Goal: Task Accomplishment & Management: Complete application form

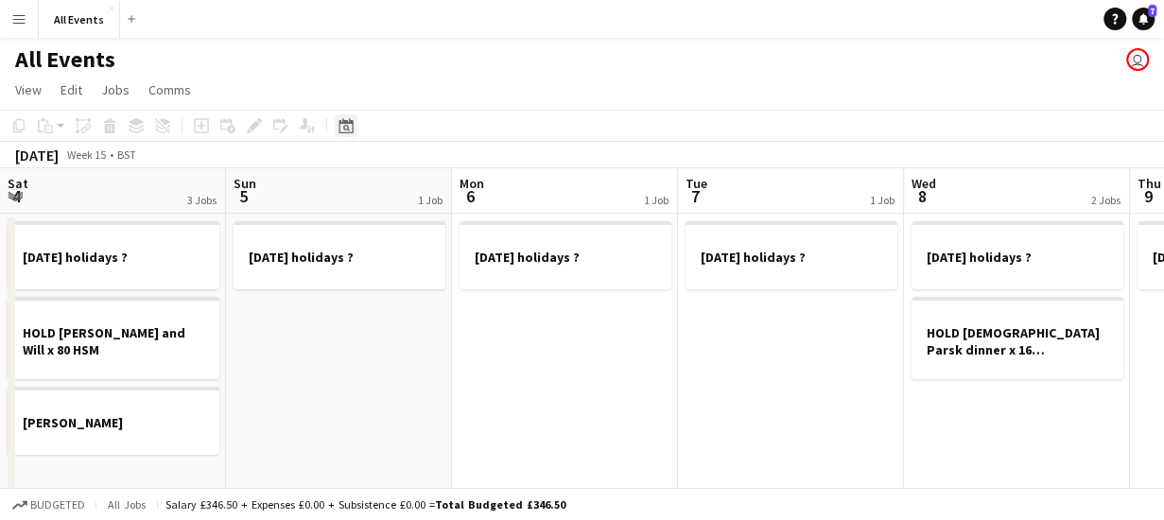
scroll to position [0, 651]
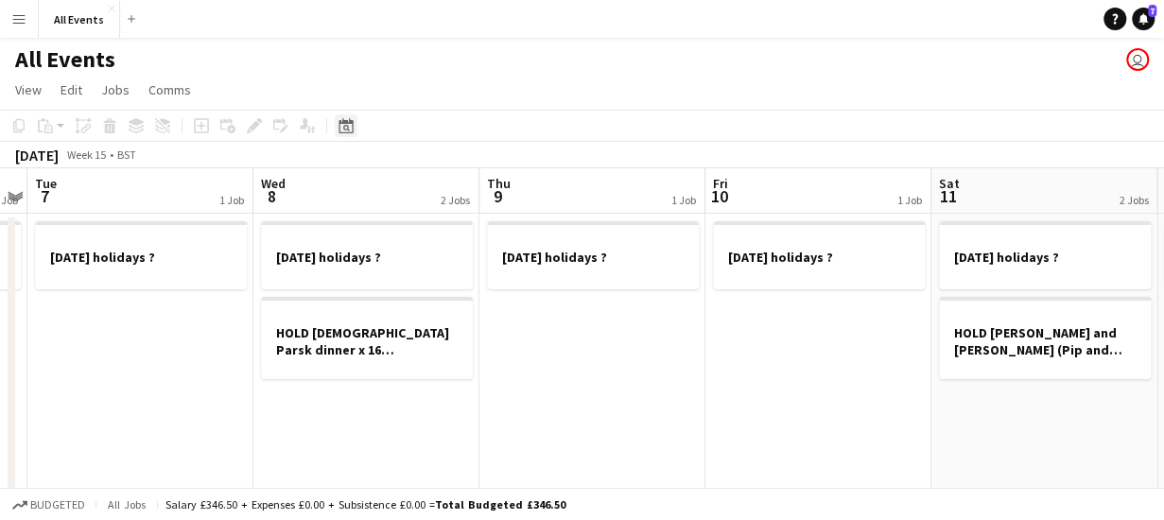
click at [348, 126] on icon "Date picker" at bounding box center [346, 125] width 15 height 15
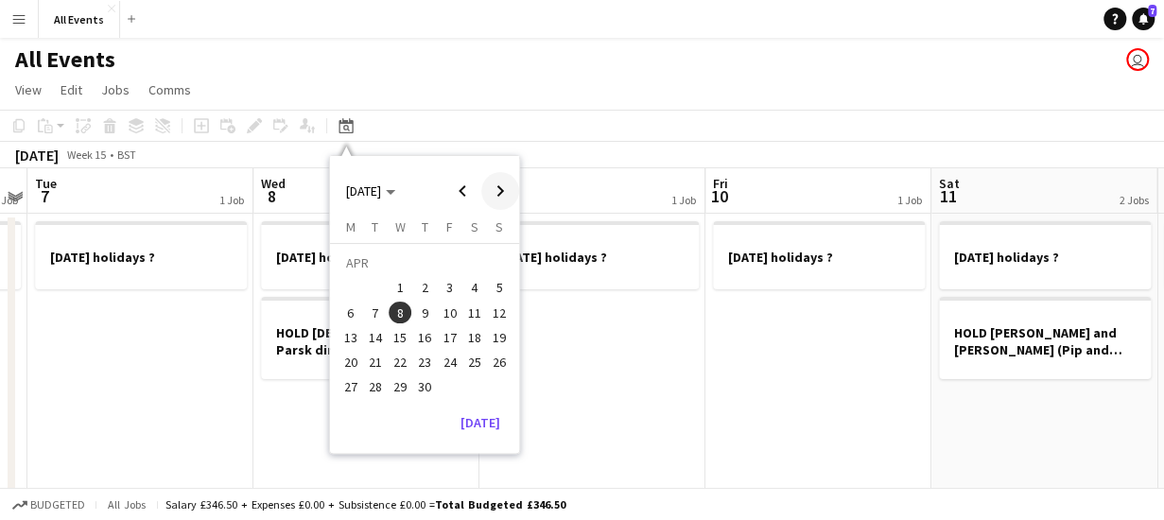
click at [501, 186] on span "Next month" at bounding box center [500, 191] width 38 height 38
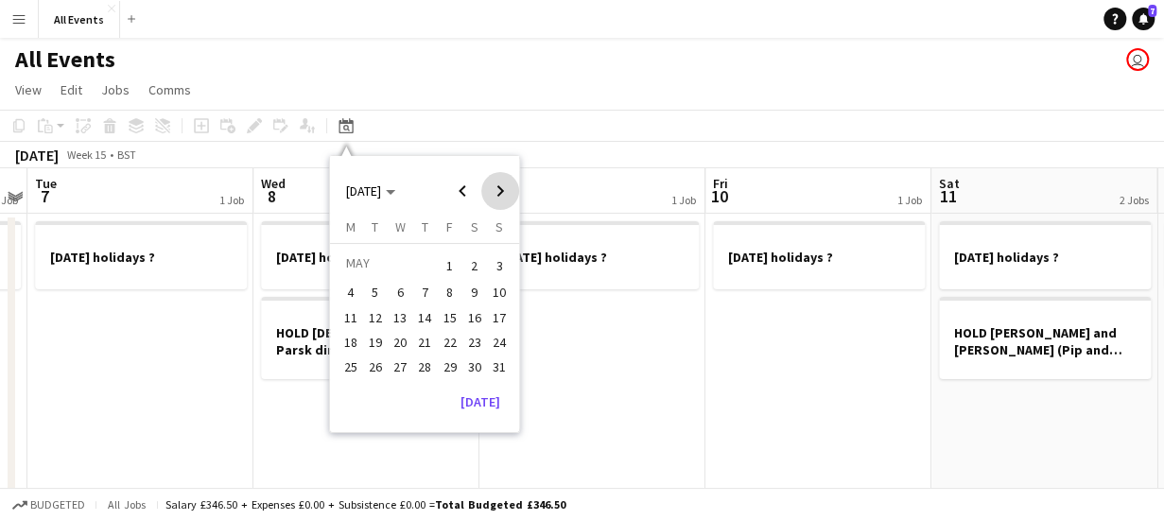
click at [501, 186] on span "Next month" at bounding box center [500, 191] width 38 height 38
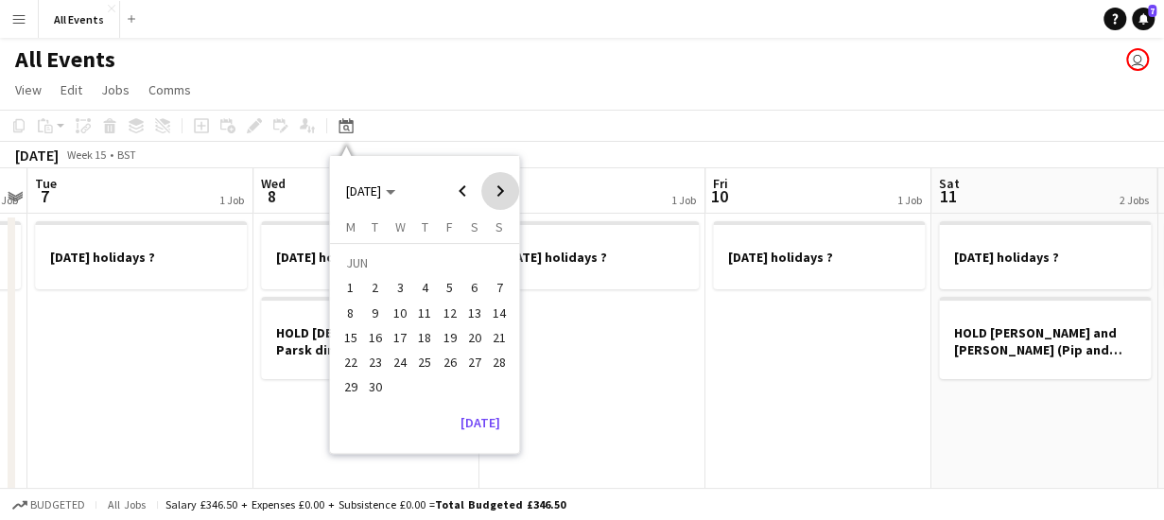
click at [501, 186] on span "Next month" at bounding box center [500, 191] width 38 height 38
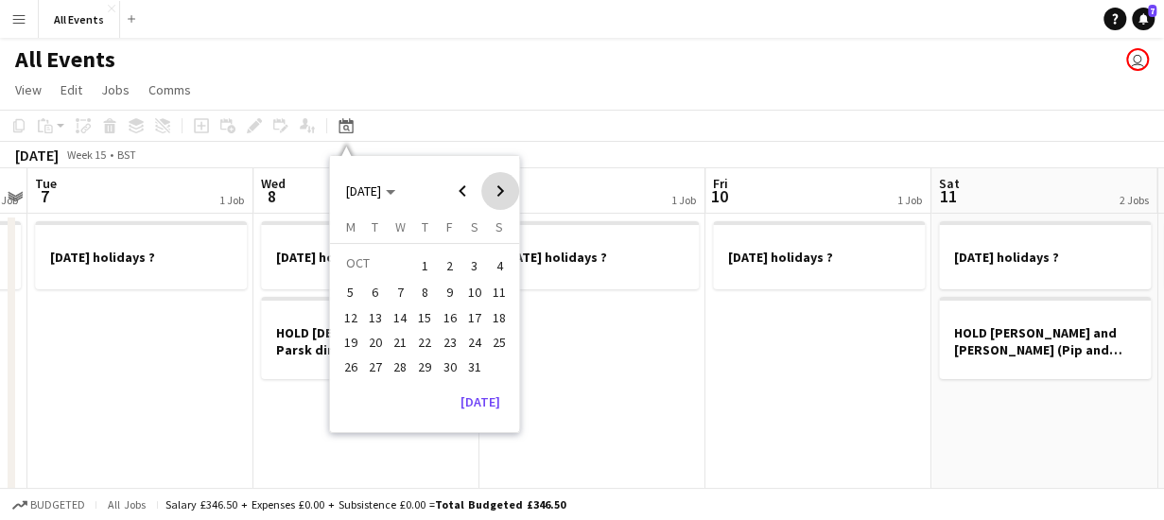
click at [501, 186] on span "Next month" at bounding box center [500, 191] width 38 height 38
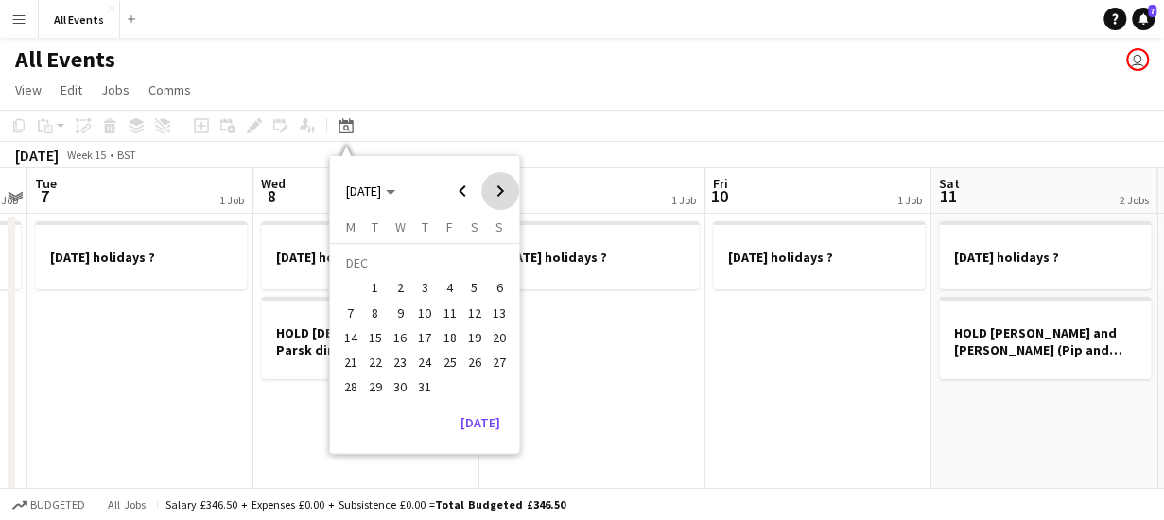
click at [501, 186] on span "Next month" at bounding box center [500, 191] width 38 height 38
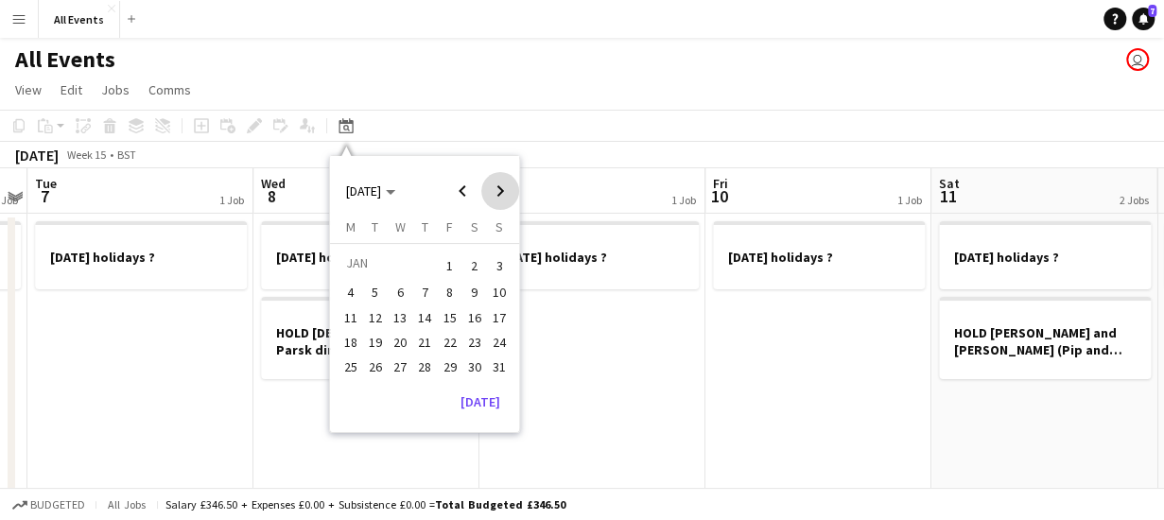
click at [501, 186] on span "Next month" at bounding box center [500, 191] width 38 height 38
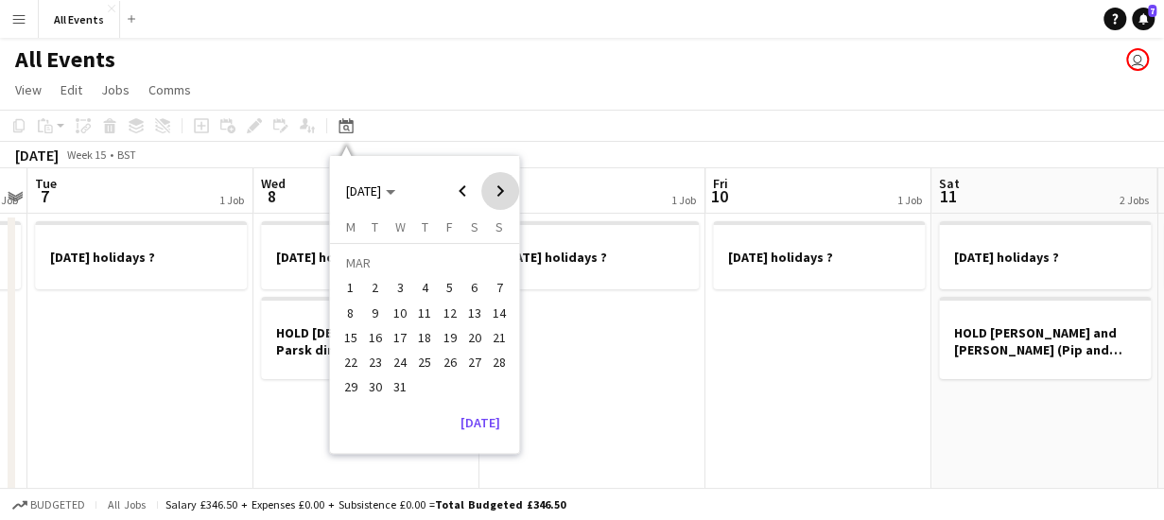
click at [501, 186] on span "Next month" at bounding box center [500, 191] width 38 height 38
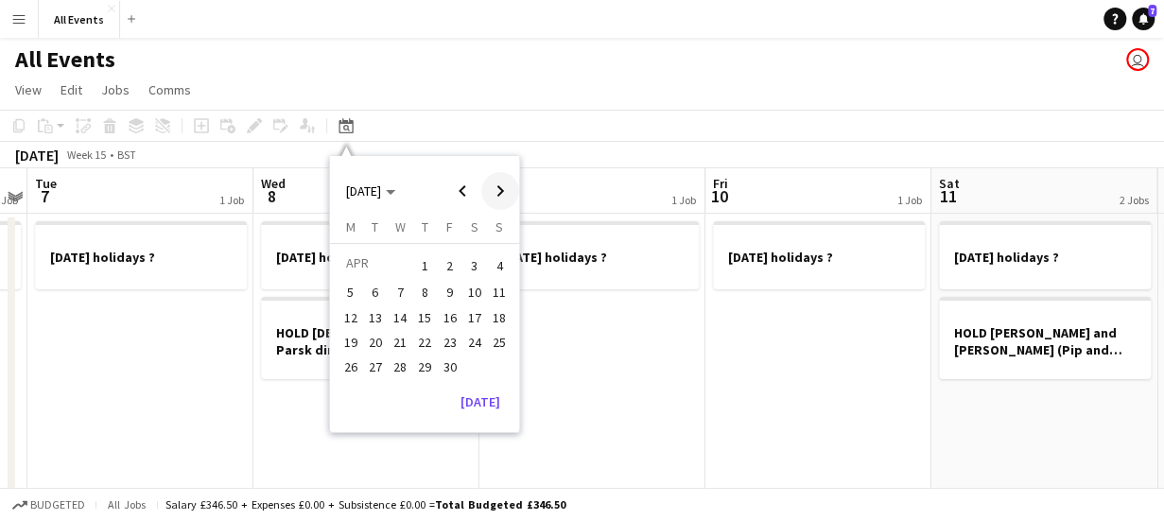
click at [501, 186] on span "Next month" at bounding box center [500, 191] width 38 height 38
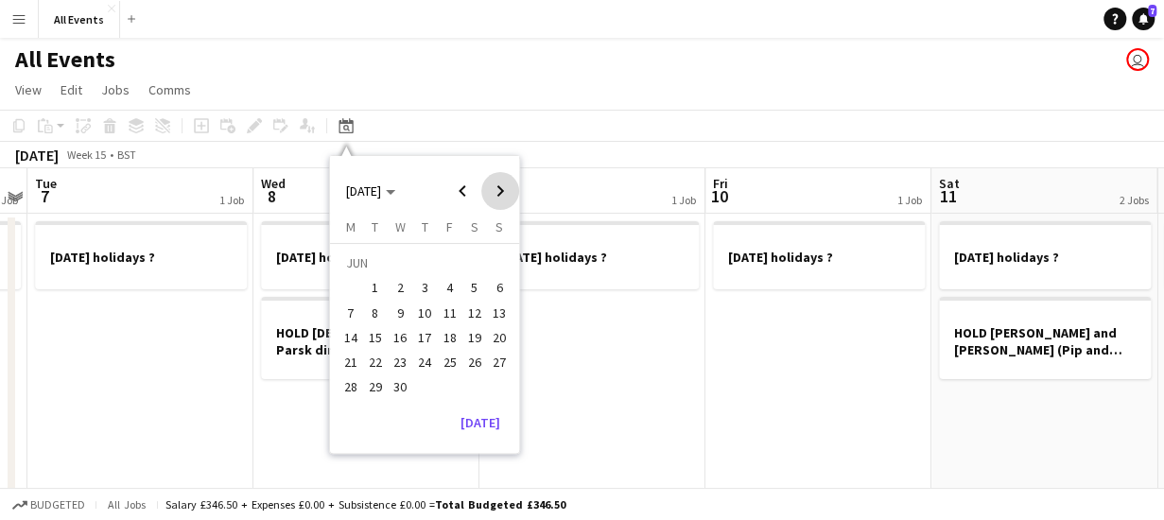
click at [501, 186] on span "Next month" at bounding box center [500, 191] width 38 height 38
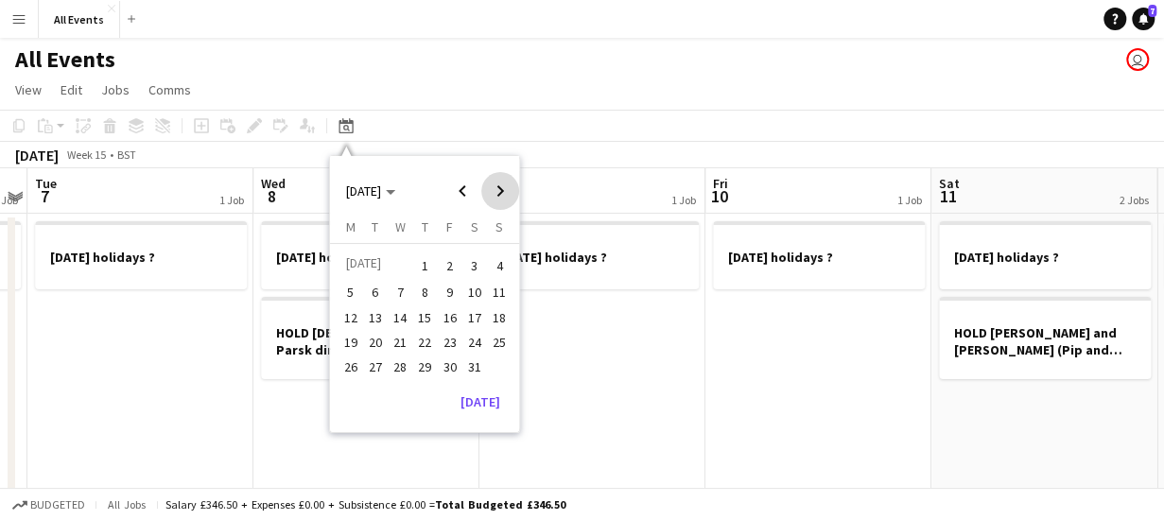
click at [501, 186] on span "Next month" at bounding box center [500, 191] width 38 height 38
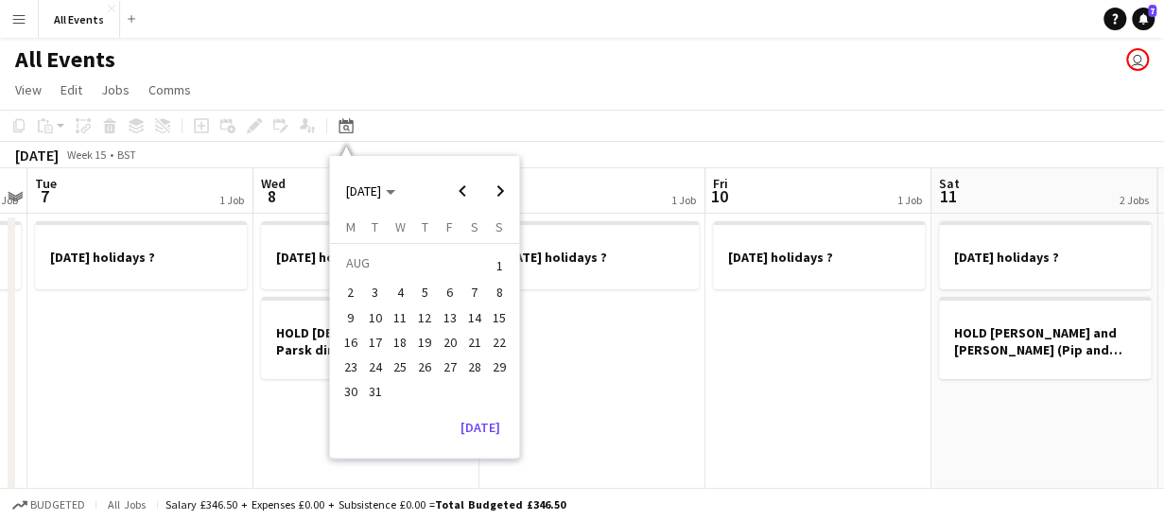
click at [476, 291] on span "7" at bounding box center [474, 293] width 23 height 23
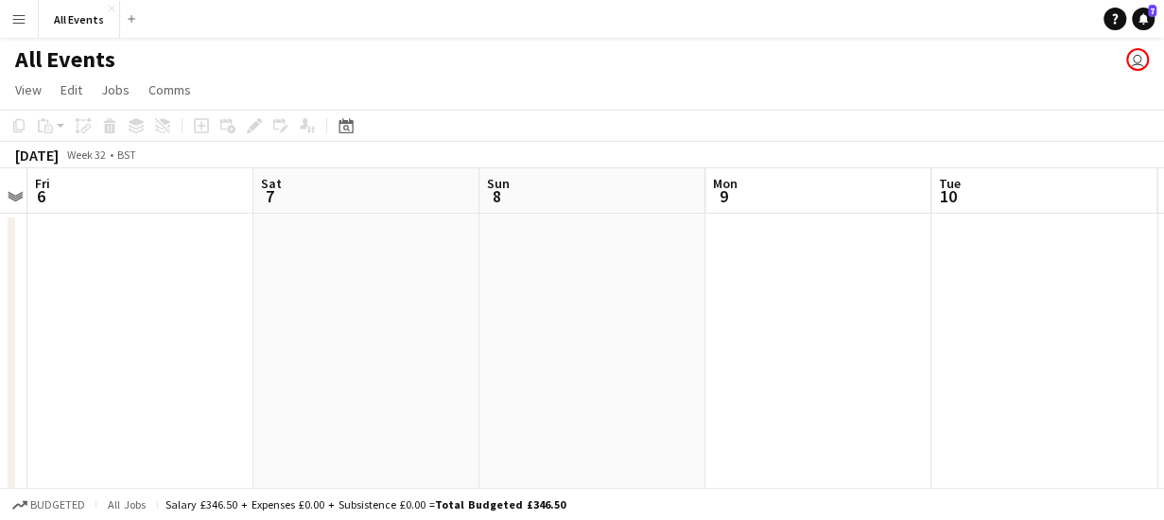
click at [331, 245] on app-date-cell at bounding box center [366, 354] width 226 height 280
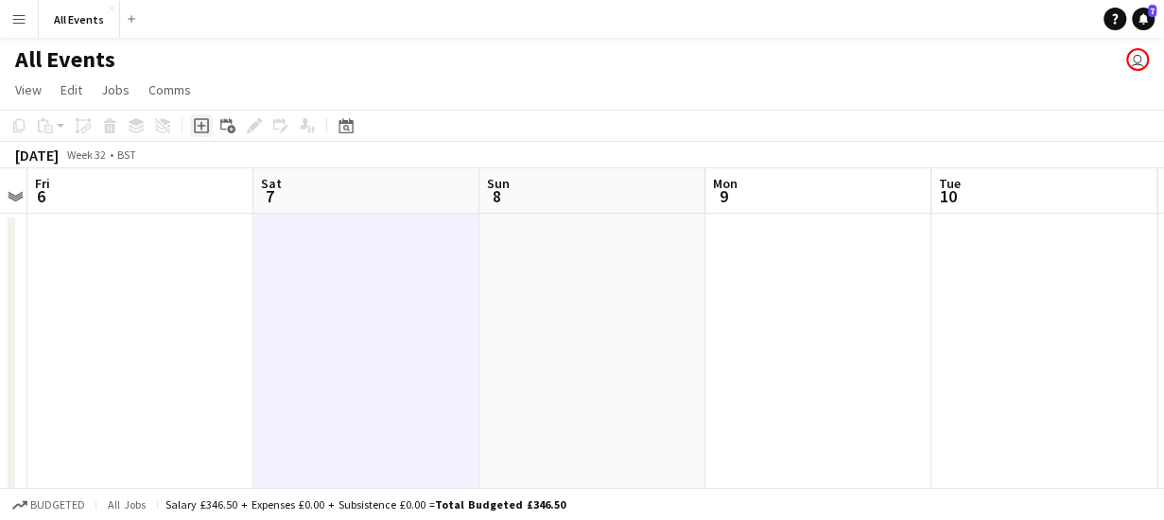
click at [202, 129] on icon "Add job" at bounding box center [201, 125] width 15 height 15
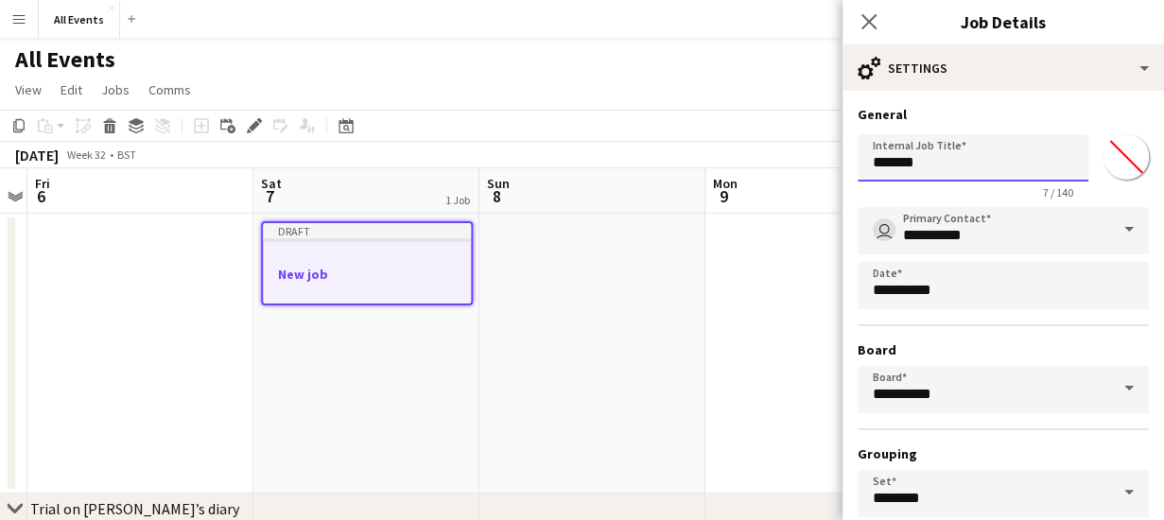
click at [955, 166] on input "*******" at bounding box center [973, 157] width 231 height 47
type input "*"
paste input "**********"
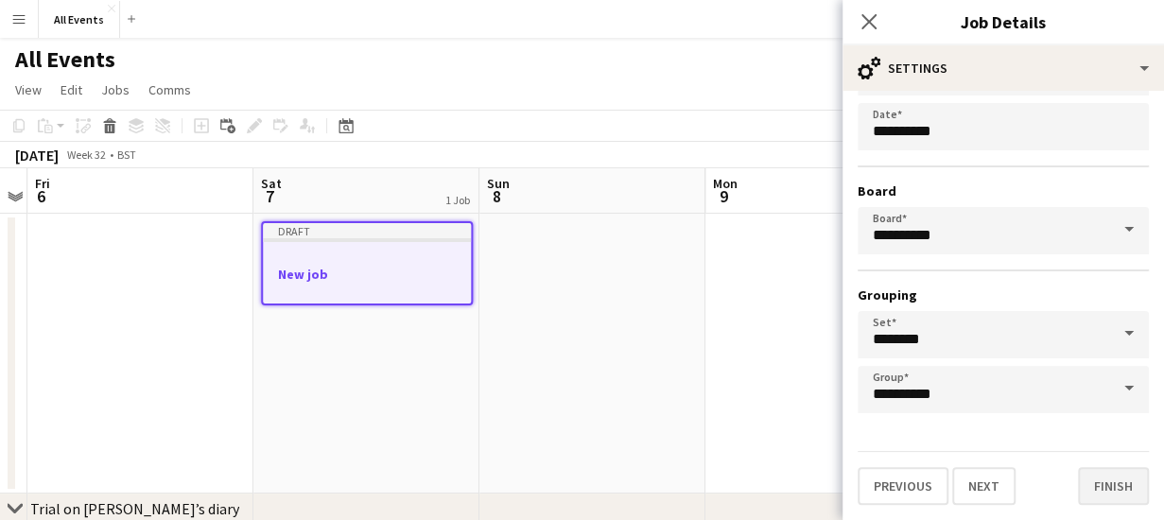
type input "**********"
click at [1119, 487] on button "Finish" at bounding box center [1113, 486] width 71 height 38
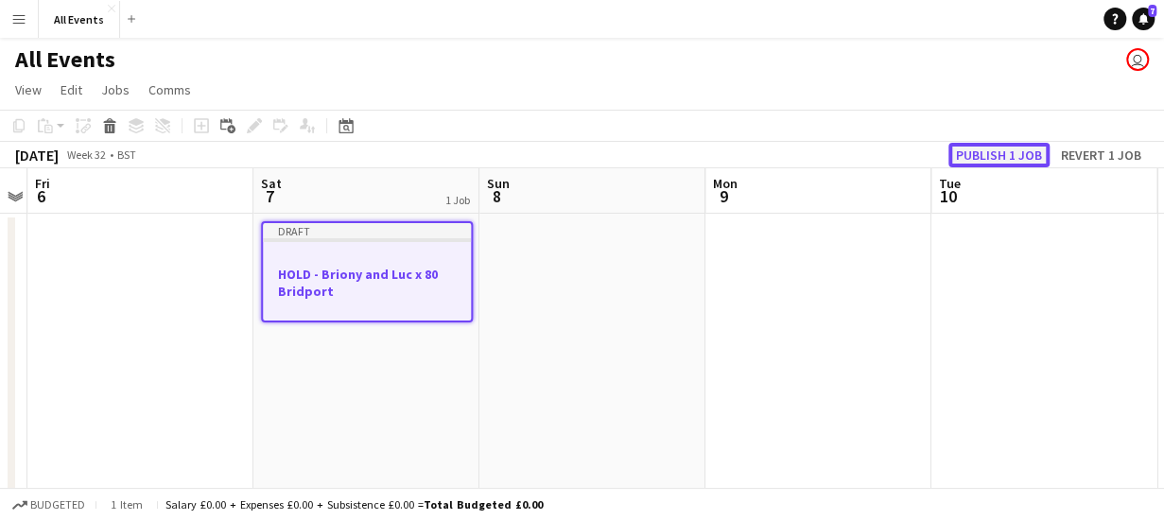
click at [987, 152] on button "Publish 1 job" at bounding box center [999, 155] width 101 height 25
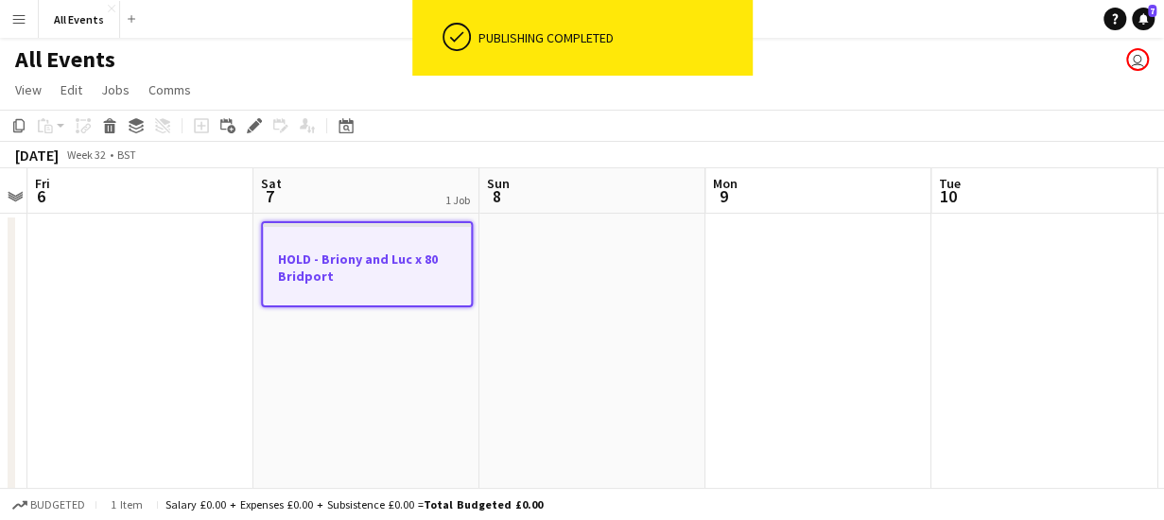
click at [312, 366] on app-date-cell "HOLD - Briony and Luc x 80 Bridport" at bounding box center [366, 354] width 226 height 280
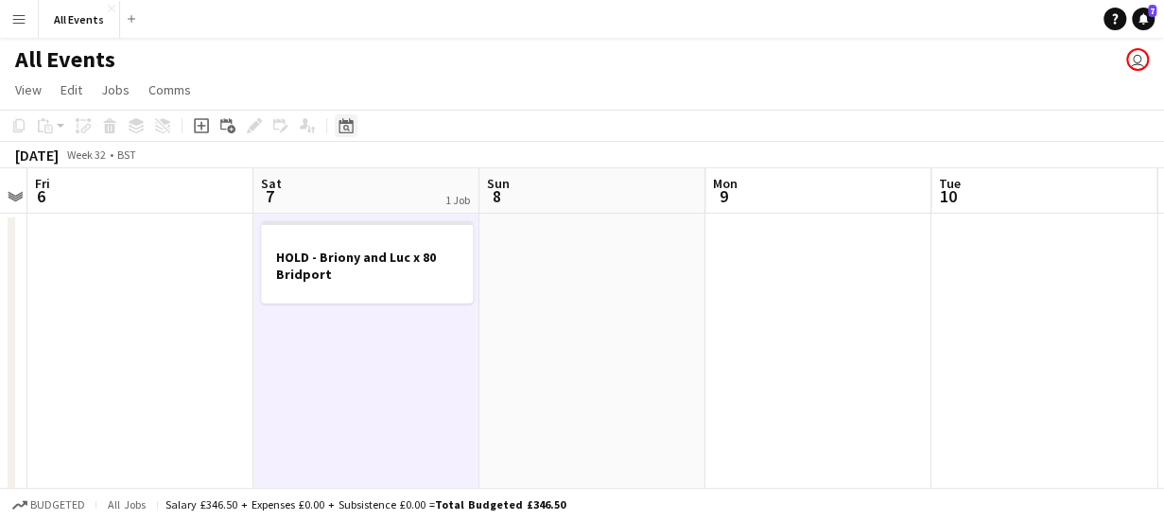
click at [352, 130] on icon "Date picker" at bounding box center [346, 125] width 15 height 15
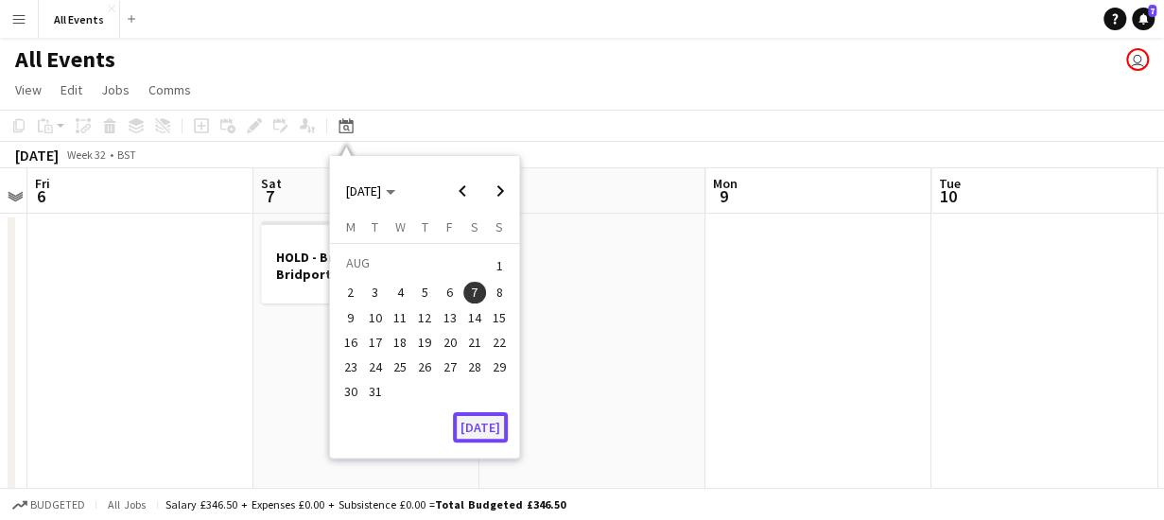
click at [484, 428] on button "[DATE]" at bounding box center [480, 427] width 55 height 30
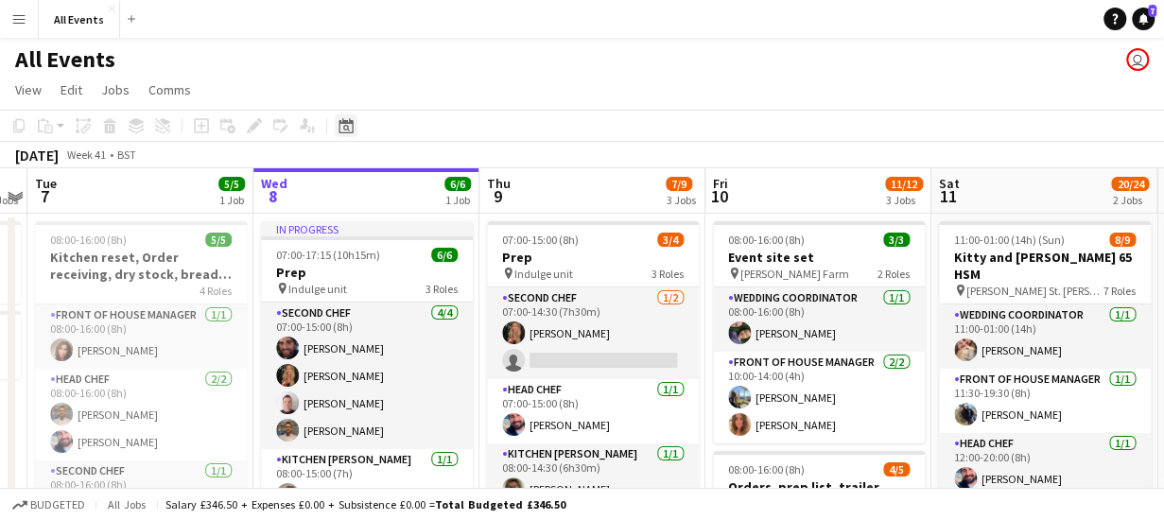
click at [347, 128] on icon "Date picker" at bounding box center [346, 125] width 15 height 15
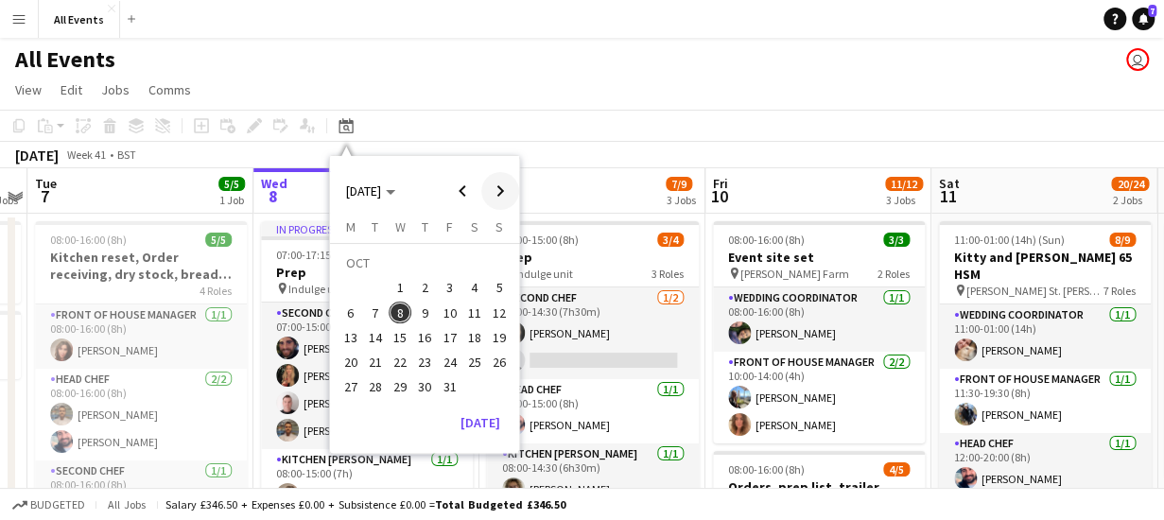
click at [507, 187] on span "Next month" at bounding box center [500, 191] width 38 height 38
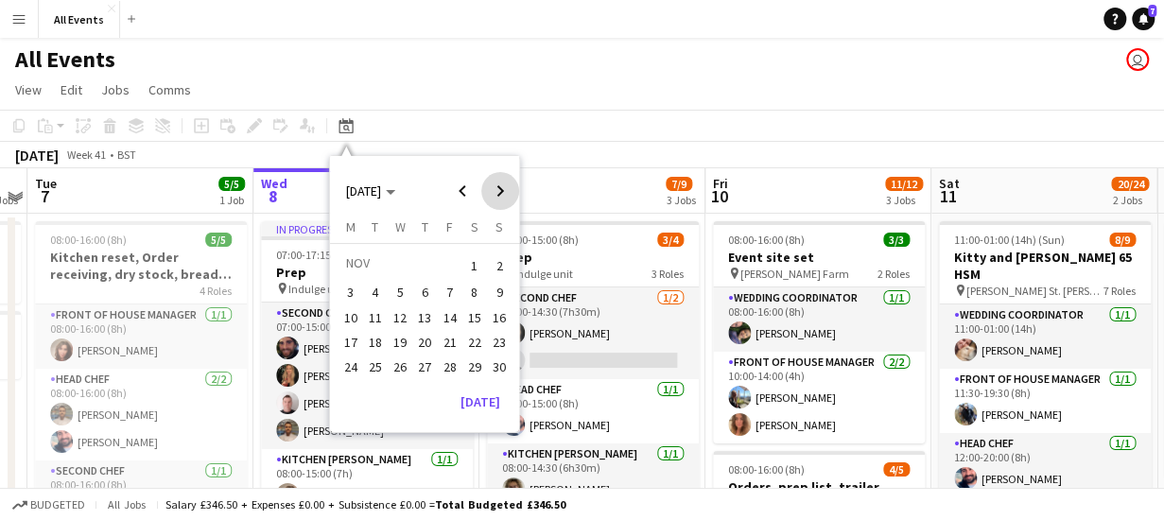
click at [507, 187] on span "Next month" at bounding box center [500, 191] width 38 height 38
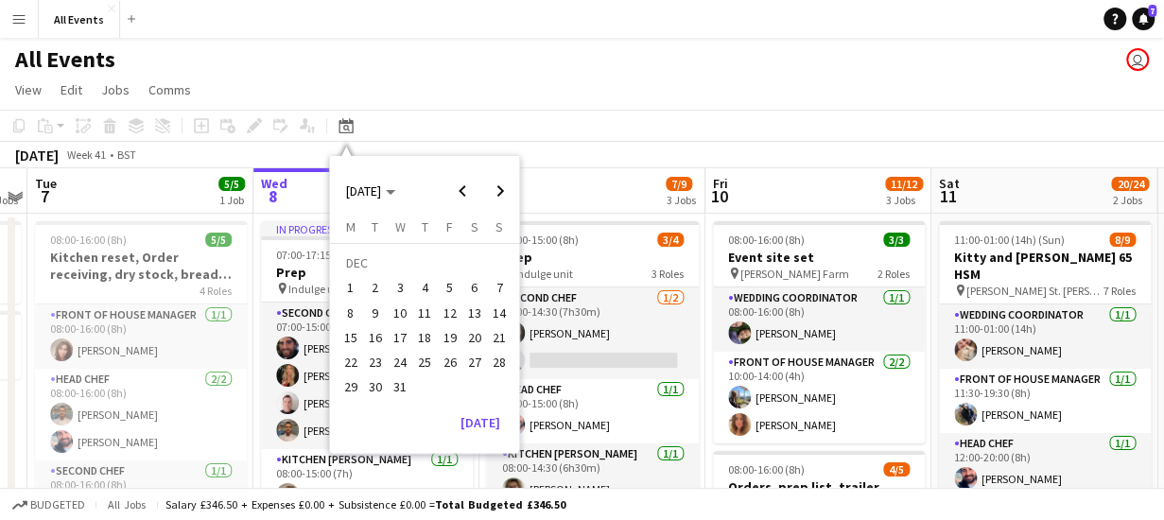
click at [479, 311] on span "13" at bounding box center [474, 313] width 23 height 23
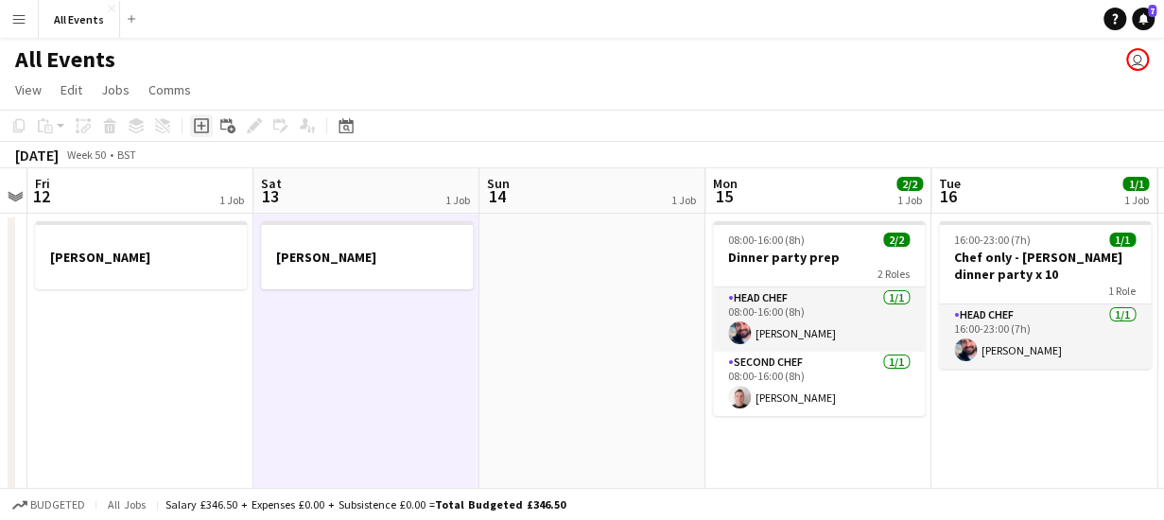
click at [201, 130] on icon "Add job" at bounding box center [201, 125] width 15 height 15
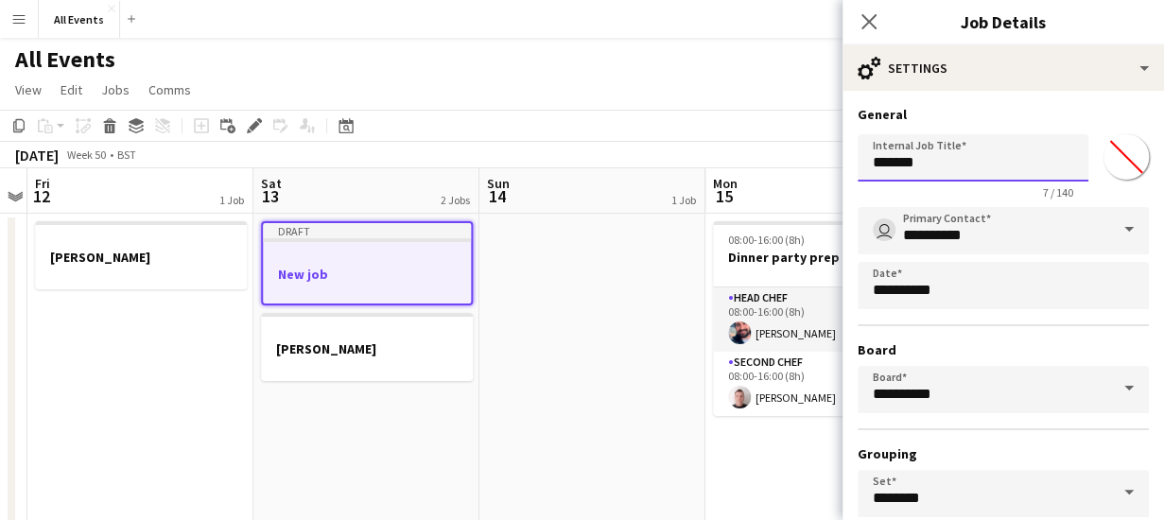
click at [936, 166] on input "*******" at bounding box center [973, 157] width 231 height 47
type input "*"
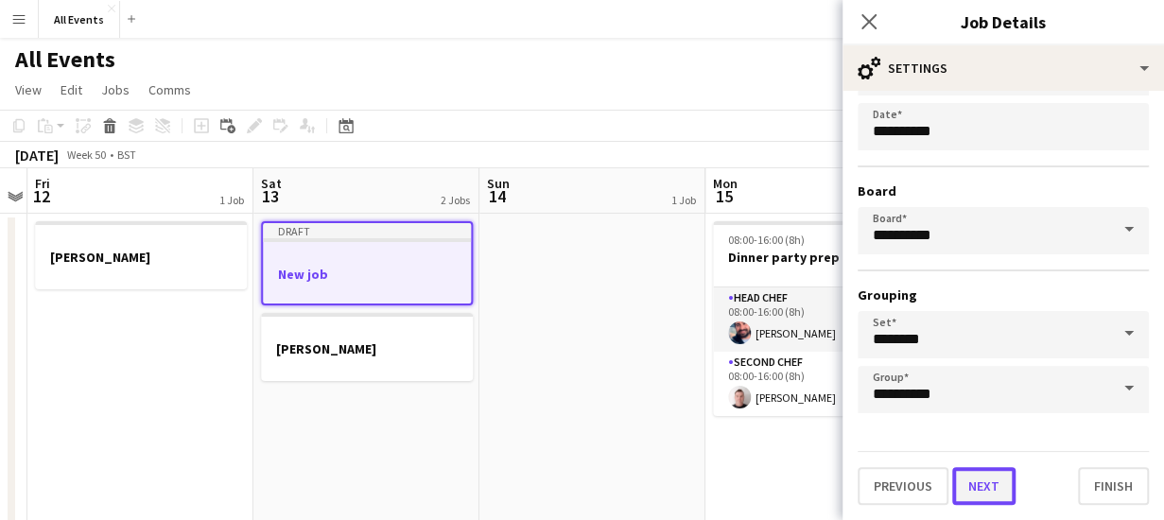
click at [990, 486] on button "Next" at bounding box center [984, 486] width 63 height 38
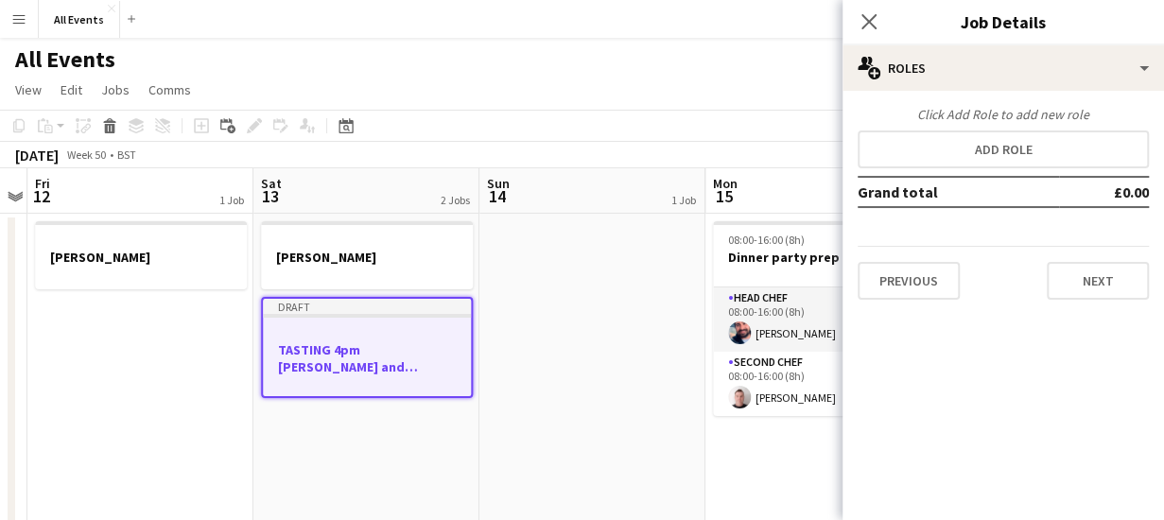
scroll to position [0, 0]
click at [914, 275] on button "Previous" at bounding box center [909, 281] width 102 height 38
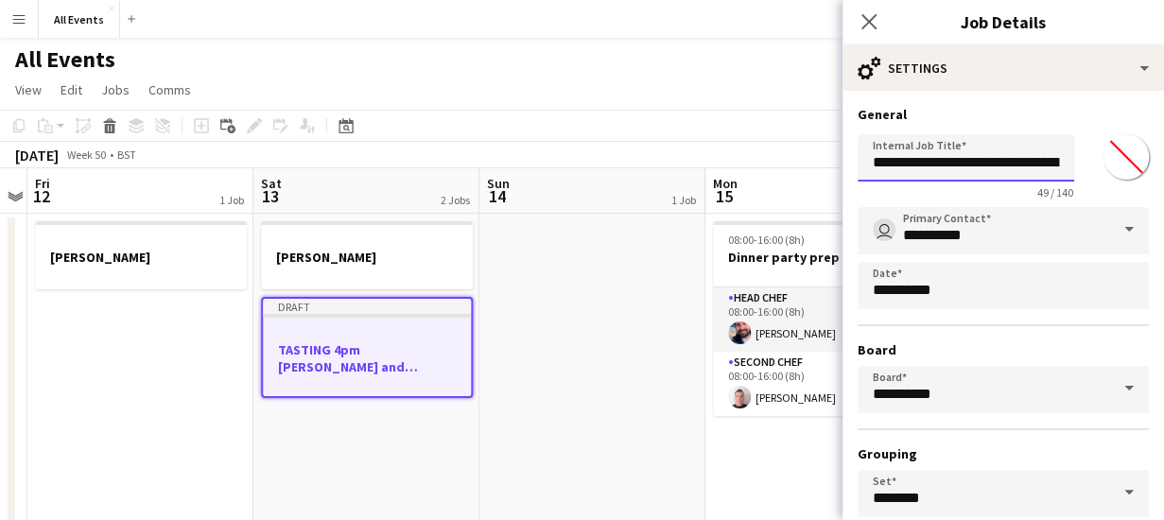
click at [938, 162] on input "**********" at bounding box center [966, 157] width 217 height 47
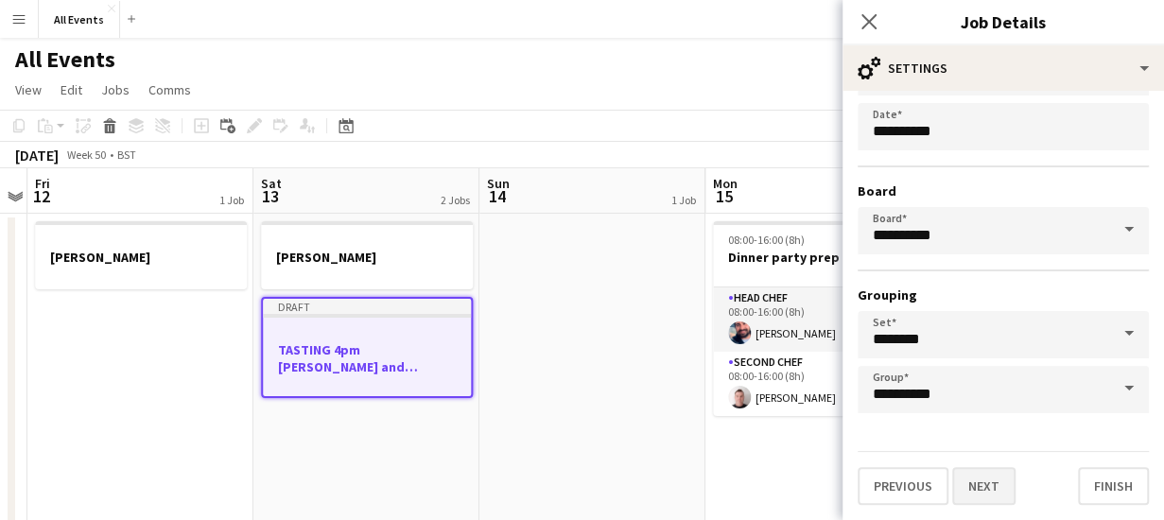
type input "**********"
click at [982, 482] on button "Next" at bounding box center [984, 486] width 63 height 38
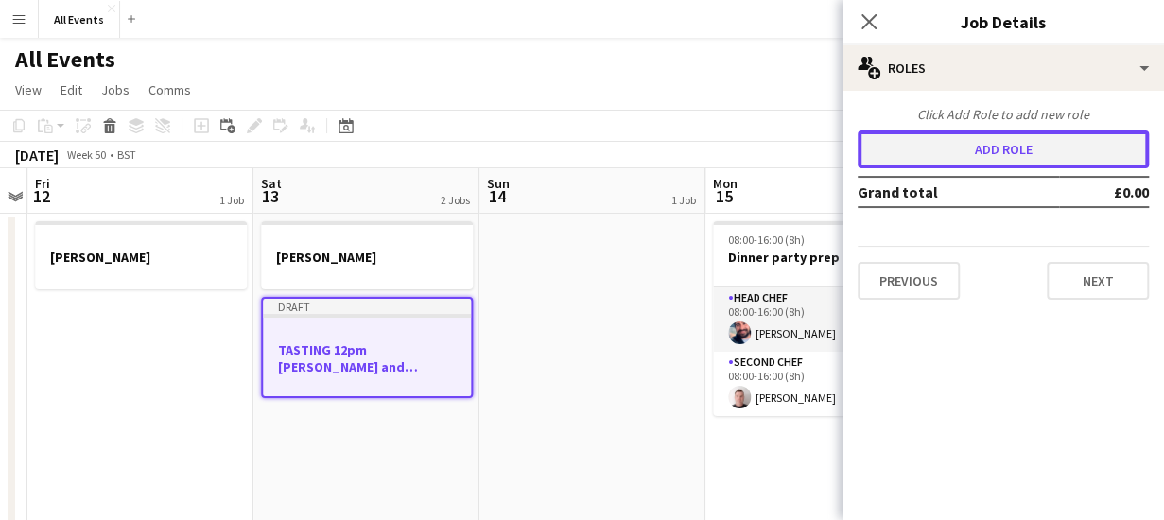
click at [942, 145] on button "Add role" at bounding box center [1003, 150] width 291 height 38
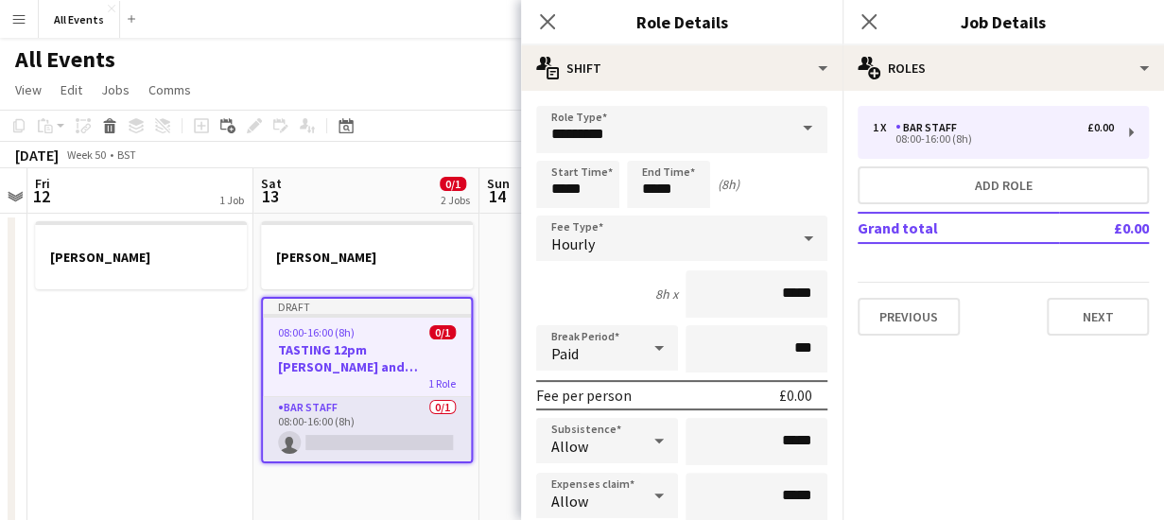
click at [793, 118] on span at bounding box center [808, 128] width 40 height 45
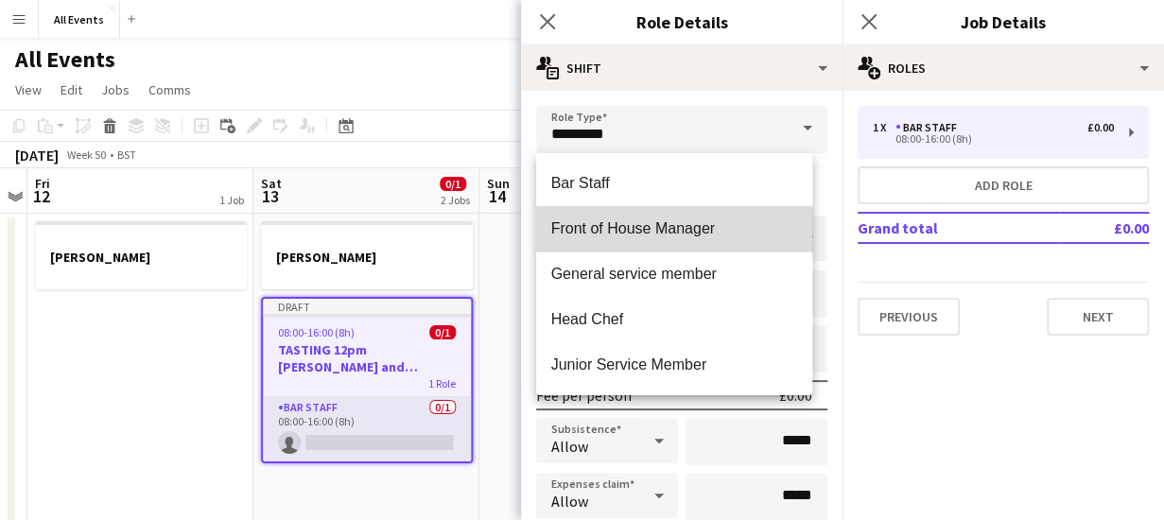
click at [745, 224] on span "Front of House Manager" at bounding box center [674, 228] width 247 height 18
type input "**********"
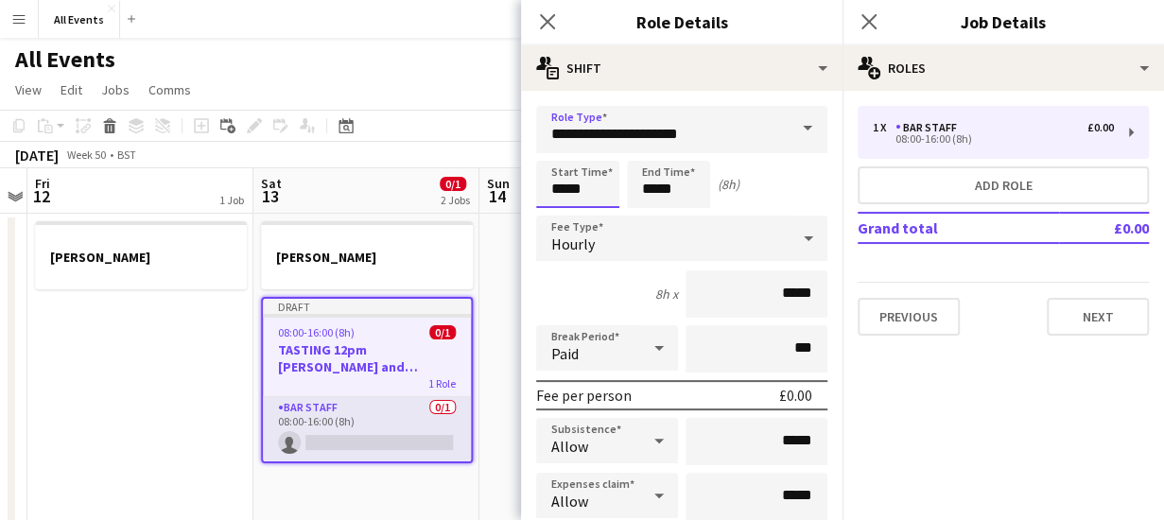
click at [588, 184] on input "*****" at bounding box center [577, 184] width 83 height 47
click at [560, 147] on div at bounding box center [559, 151] width 38 height 19
type input "*****"
click at [560, 147] on div at bounding box center [559, 151] width 38 height 19
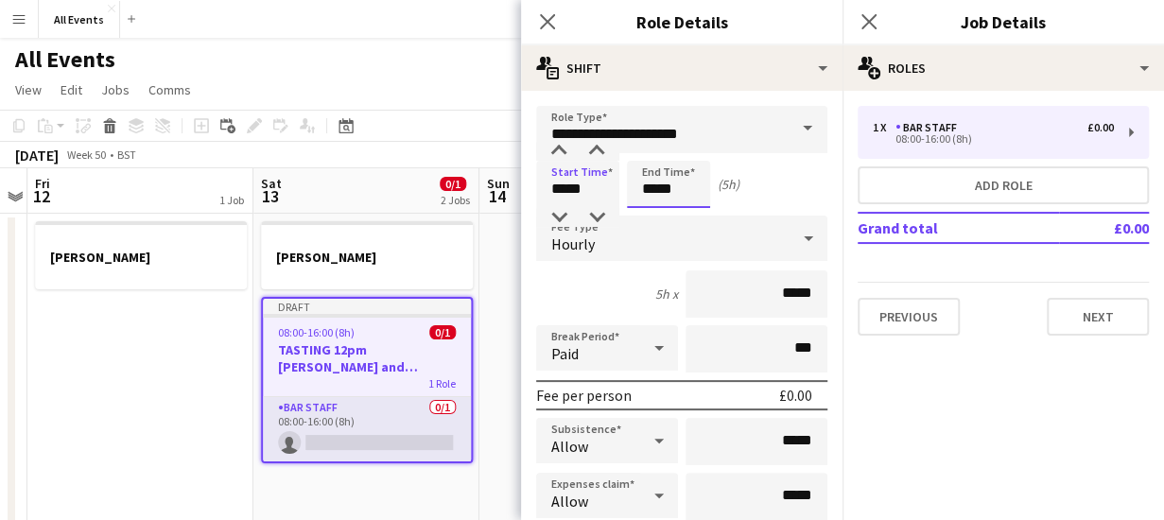
click at [668, 181] on input "*****" at bounding box center [668, 184] width 83 height 47
click at [646, 152] on div at bounding box center [650, 151] width 38 height 19
click at [648, 211] on div at bounding box center [650, 217] width 38 height 19
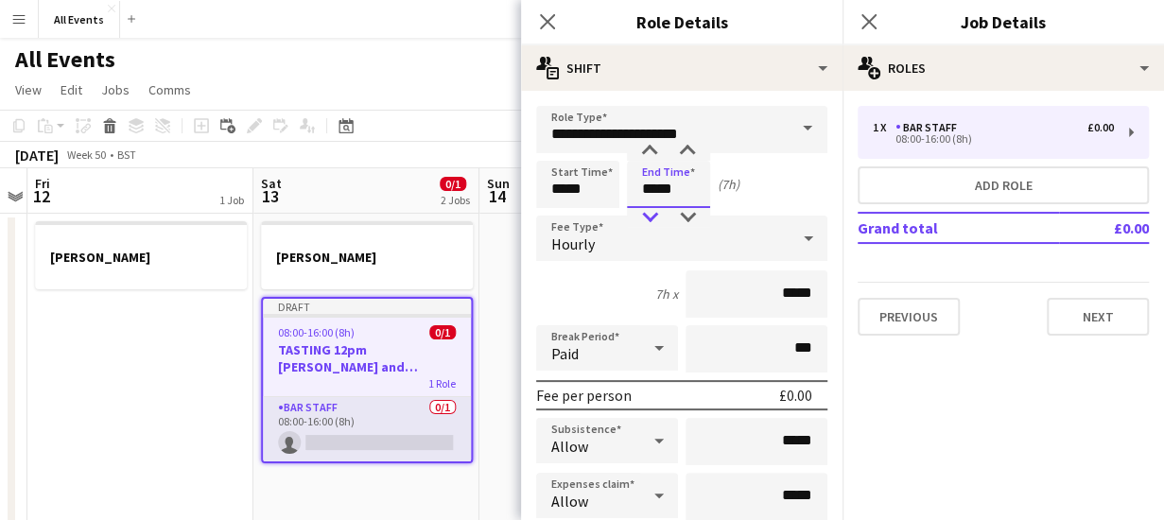
click at [648, 211] on div at bounding box center [650, 217] width 38 height 19
type input "*****"
click at [648, 211] on div at bounding box center [650, 217] width 38 height 19
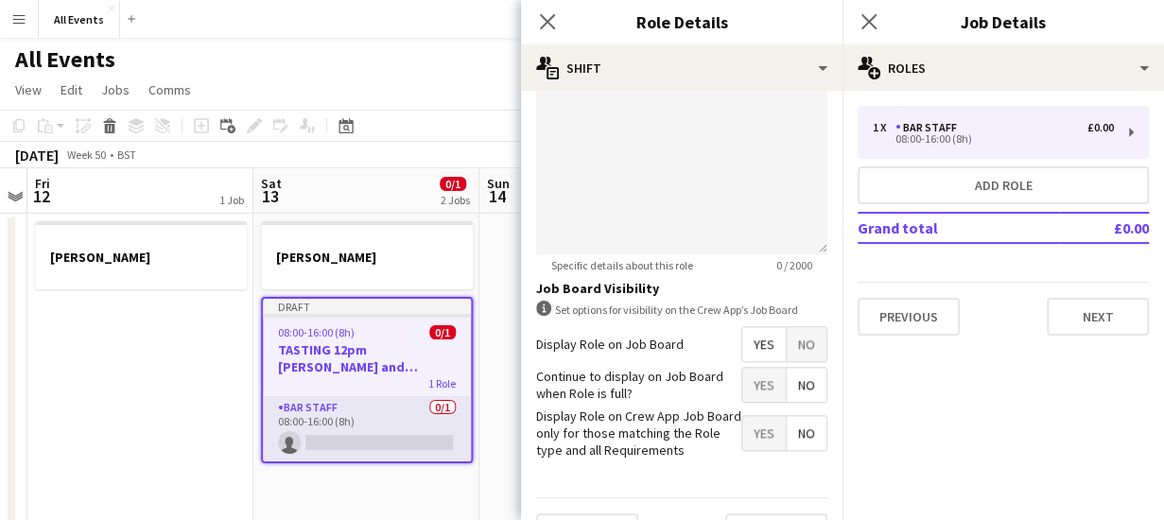
scroll to position [760, 0]
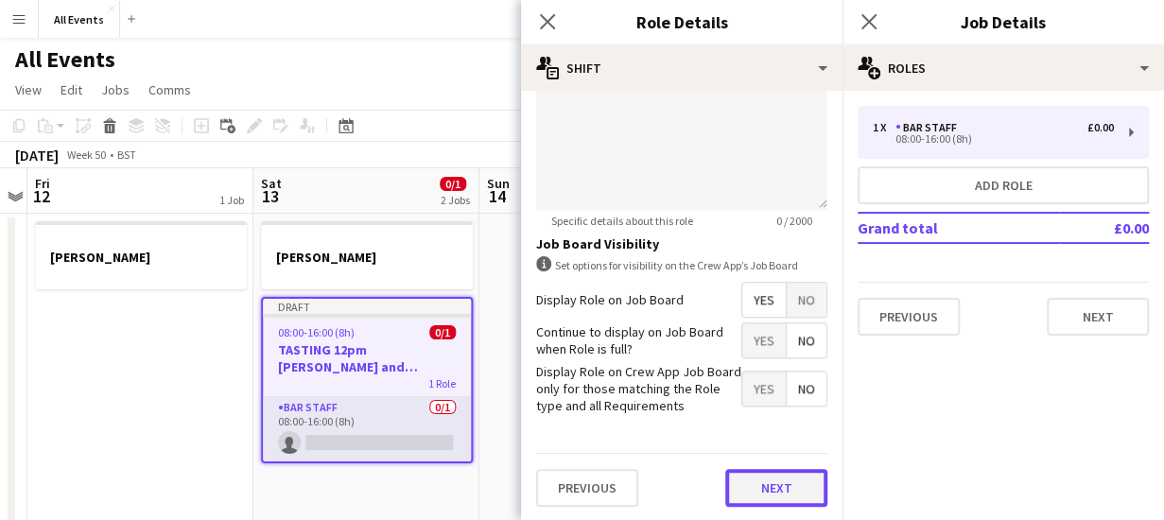
click at [777, 484] on button "Next" at bounding box center [776, 488] width 102 height 38
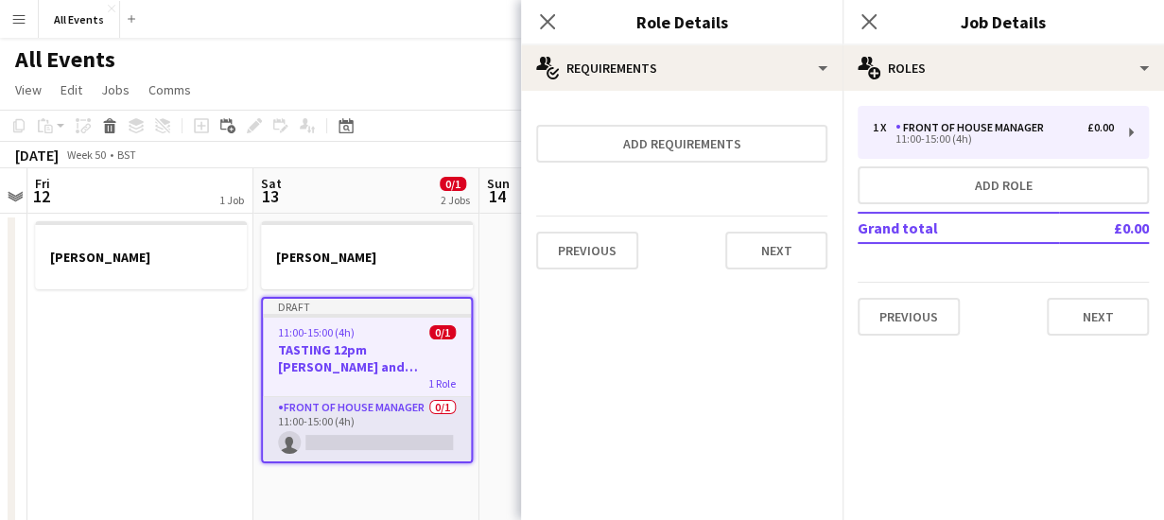
scroll to position [0, 0]
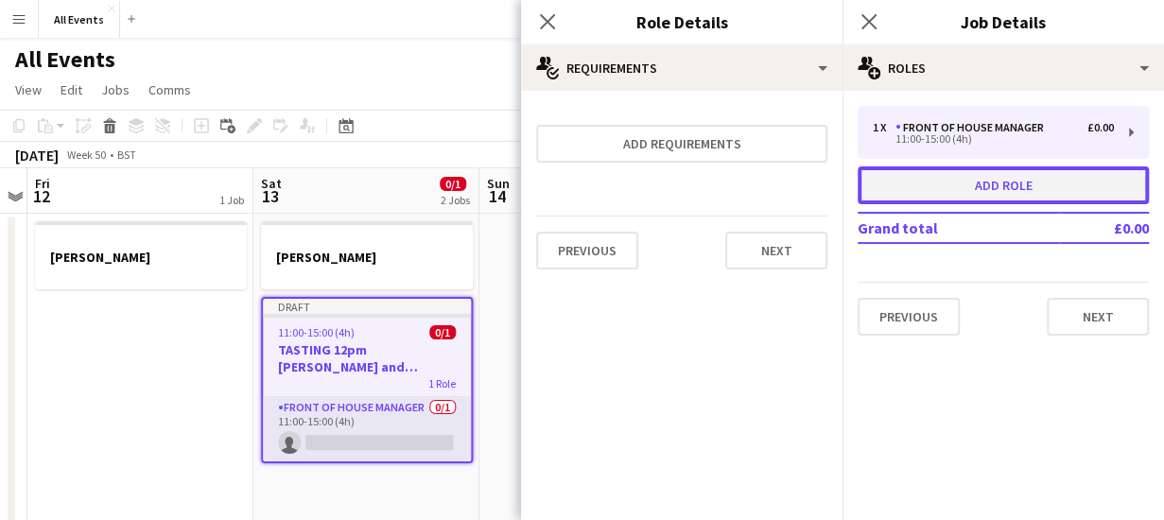
click at [970, 182] on button "Add role" at bounding box center [1003, 185] width 291 height 38
type input "*********"
type input "*****"
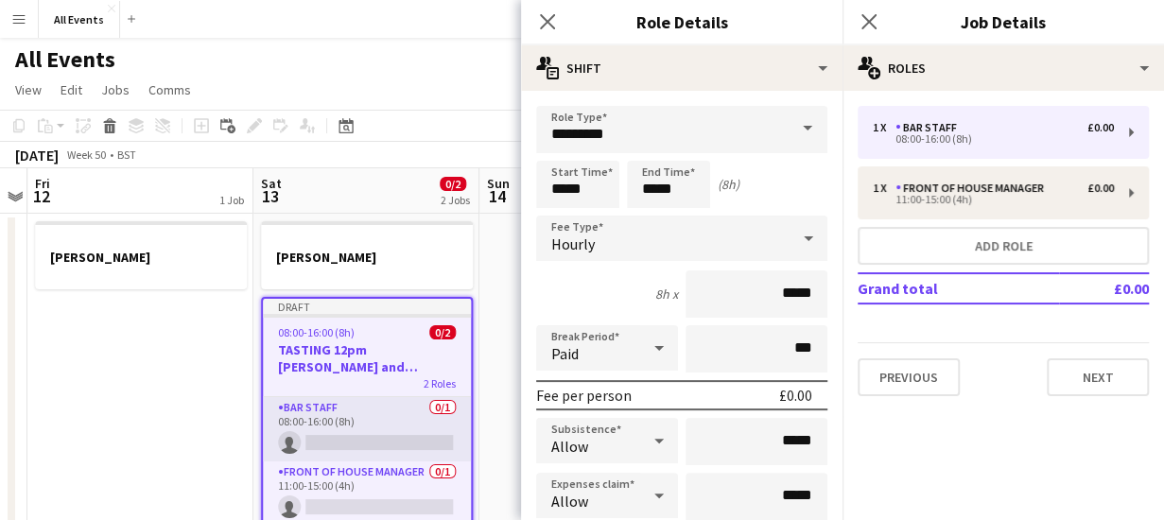
click at [793, 123] on span at bounding box center [808, 128] width 40 height 45
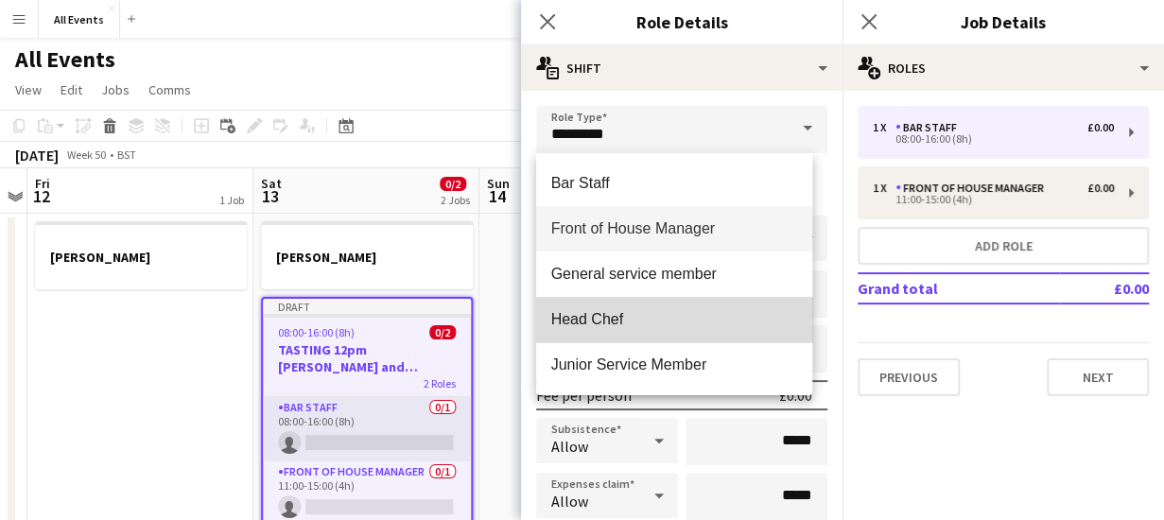
click at [730, 308] on mat-option "Head Chef" at bounding box center [674, 319] width 277 height 45
type input "*********"
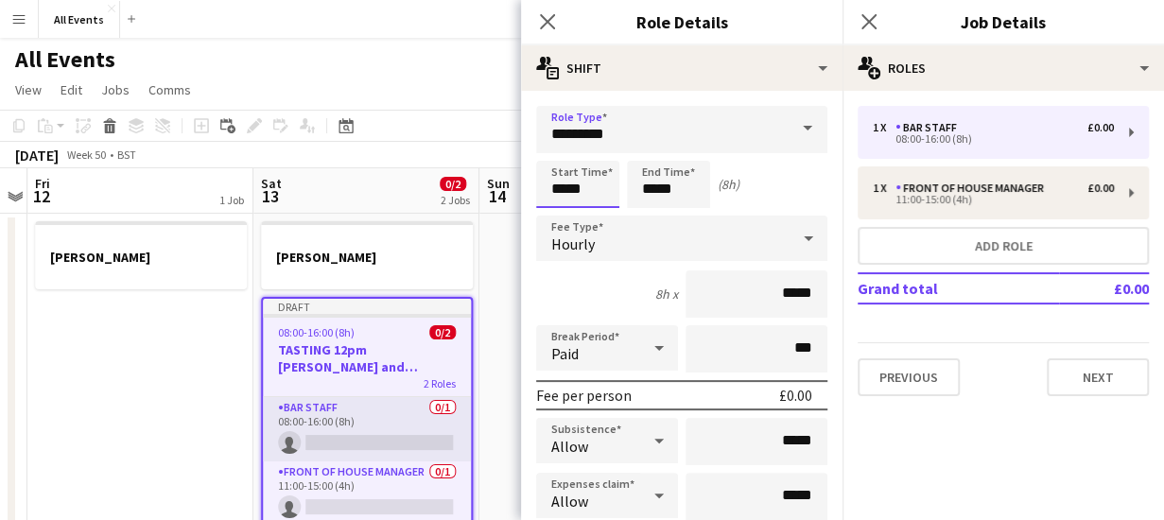
click at [592, 177] on input "*****" at bounding box center [577, 184] width 83 height 47
click at [556, 148] on div at bounding box center [559, 151] width 38 height 19
type input "*****"
click at [556, 148] on div at bounding box center [559, 151] width 38 height 19
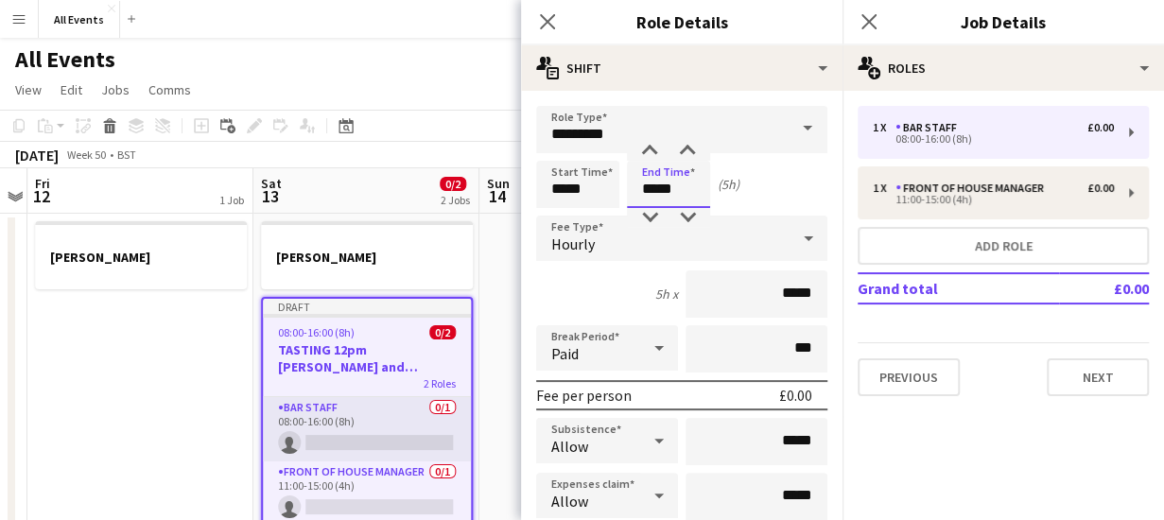
click at [686, 187] on input "*****" at bounding box center [668, 184] width 83 height 47
click at [648, 150] on div at bounding box center [650, 151] width 38 height 19
click at [648, 218] on div at bounding box center [650, 217] width 38 height 19
type input "*****"
click at [648, 218] on div at bounding box center [650, 217] width 38 height 19
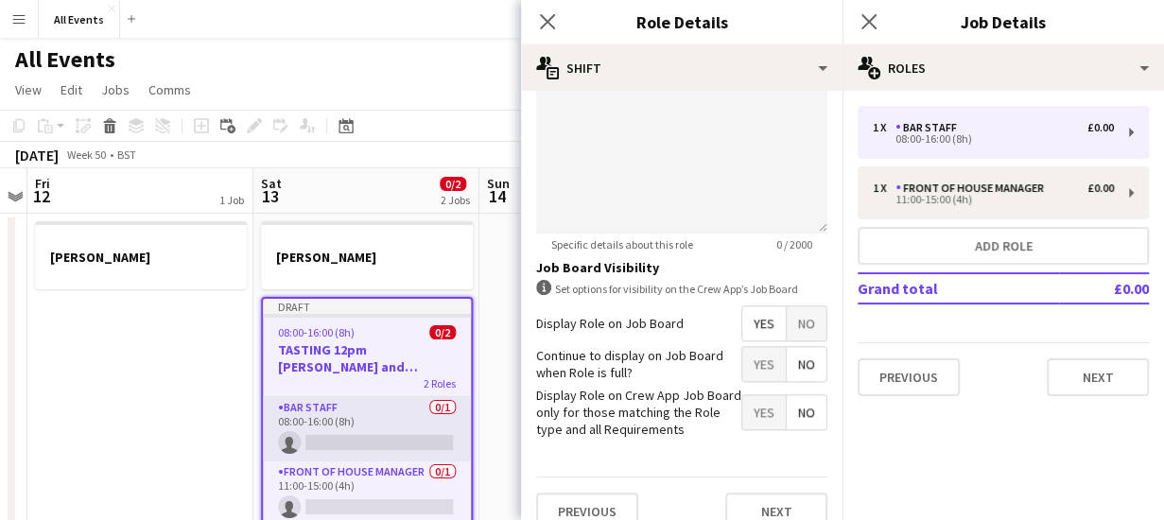
scroll to position [760, 0]
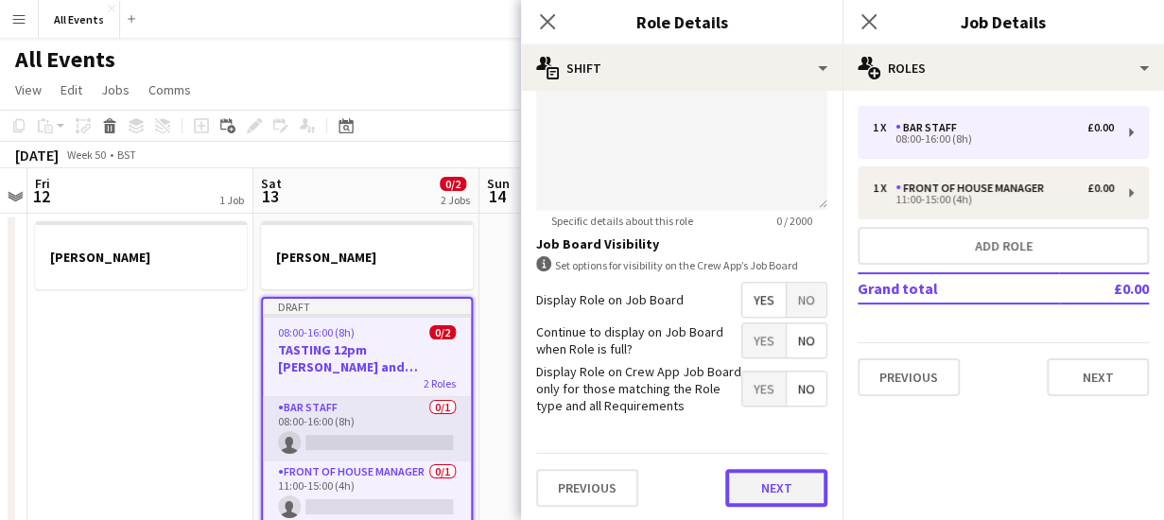
click at [765, 503] on button "Next" at bounding box center [776, 488] width 102 height 38
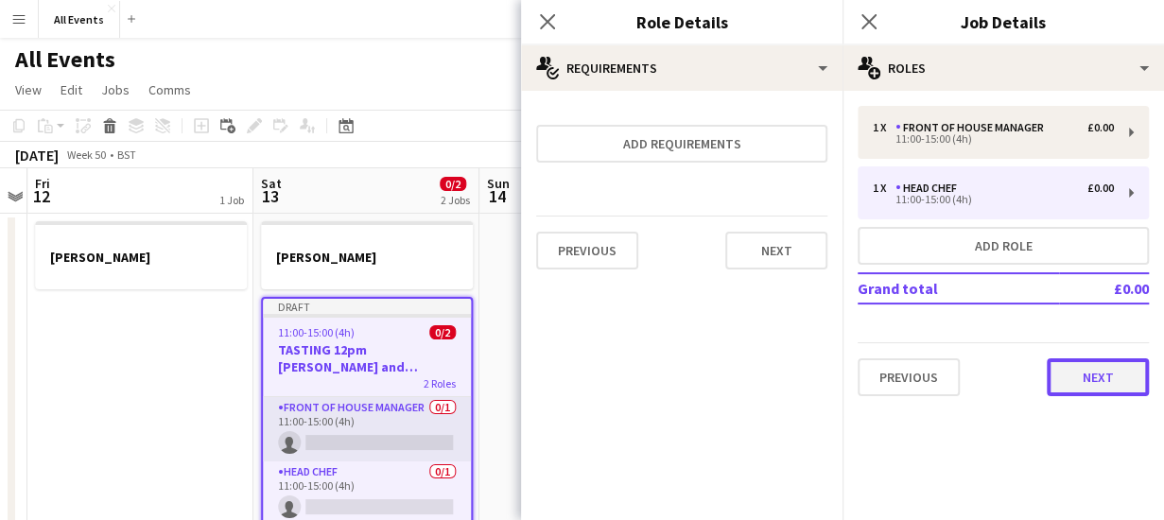
click at [1083, 380] on button "Next" at bounding box center [1098, 377] width 102 height 38
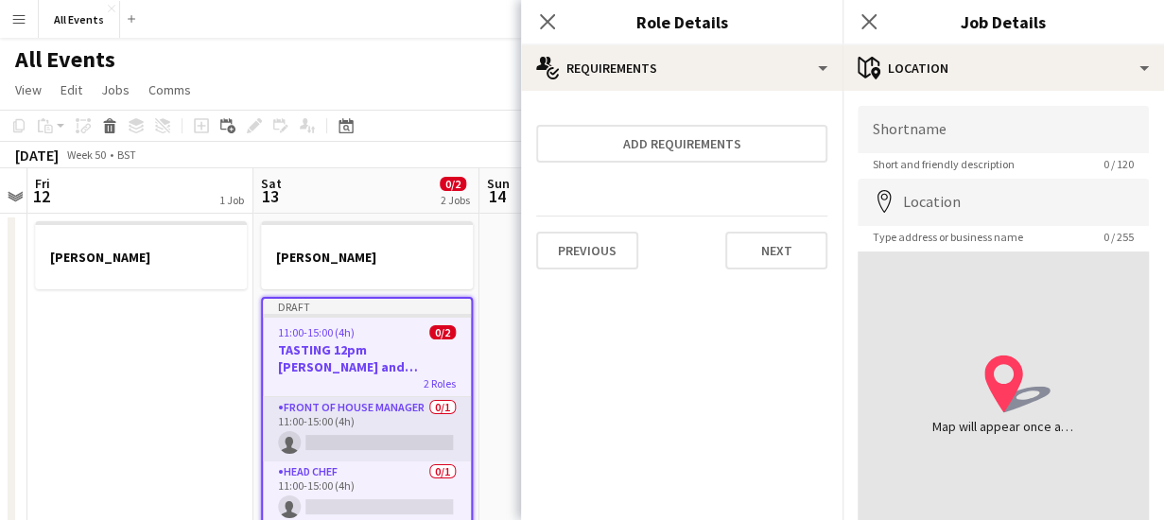
scroll to position [148, 0]
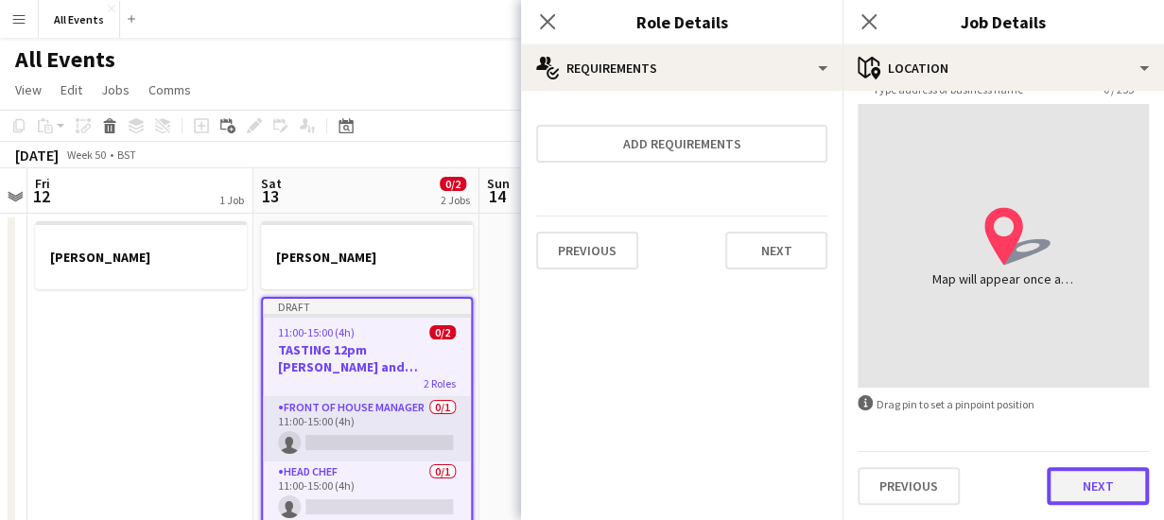
click at [1069, 500] on button "Next" at bounding box center [1098, 486] width 102 height 38
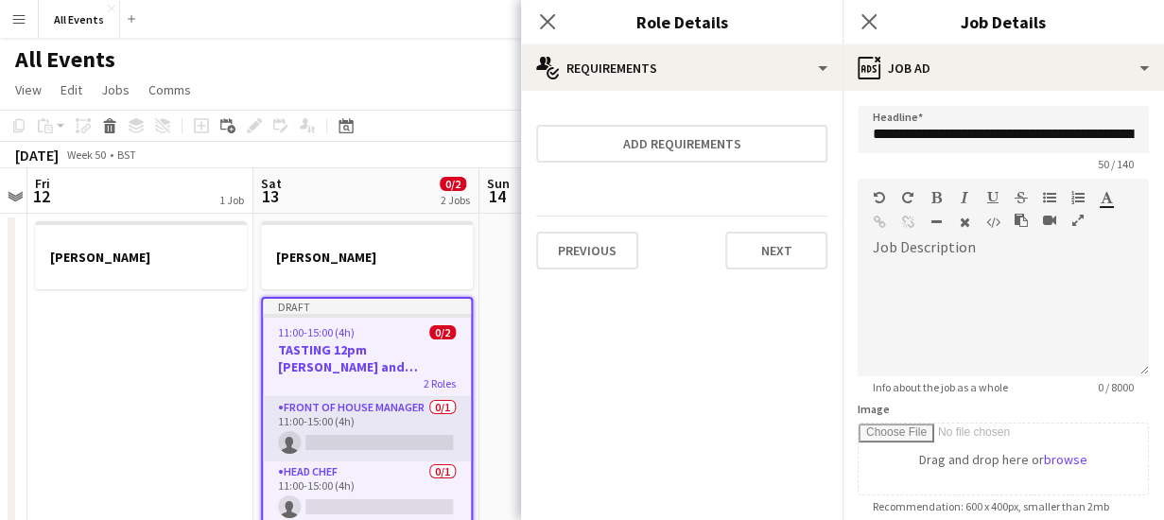
scroll to position [488, 0]
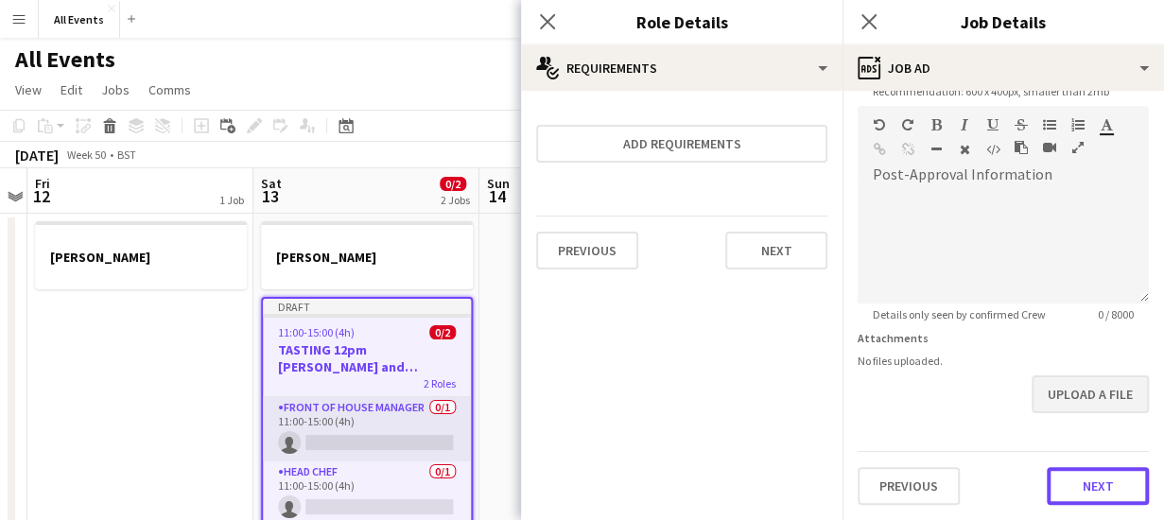
click at [1098, 411] on form "**********" at bounding box center [1004, 98] width 322 height 814
click at [543, 26] on icon at bounding box center [547, 21] width 18 height 18
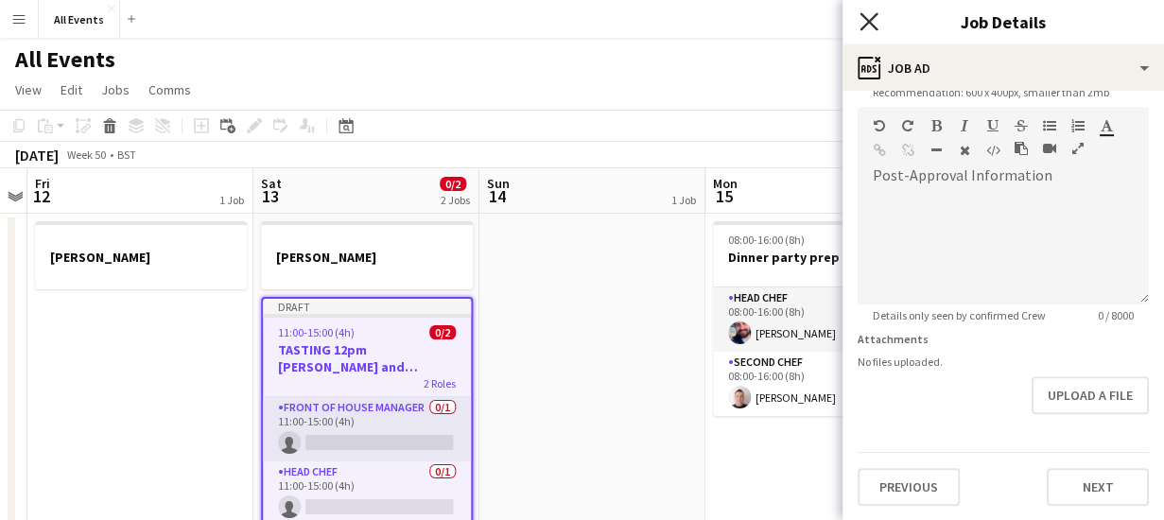
click at [874, 24] on icon "Close pop-in" at bounding box center [869, 21] width 18 height 18
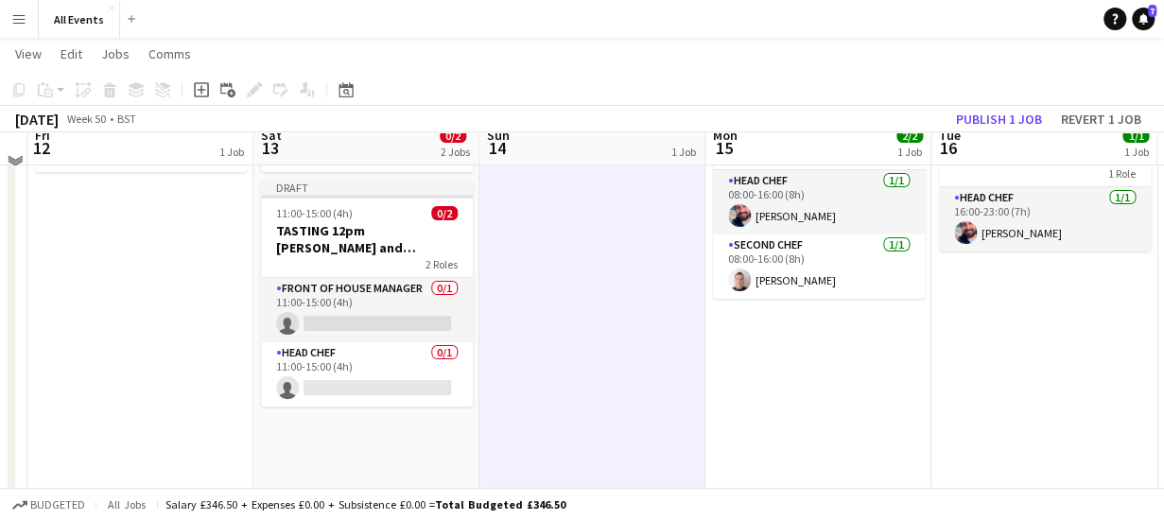
scroll to position [165, 0]
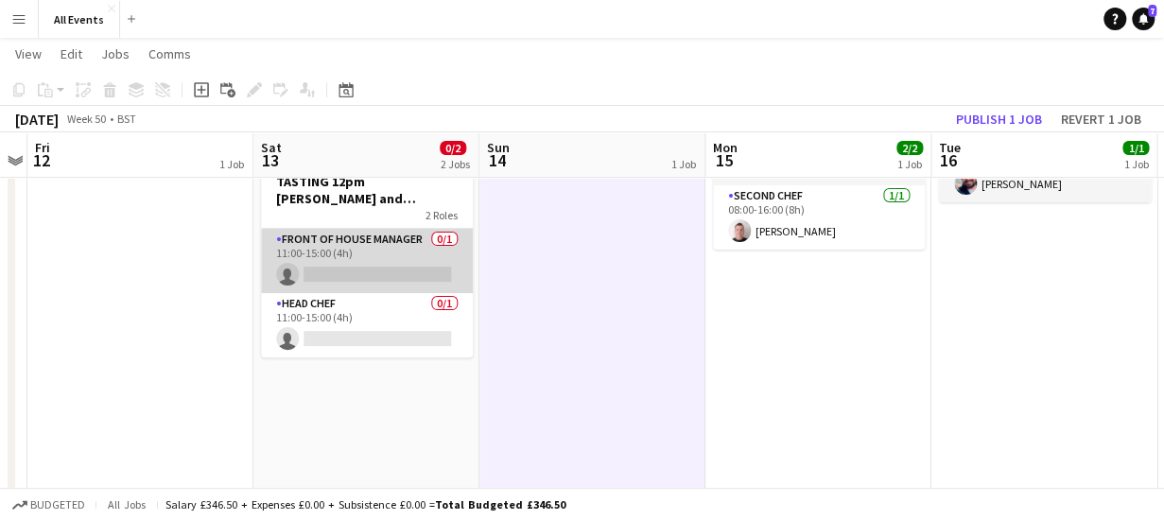
click at [353, 279] on app-card-role "Front of House Manager 0/1 11:00-15:00 (4h) single-neutral-actions" at bounding box center [367, 261] width 212 height 64
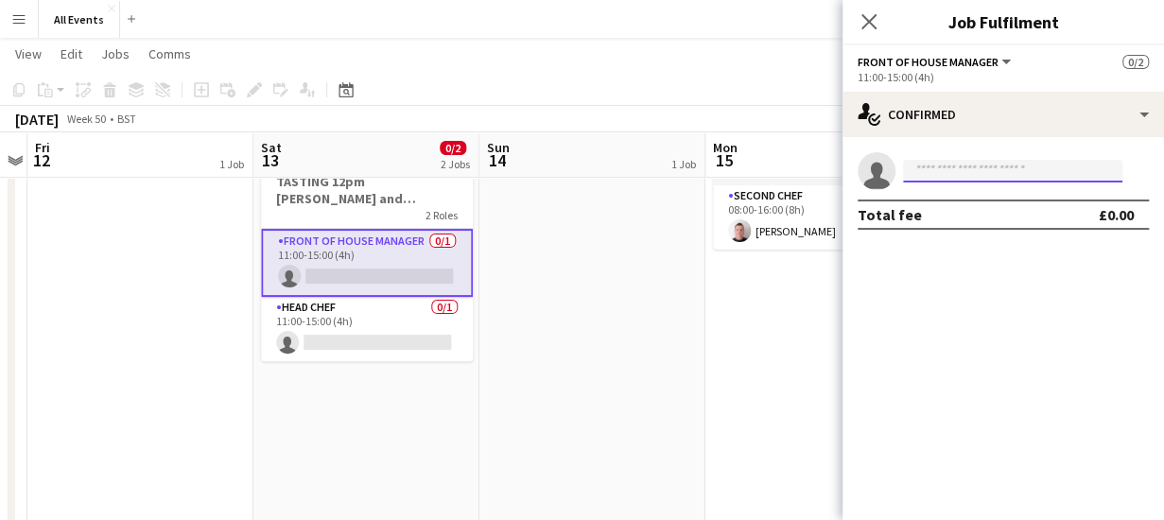
click at [926, 170] on input at bounding box center [1012, 171] width 219 height 23
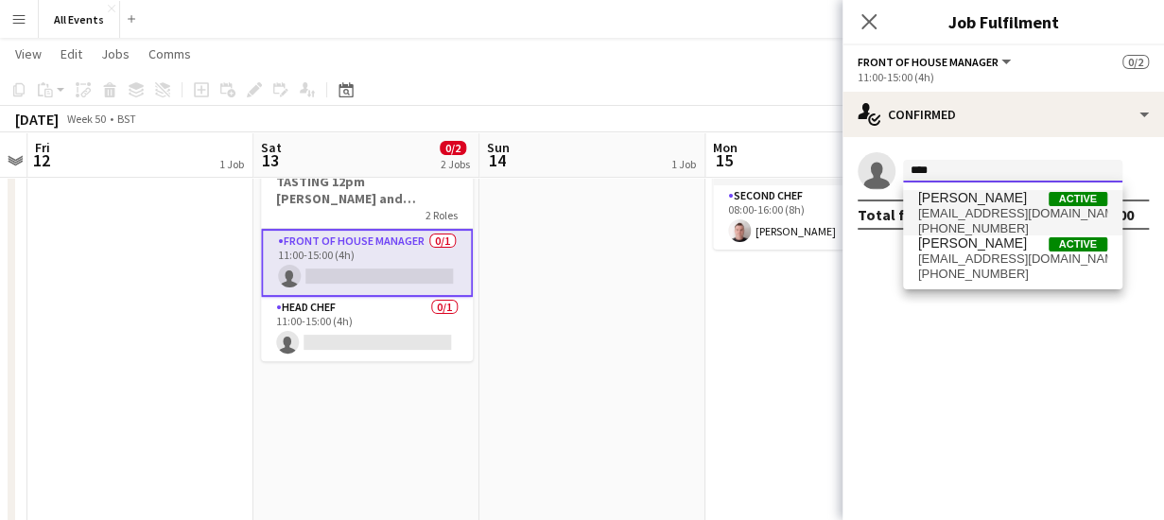
type input "****"
click at [929, 207] on span "[EMAIL_ADDRESS][DOMAIN_NAME]" at bounding box center [1012, 213] width 189 height 15
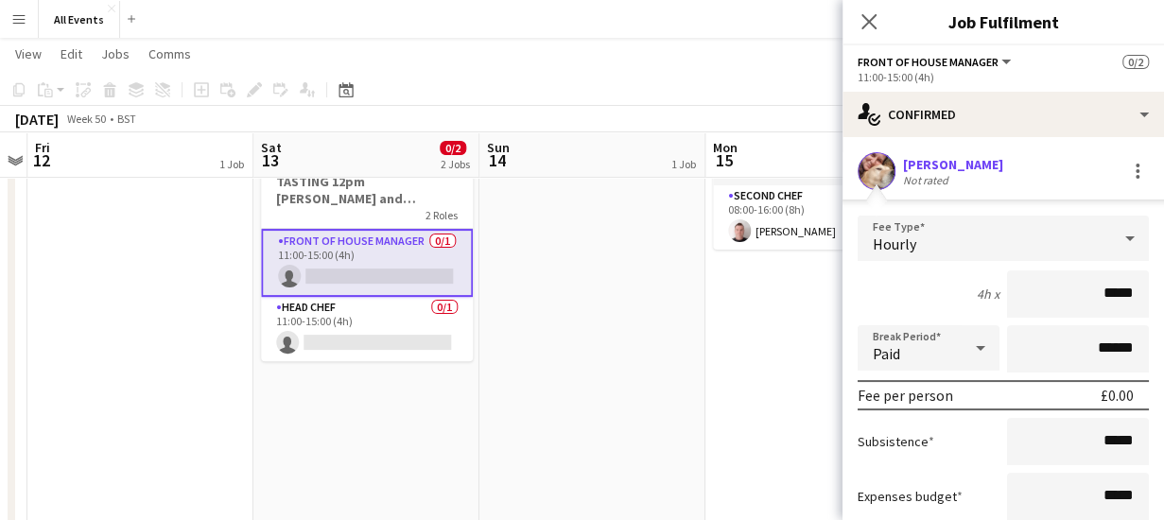
scroll to position [153, 0]
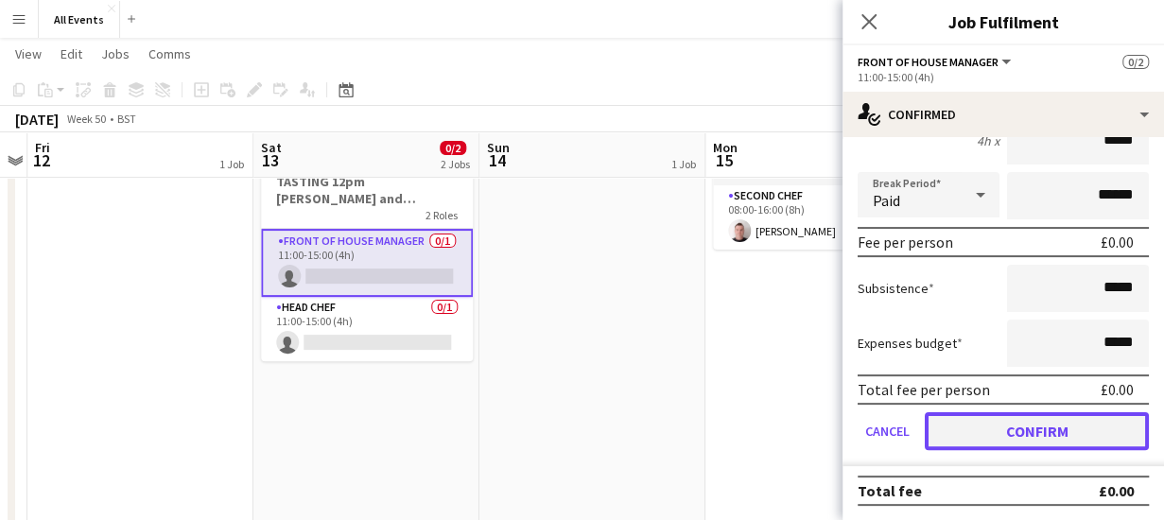
click at [1054, 428] on button "Confirm" at bounding box center [1037, 431] width 224 height 38
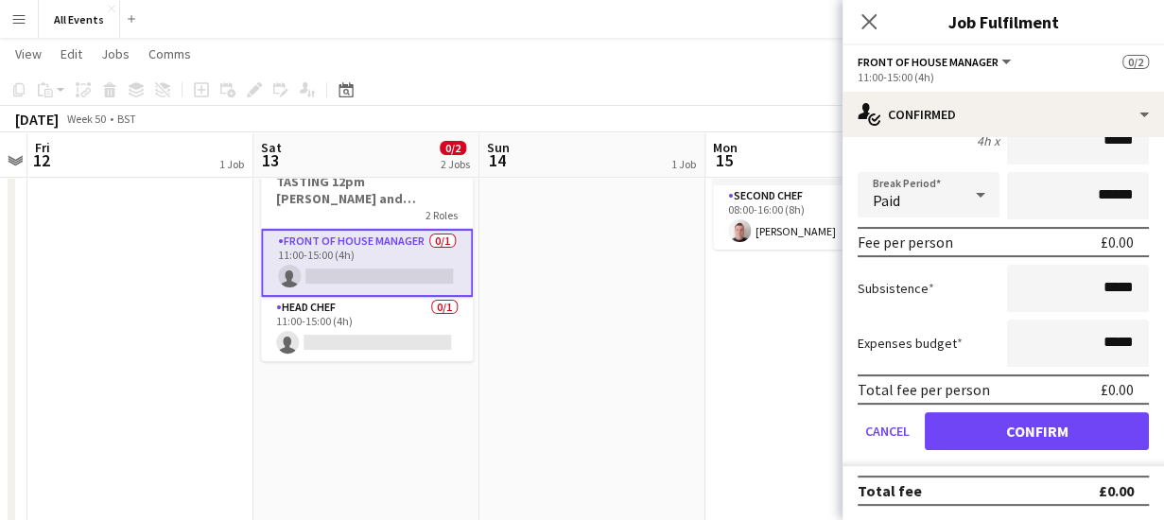
scroll to position [0, 0]
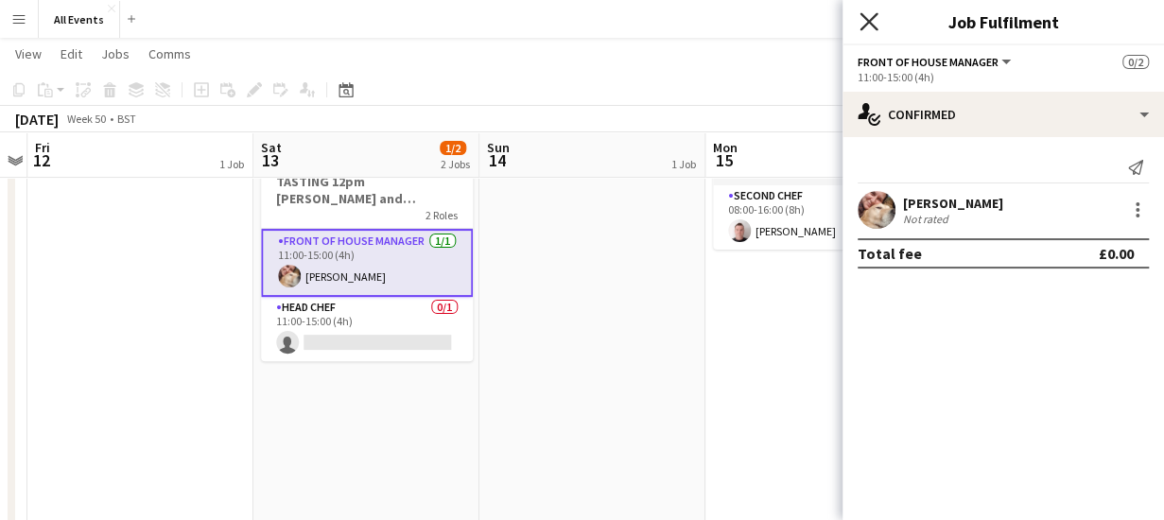
click at [865, 26] on icon at bounding box center [869, 21] width 18 height 18
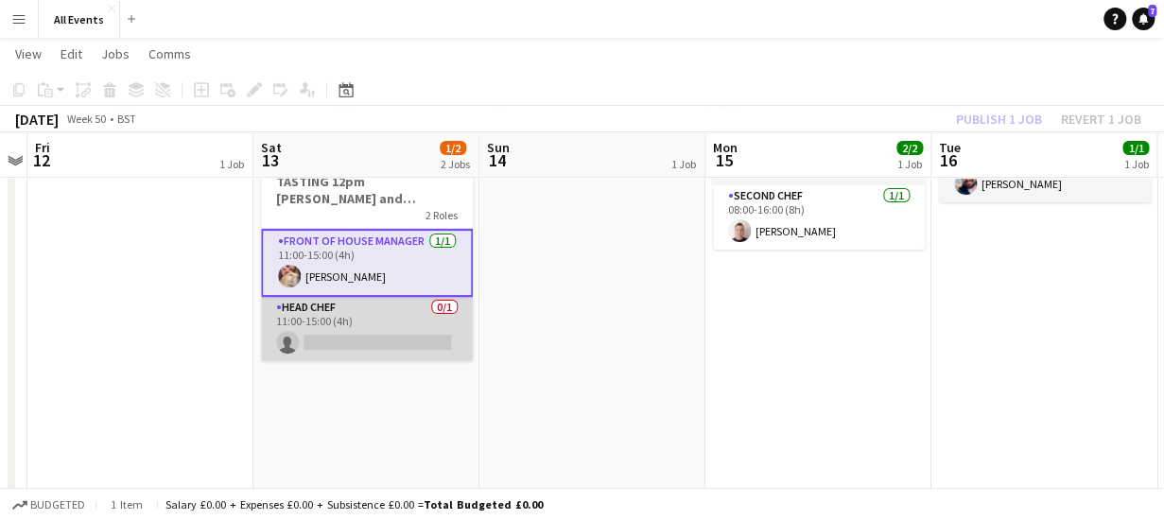
click at [362, 341] on app-card-role "Head Chef 0/1 11:00-15:00 (4h) single-neutral-actions" at bounding box center [367, 329] width 212 height 64
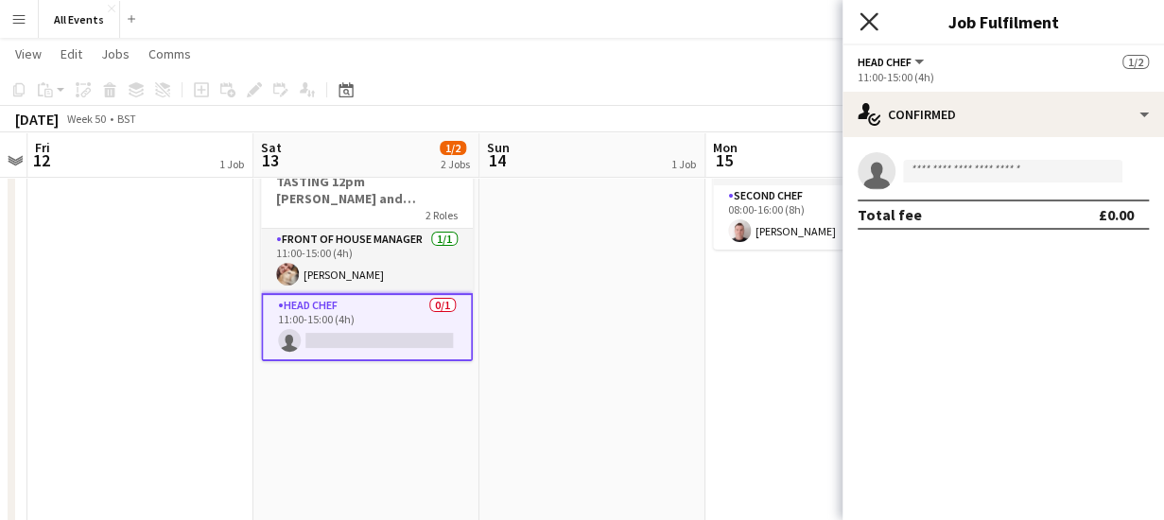
click at [865, 18] on icon at bounding box center [869, 21] width 18 height 18
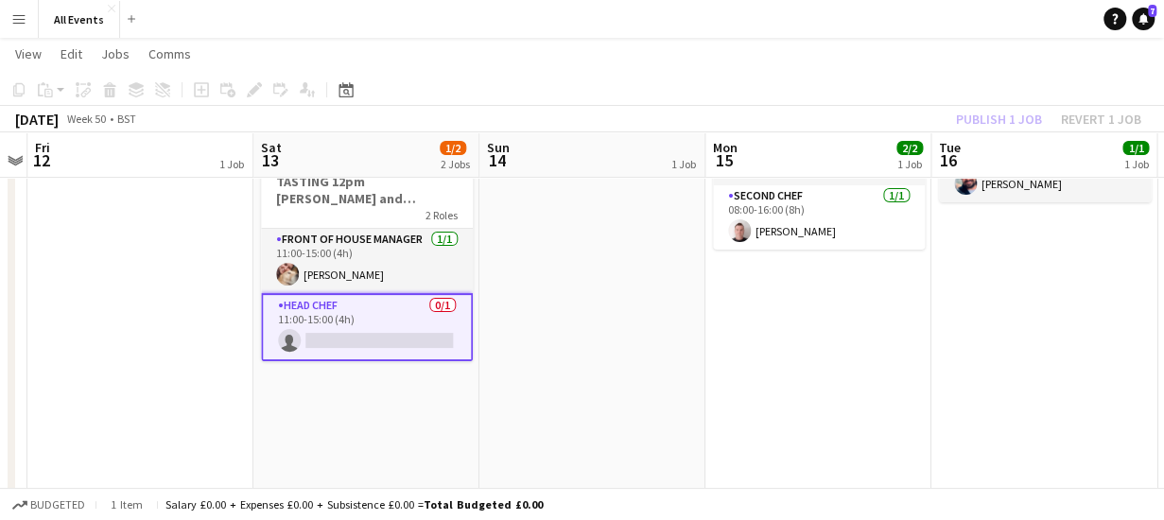
click at [545, 216] on app-date-cell at bounding box center [593, 469] width 226 height 845
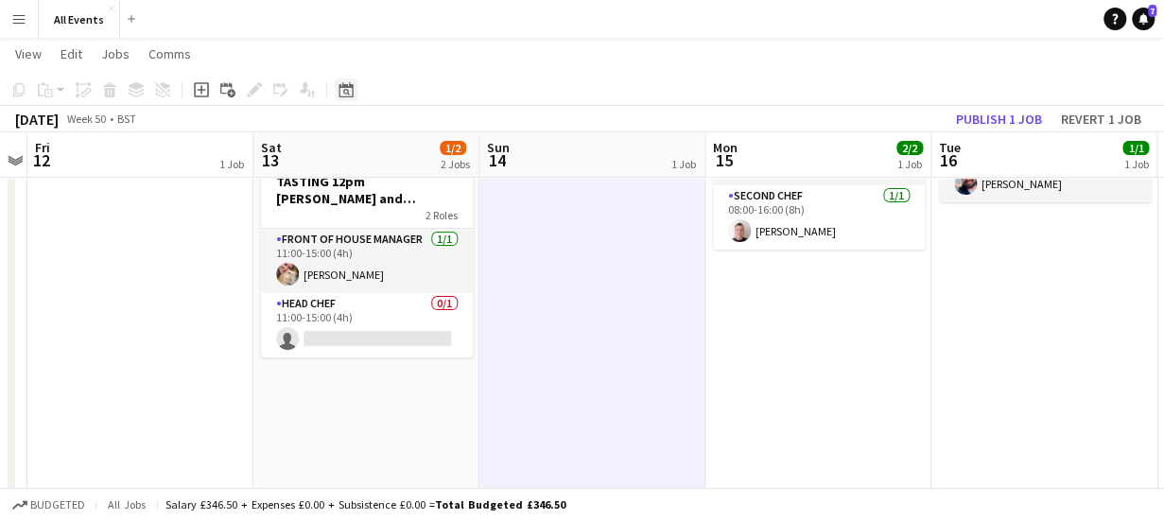
click at [346, 92] on icon "Date picker" at bounding box center [346, 89] width 15 height 15
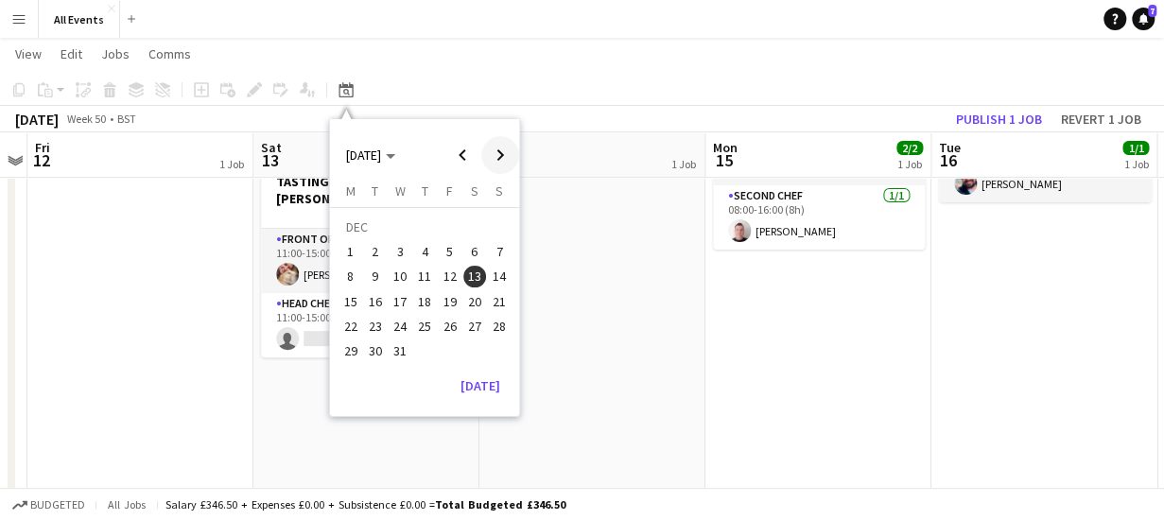
click at [498, 151] on span "Next month" at bounding box center [500, 155] width 38 height 38
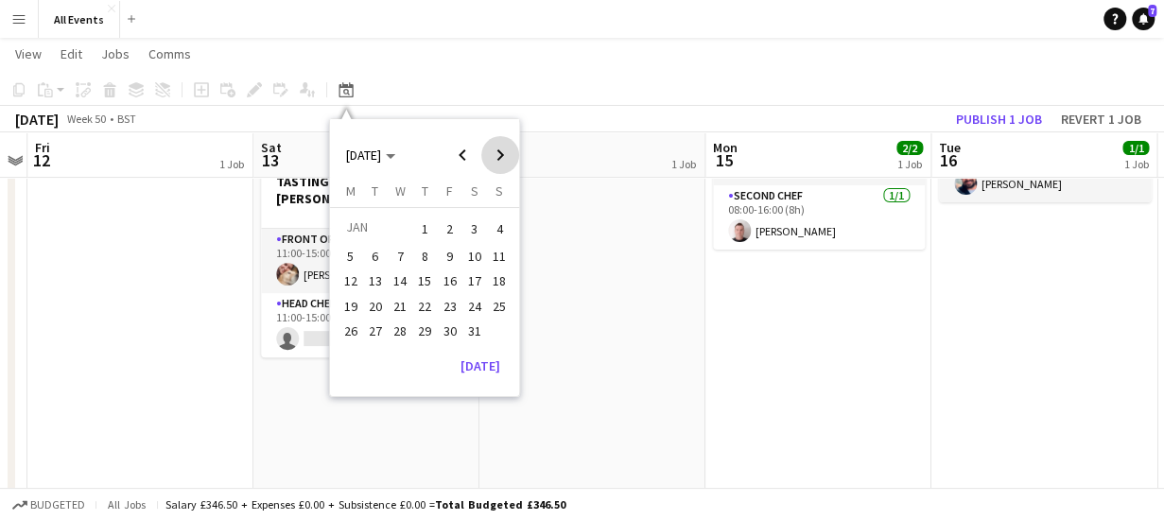
click at [498, 151] on span "Next month" at bounding box center [500, 155] width 38 height 38
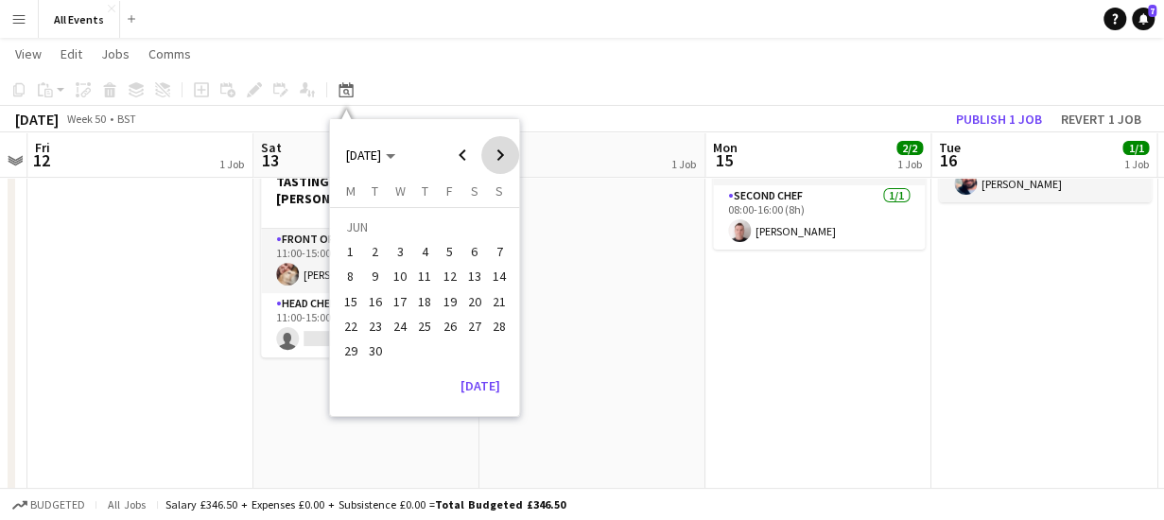
click at [498, 151] on span "Next month" at bounding box center [500, 155] width 38 height 38
click at [465, 272] on span "15" at bounding box center [474, 282] width 23 height 23
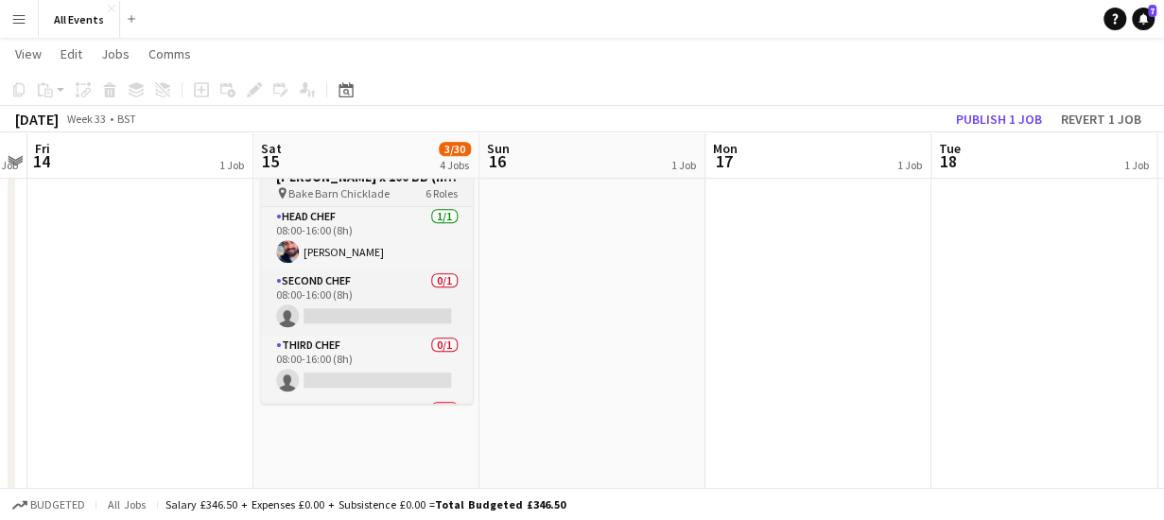
scroll to position [341, 0]
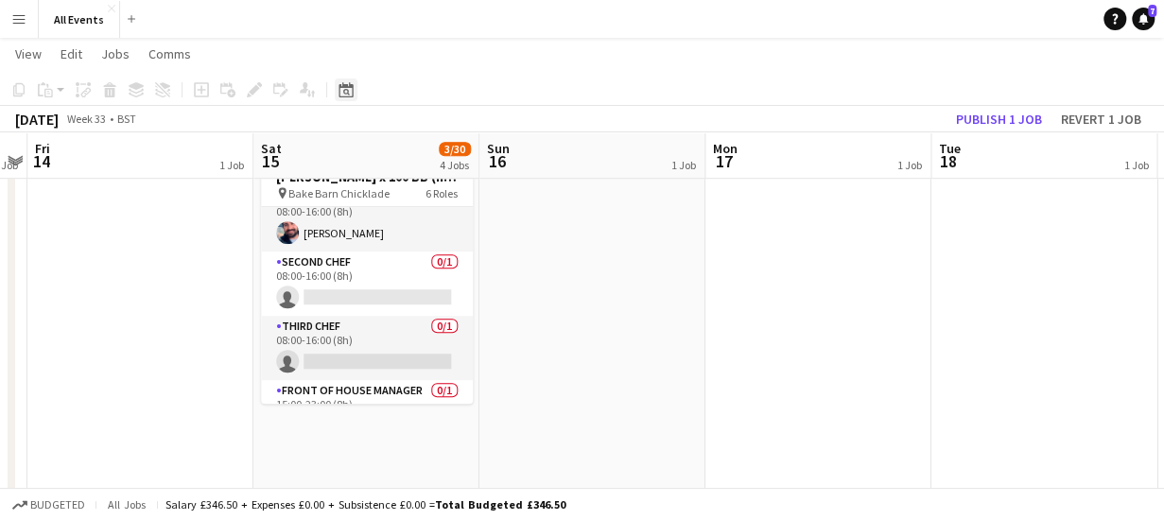
click at [350, 94] on icon "Date picker" at bounding box center [346, 89] width 15 height 15
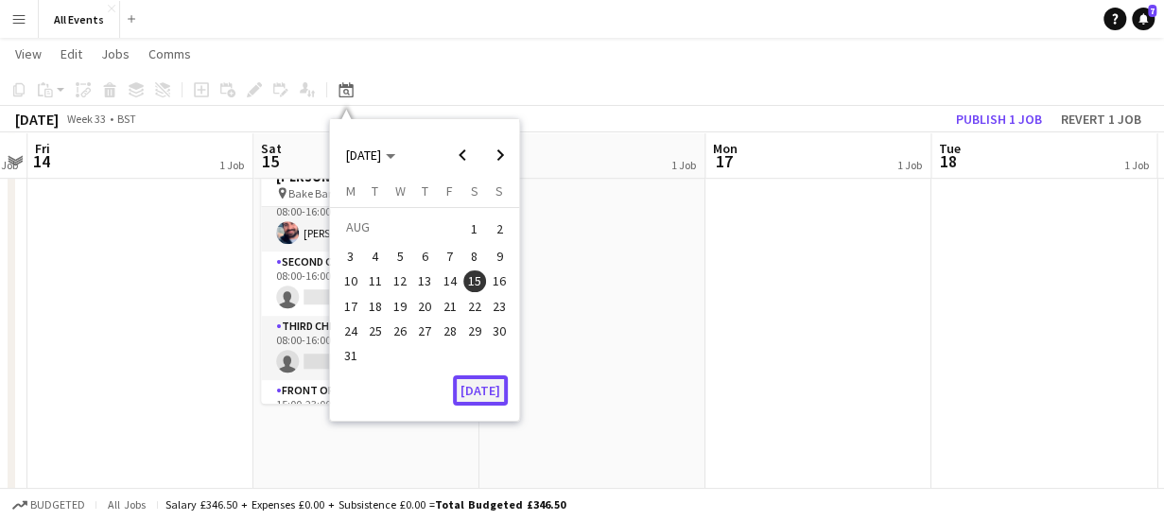
click at [480, 389] on button "[DATE]" at bounding box center [480, 391] width 55 height 30
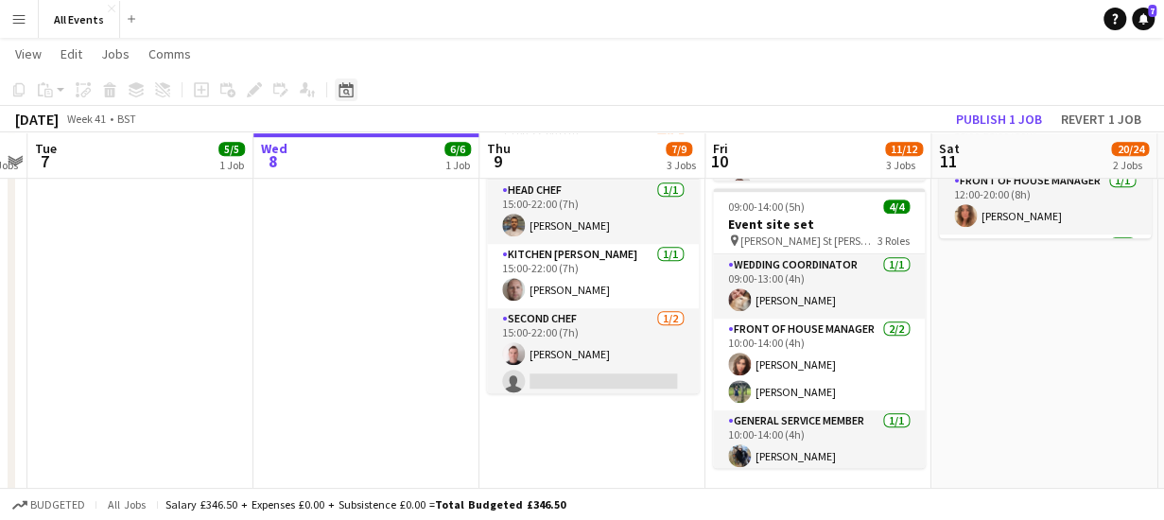
click at [346, 92] on icon "Date picker" at bounding box center [346, 89] width 15 height 15
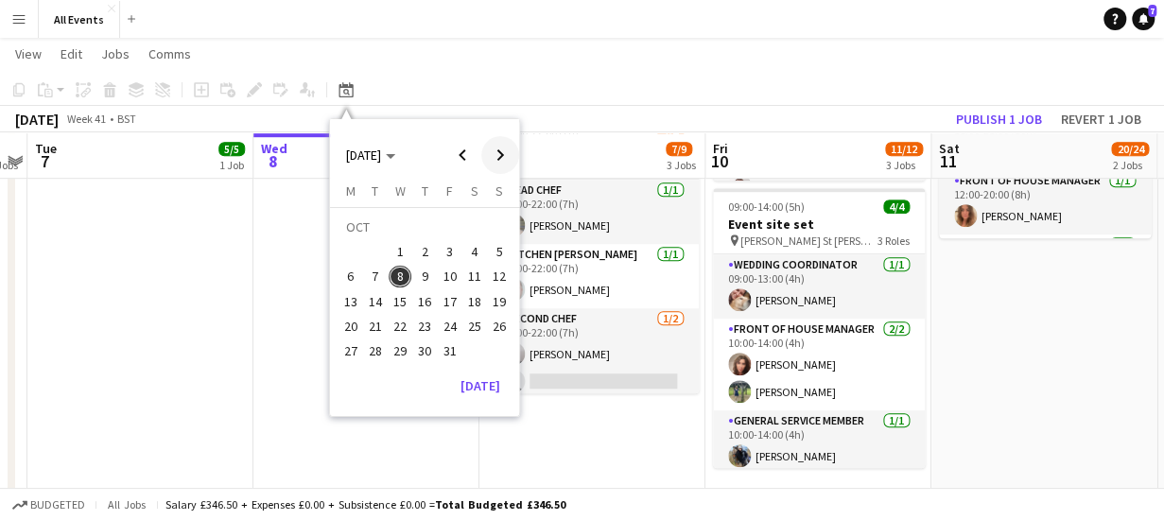
click at [501, 150] on span "Next month" at bounding box center [500, 155] width 38 height 38
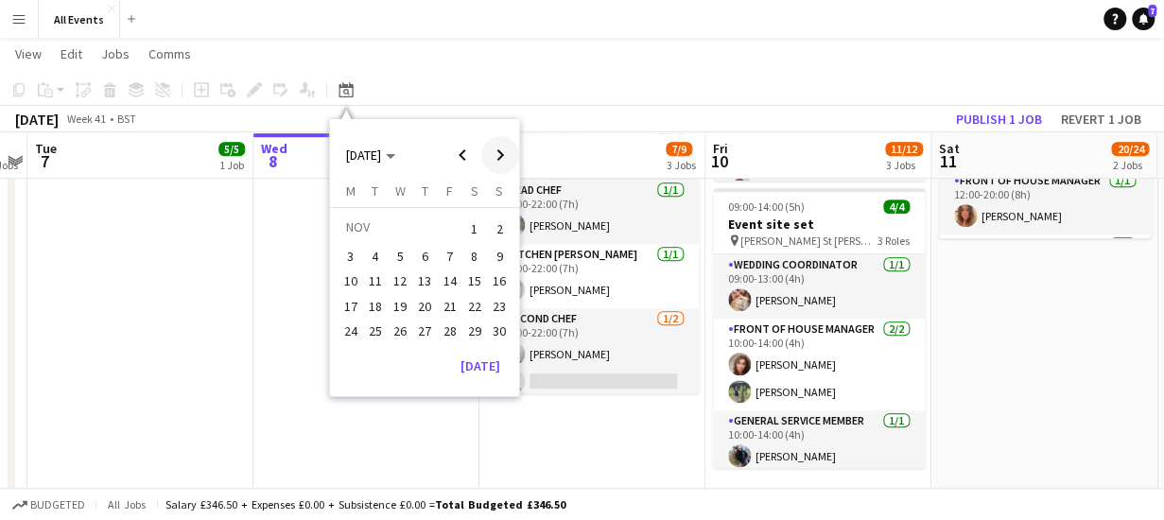
click at [501, 150] on span "Next month" at bounding box center [500, 155] width 38 height 38
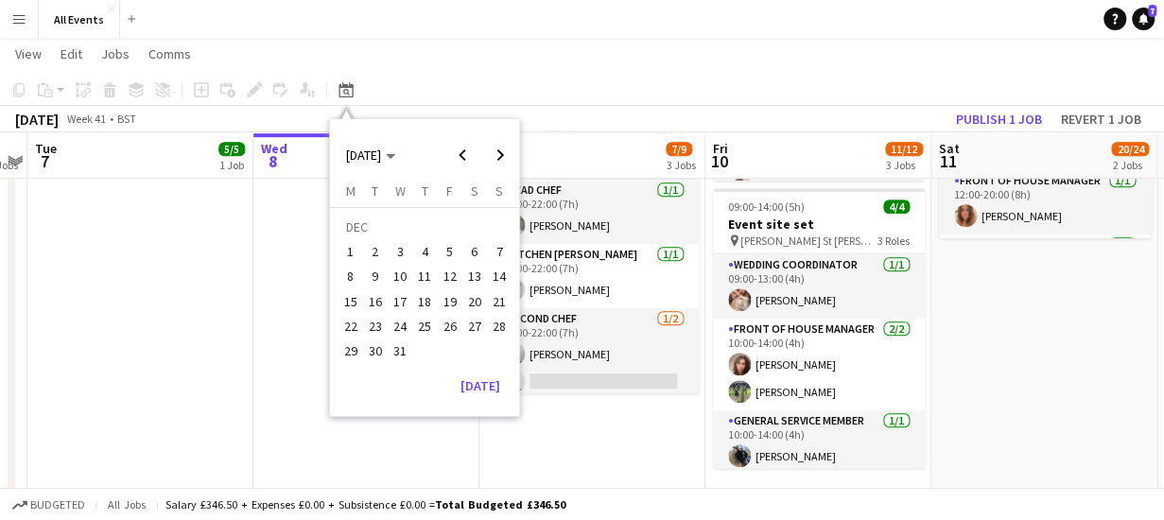
click at [469, 277] on span "13" at bounding box center [474, 277] width 23 height 23
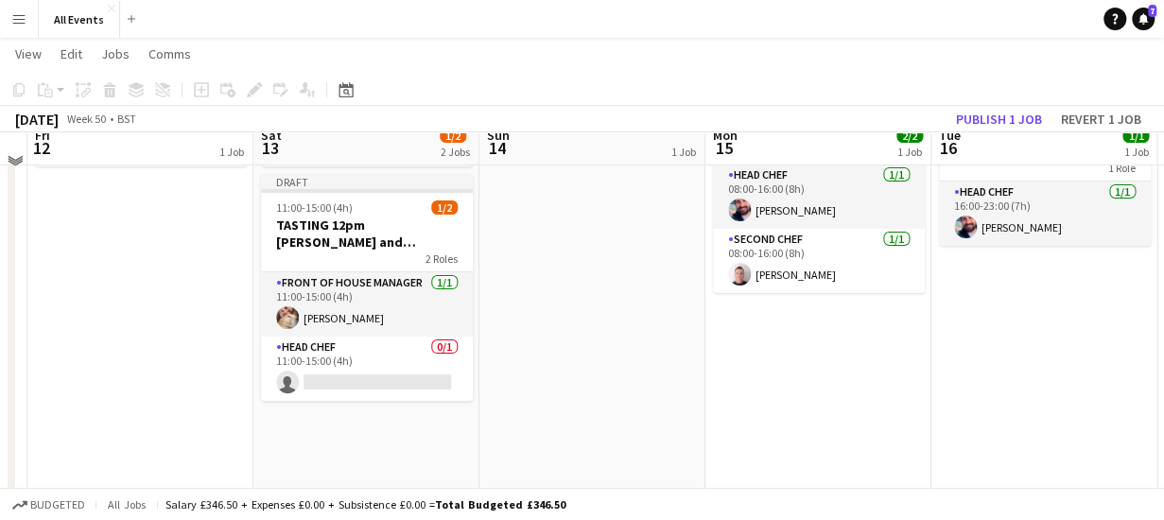
scroll to position [100, 0]
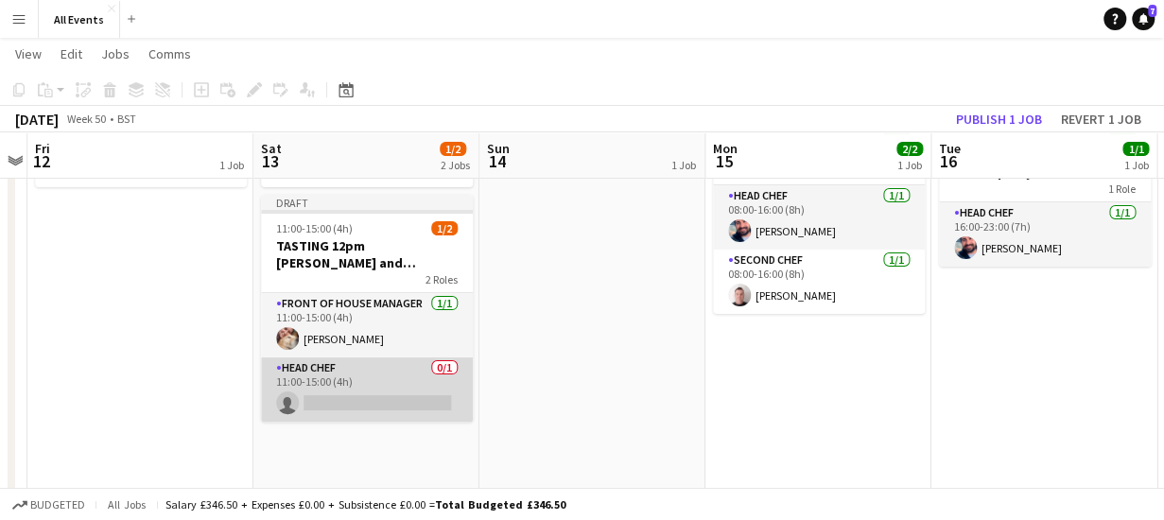
click at [369, 399] on app-card-role "Head Chef 0/1 11:00-15:00 (4h) single-neutral-actions" at bounding box center [367, 390] width 212 height 64
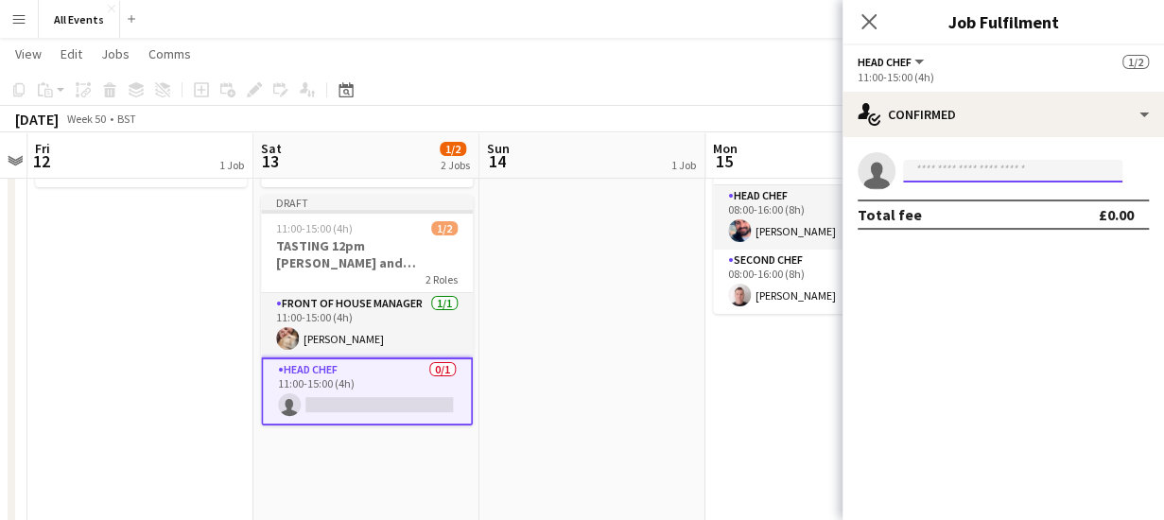
click at [923, 169] on input at bounding box center [1012, 171] width 219 height 23
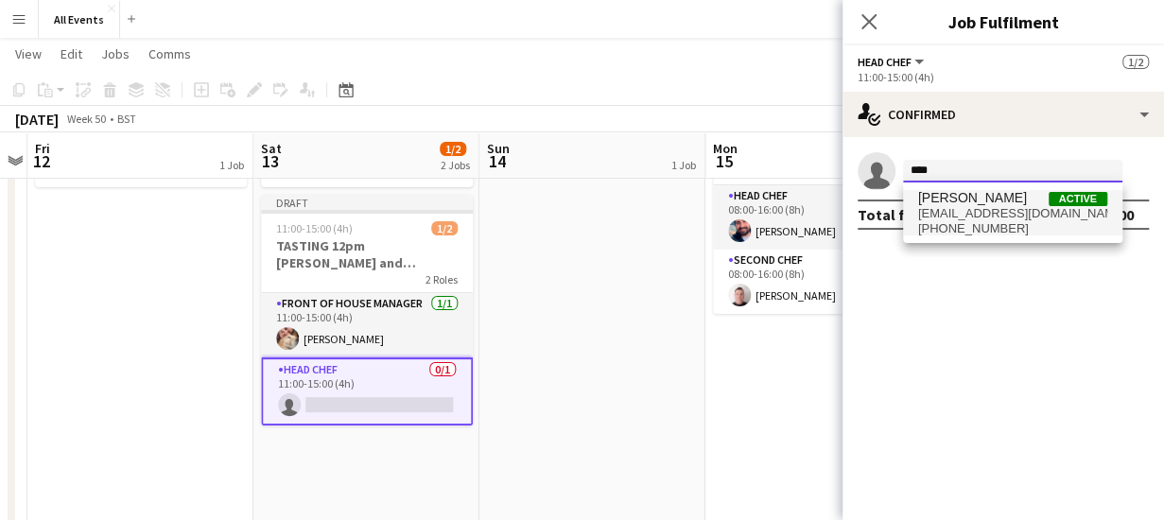
type input "****"
click at [946, 213] on span "[EMAIL_ADDRESS][DOMAIN_NAME]" at bounding box center [1012, 213] width 189 height 15
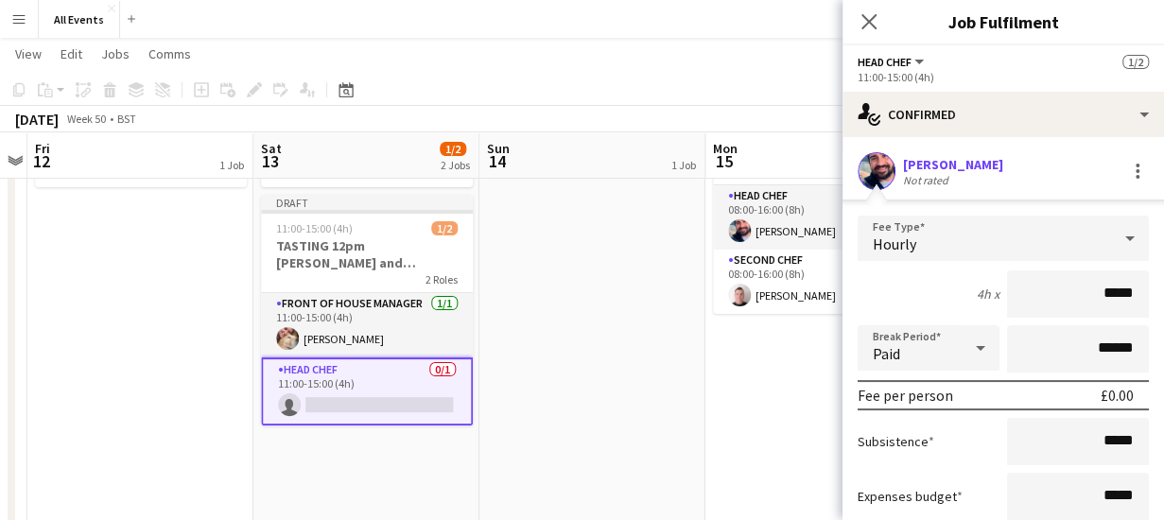
scroll to position [153, 0]
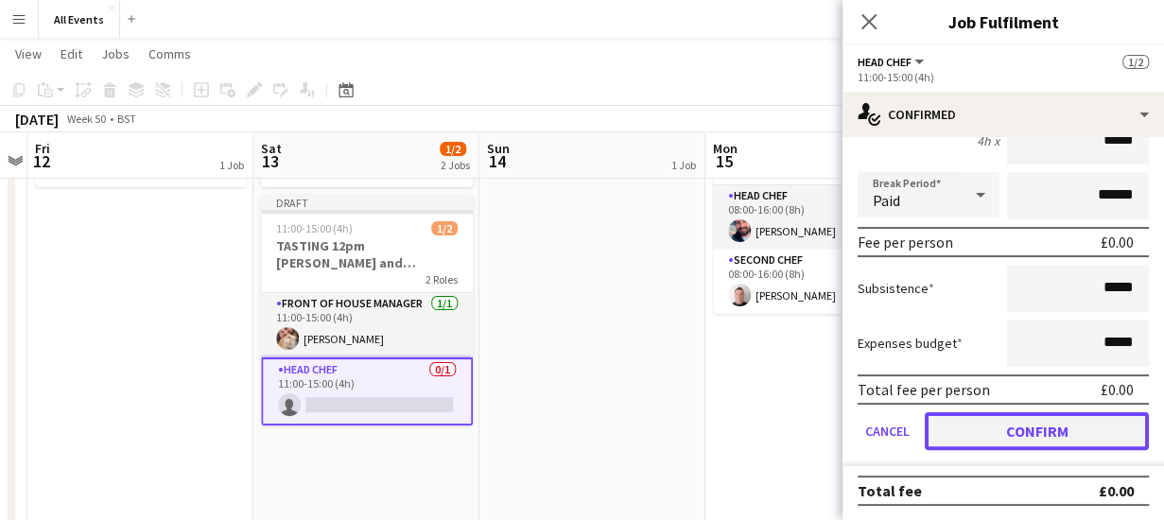
click at [1058, 420] on button "Confirm" at bounding box center [1037, 431] width 224 height 38
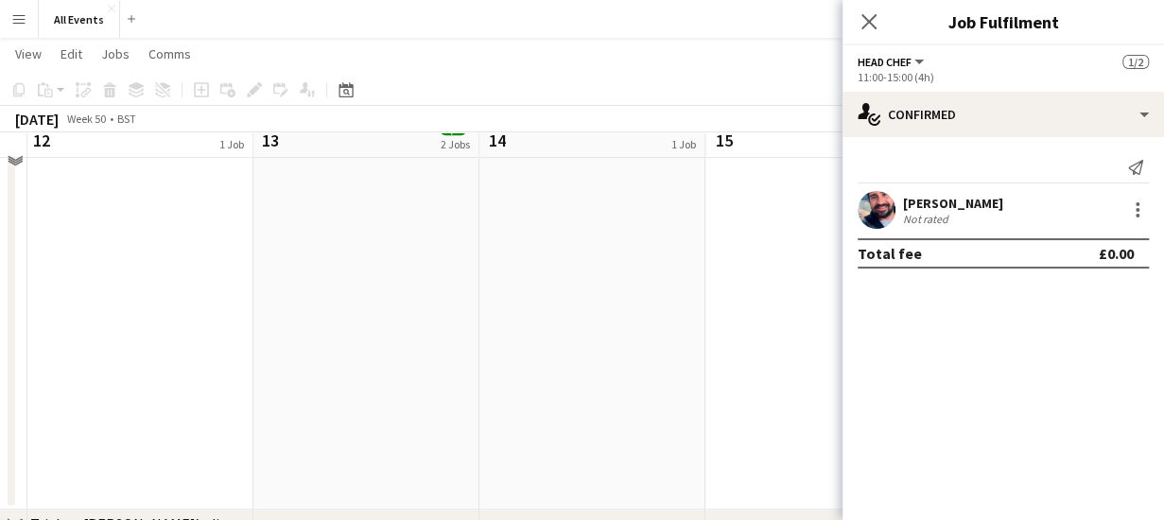
scroll to position [518, 0]
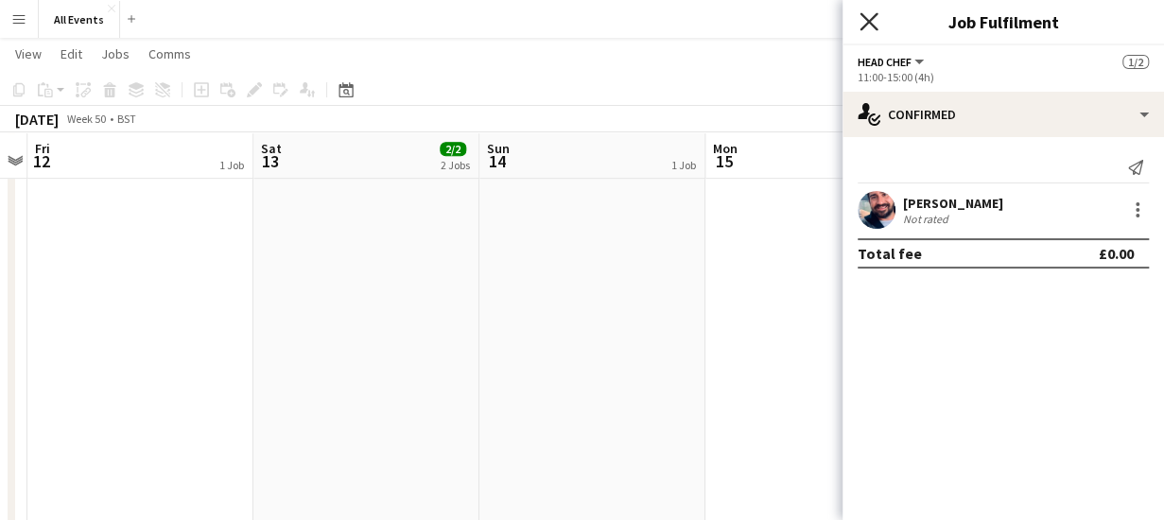
click at [868, 26] on icon "Close pop-in" at bounding box center [869, 21] width 18 height 18
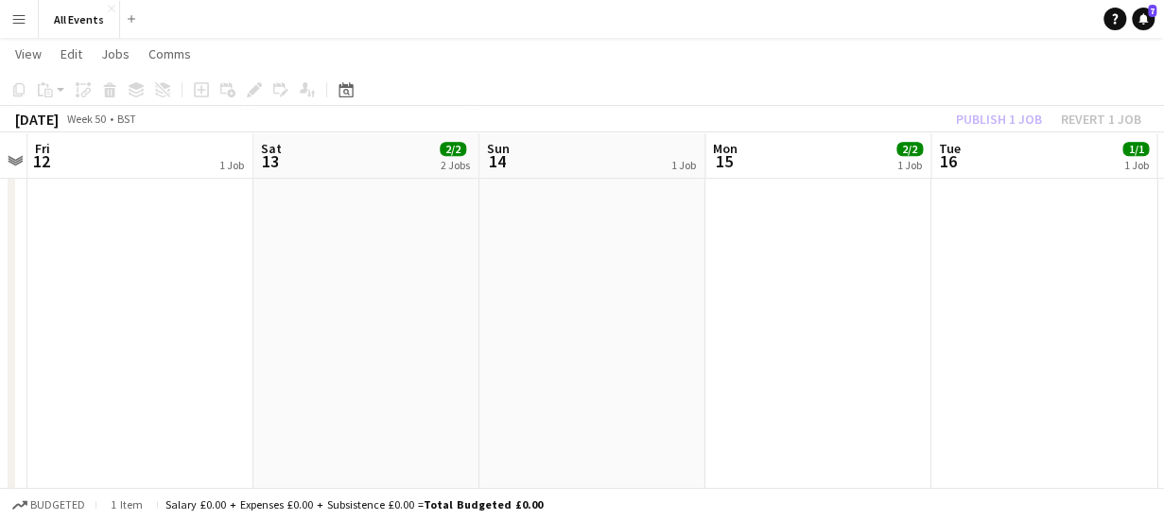
click at [866, 243] on app-date-cell "08:00-16:00 (8h) 2/2 Dinner party prep 2 Roles Head Chef [DATE] 08:00-16:00 (8h…" at bounding box center [819, 116] width 226 height 845
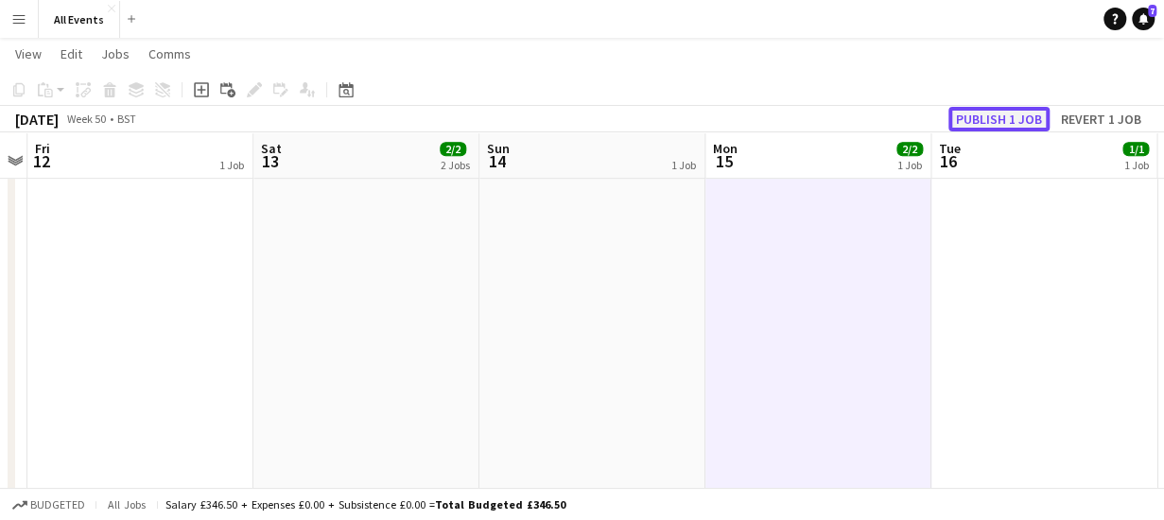
click at [1020, 114] on button "Publish 1 job" at bounding box center [999, 119] width 101 height 25
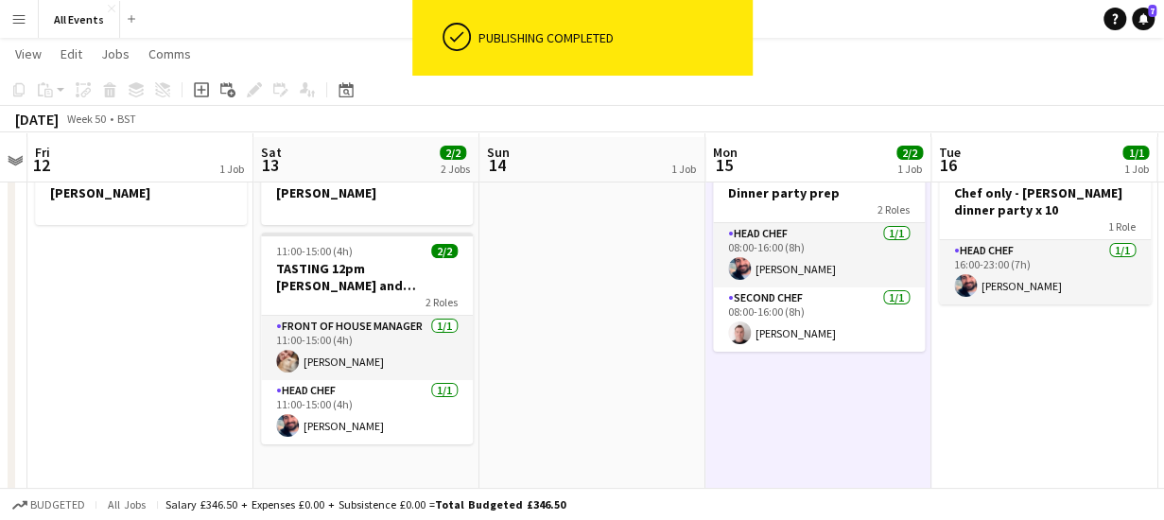
scroll to position [70, 0]
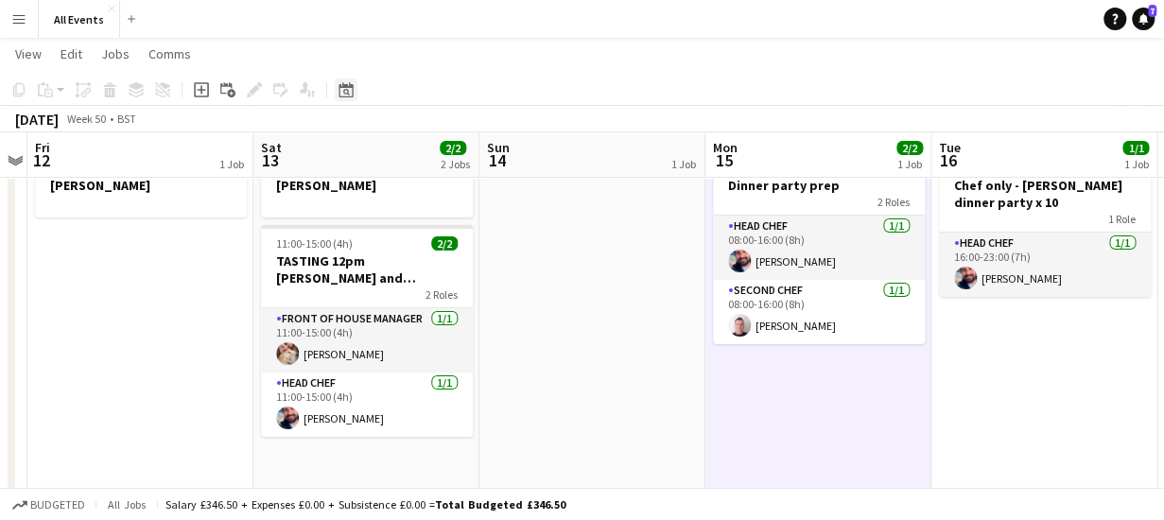
click at [341, 91] on icon "Date picker" at bounding box center [346, 89] width 15 height 15
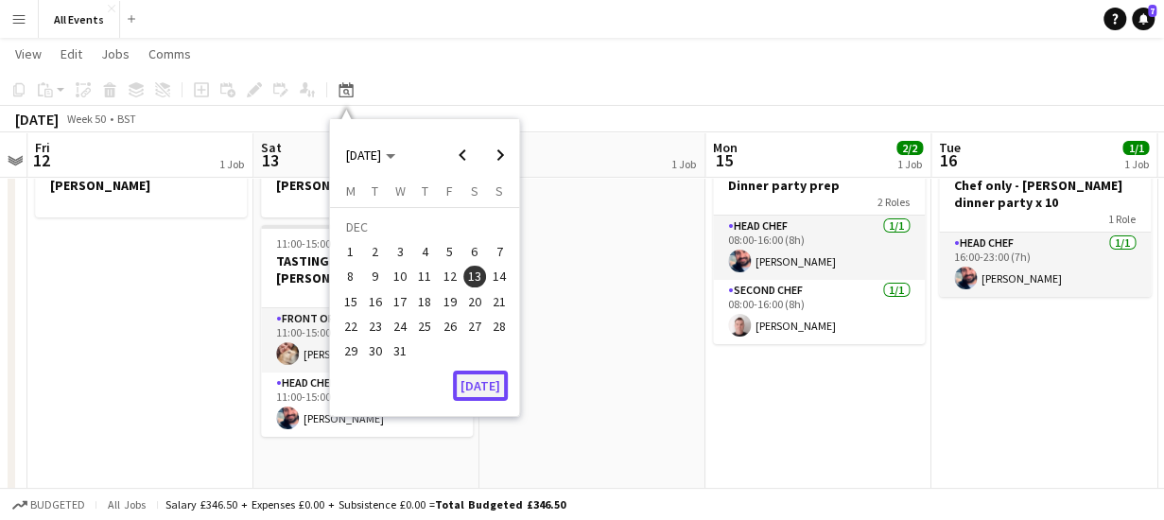
click at [492, 383] on button "[DATE]" at bounding box center [480, 386] width 55 height 30
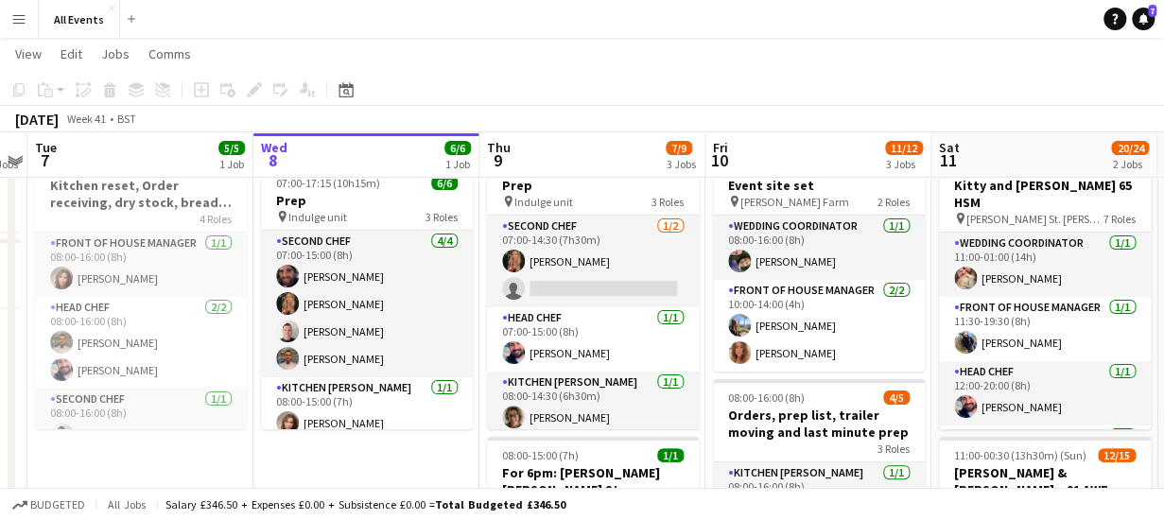
click at [357, 144] on app-board-header-date "Wed 8 6/6 1 Job" at bounding box center [366, 154] width 226 height 45
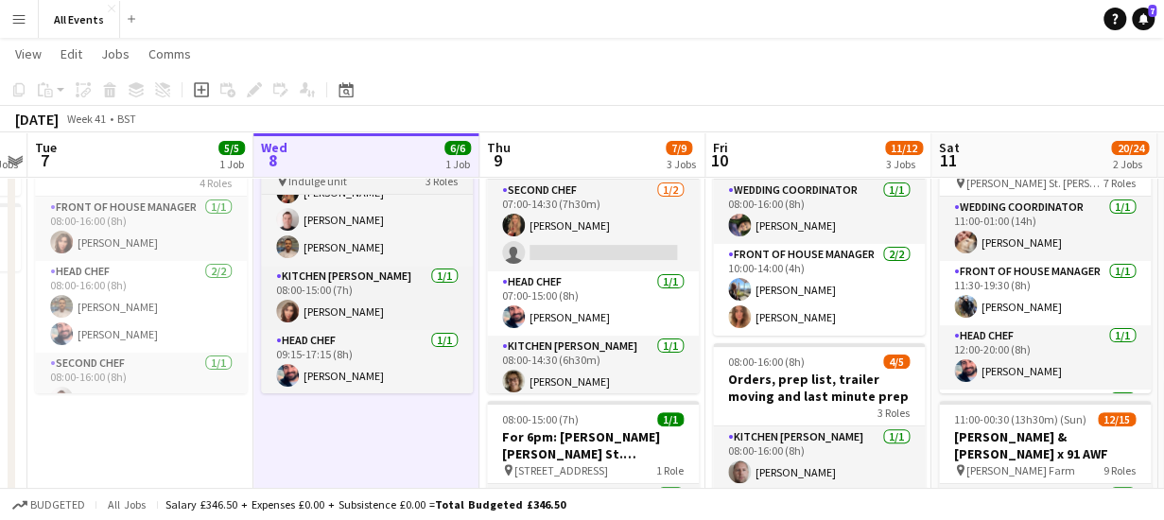
scroll to position [76, 0]
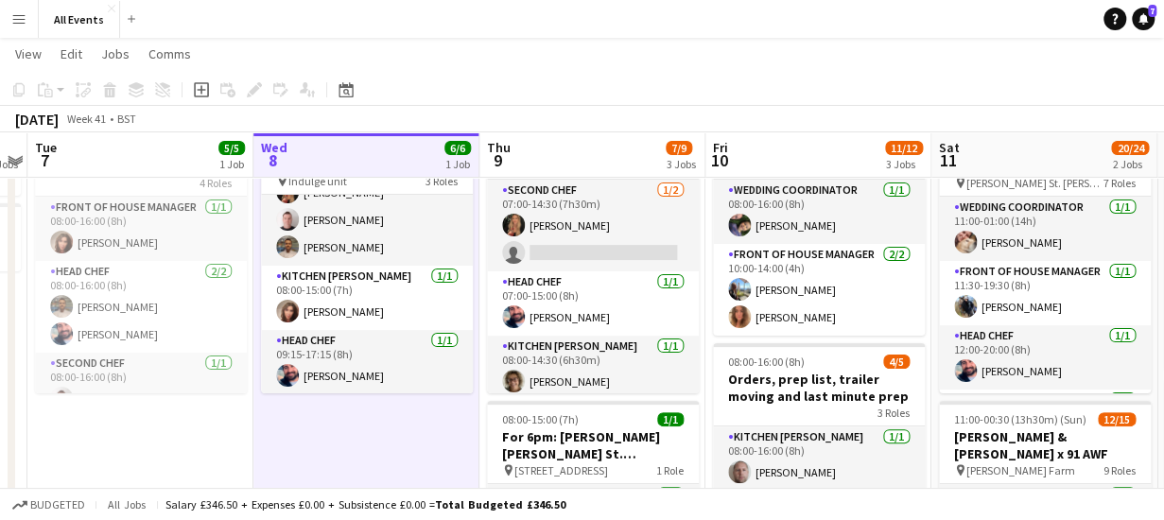
click at [572, 173] on app-board-header-date "Thu 9 7/9 3 Jobs" at bounding box center [593, 154] width 226 height 45
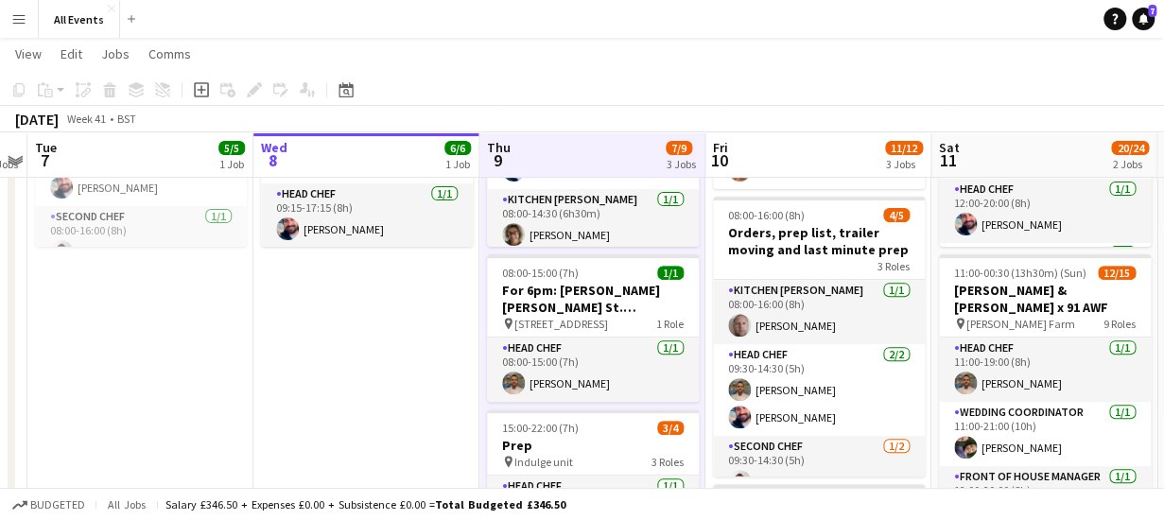
scroll to position [0, 0]
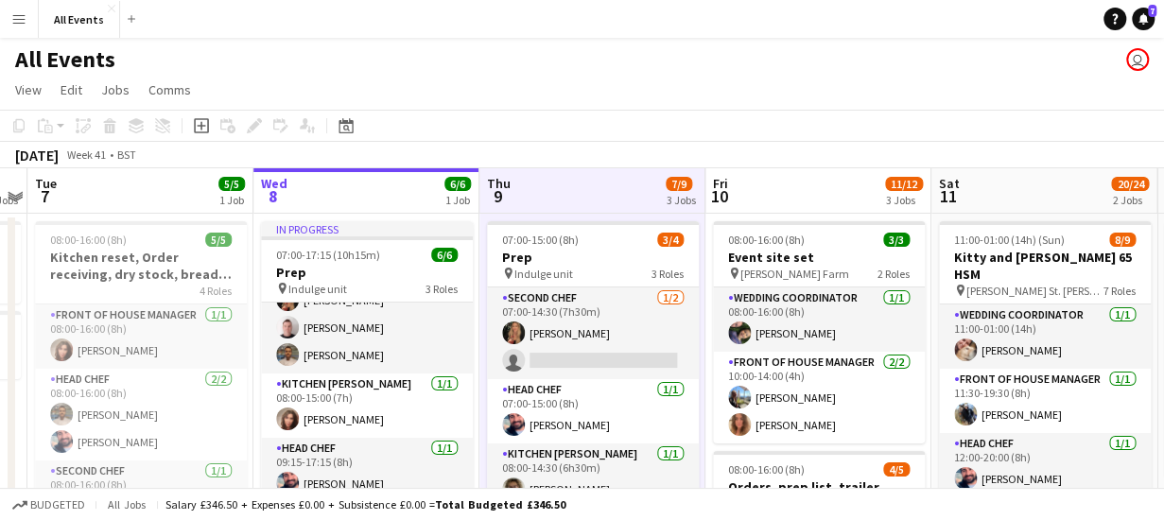
click at [806, 184] on app-board-header-date "Fri 10 11/12 3 Jobs" at bounding box center [819, 190] width 226 height 45
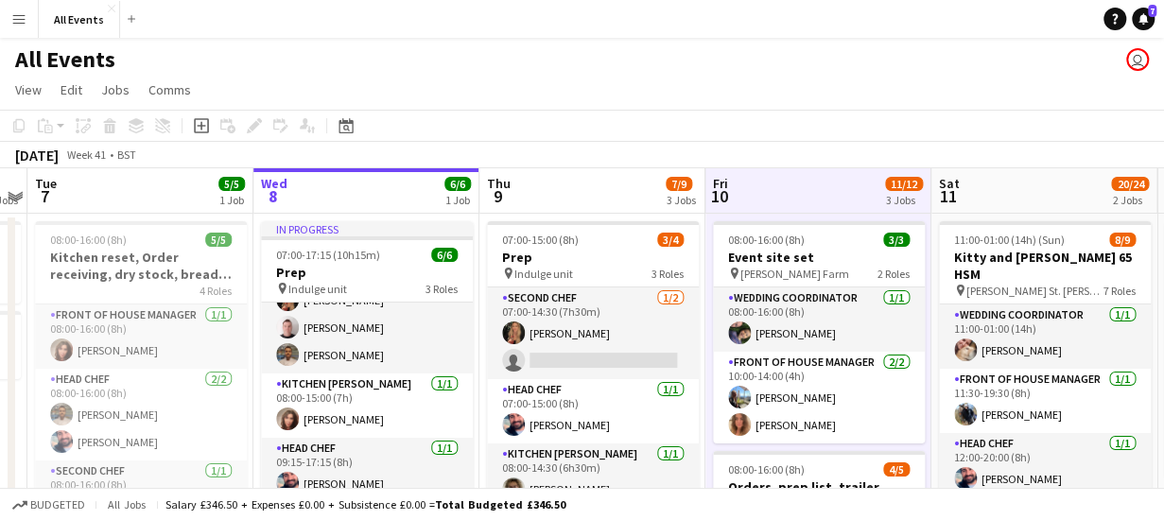
click at [1018, 198] on app-board-header-date "Sat 11 20/24 2 Jobs" at bounding box center [1045, 190] width 226 height 45
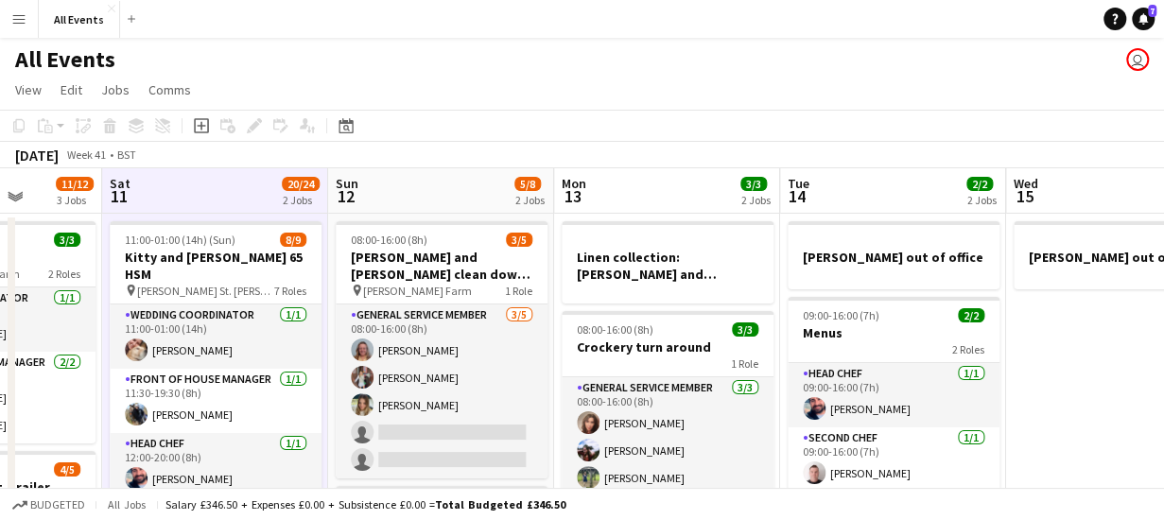
scroll to position [0, 579]
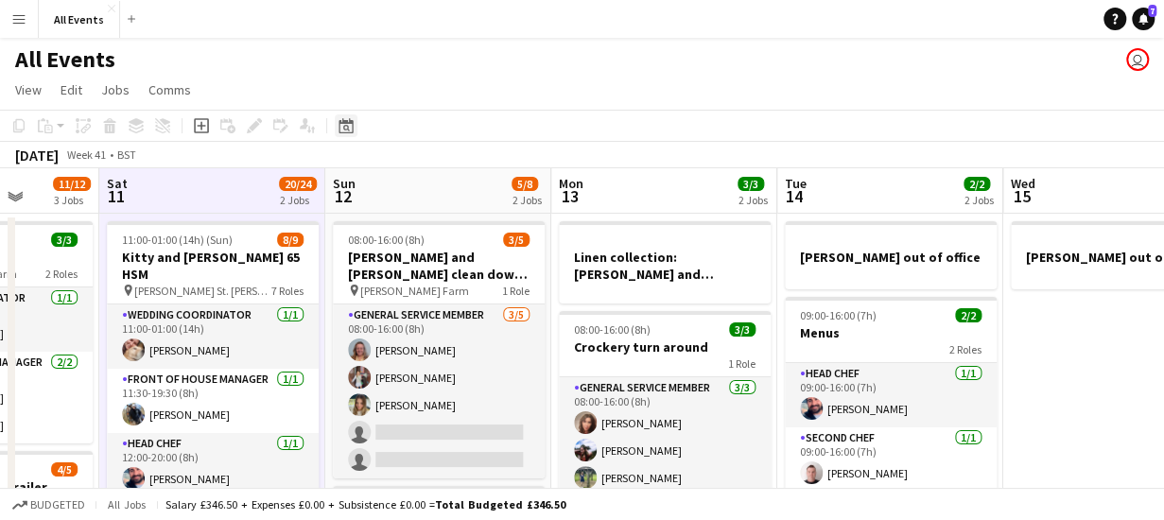
click at [345, 123] on icon at bounding box center [346, 125] width 14 height 15
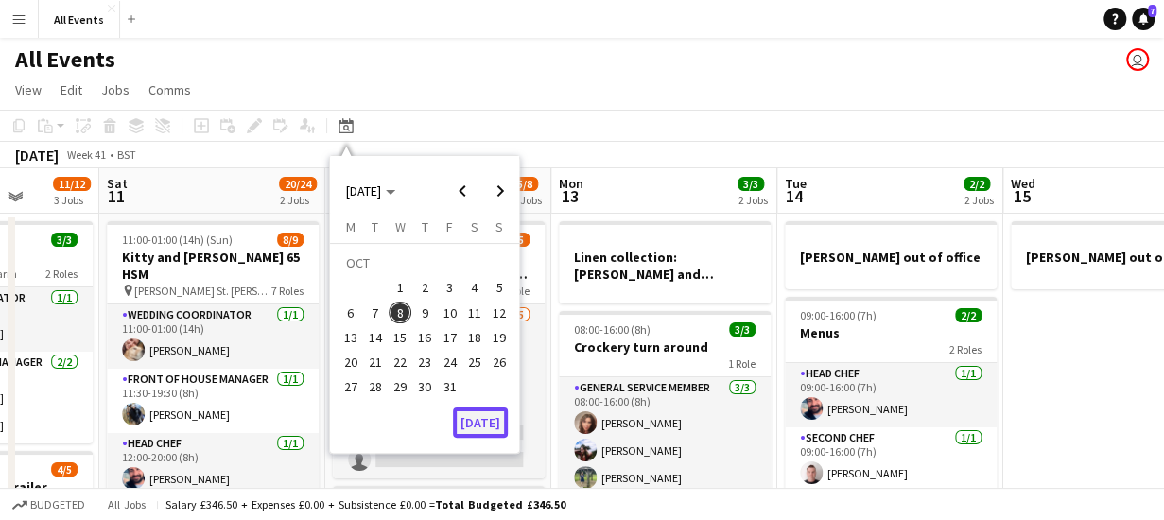
click at [496, 426] on button "[DATE]" at bounding box center [480, 423] width 55 height 30
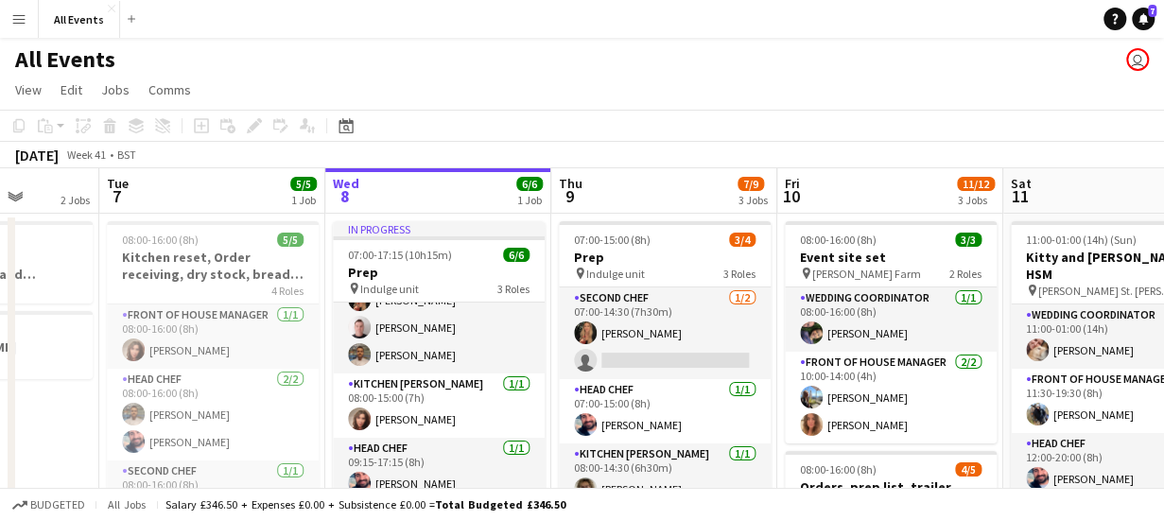
scroll to position [0, 651]
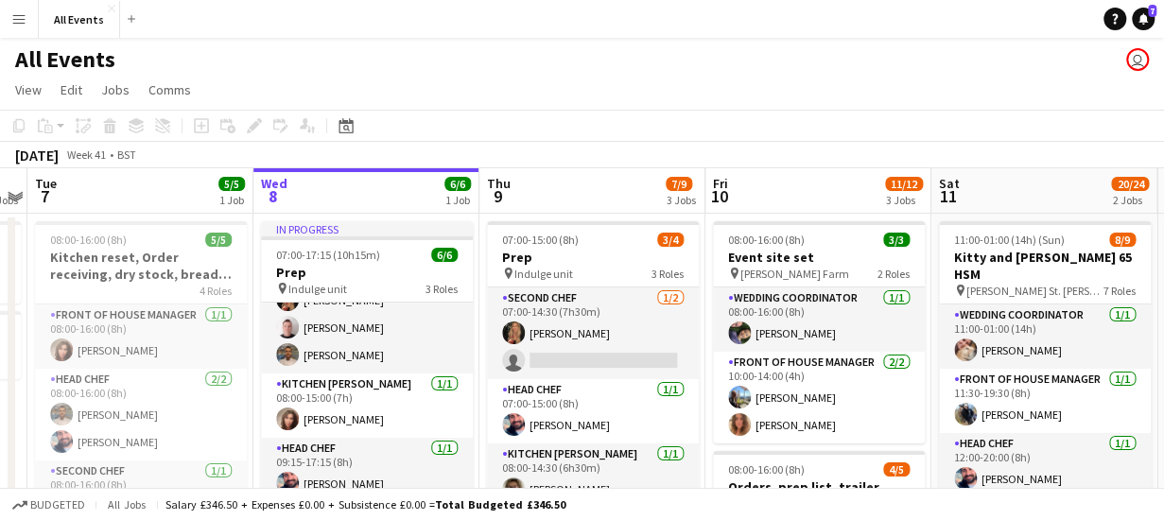
click at [529, 180] on app-board-header-date "Thu 9 7/9 3 Jobs" at bounding box center [593, 190] width 226 height 45
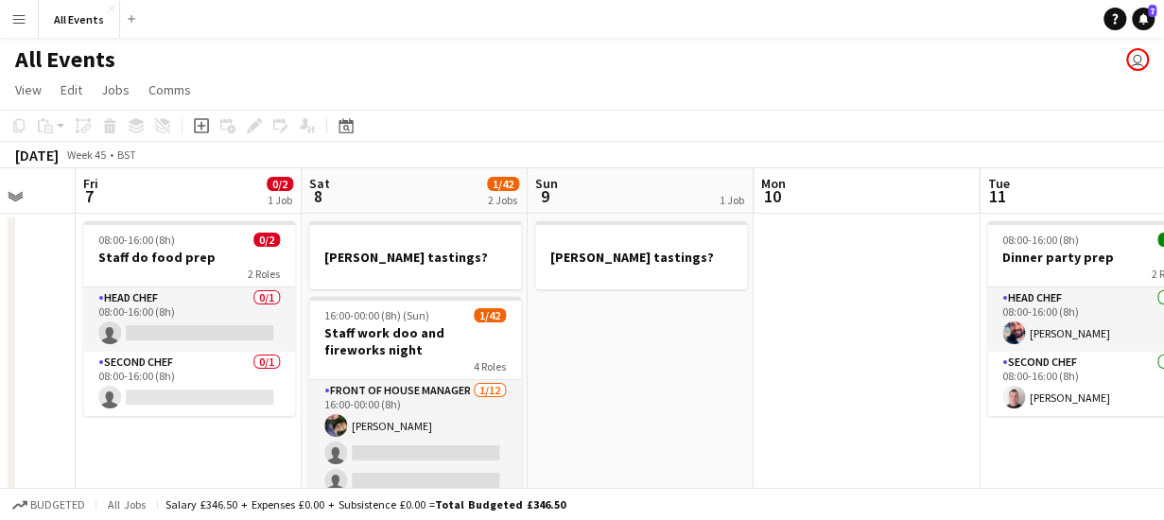
scroll to position [0, 830]
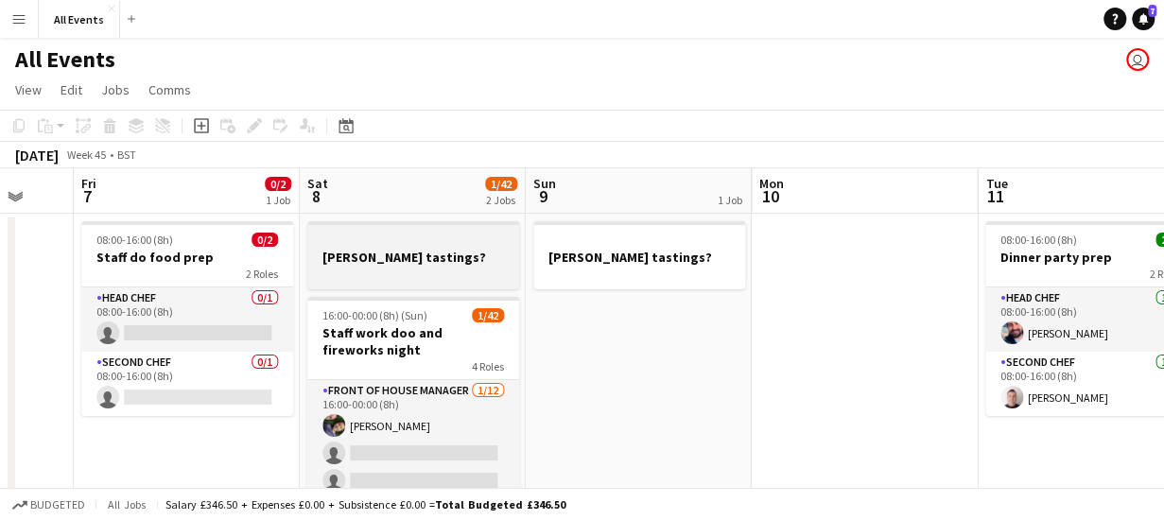
click at [427, 270] on div at bounding box center [413, 273] width 212 height 15
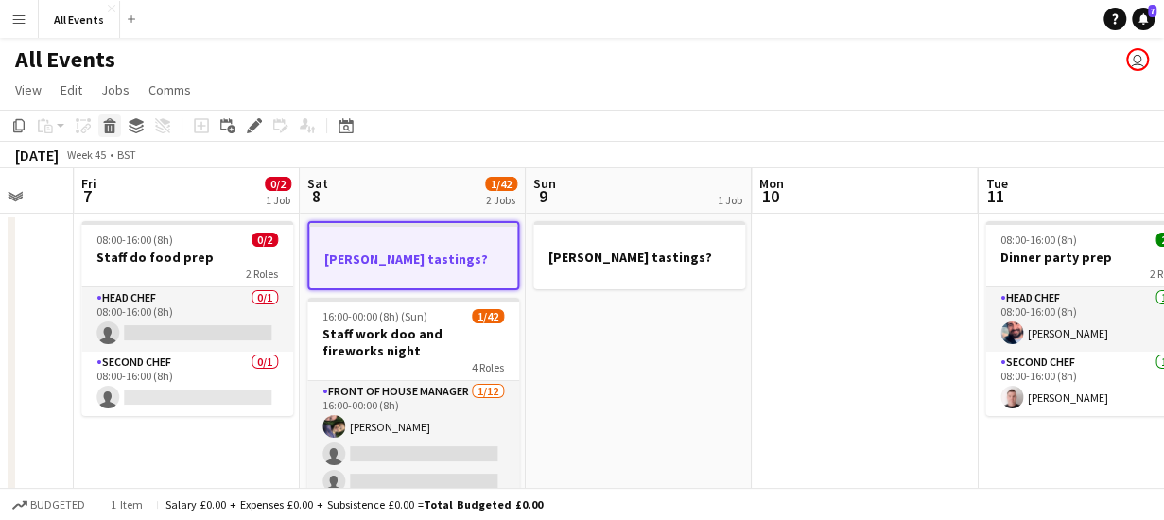
click at [108, 126] on icon "Delete" at bounding box center [109, 125] width 15 height 15
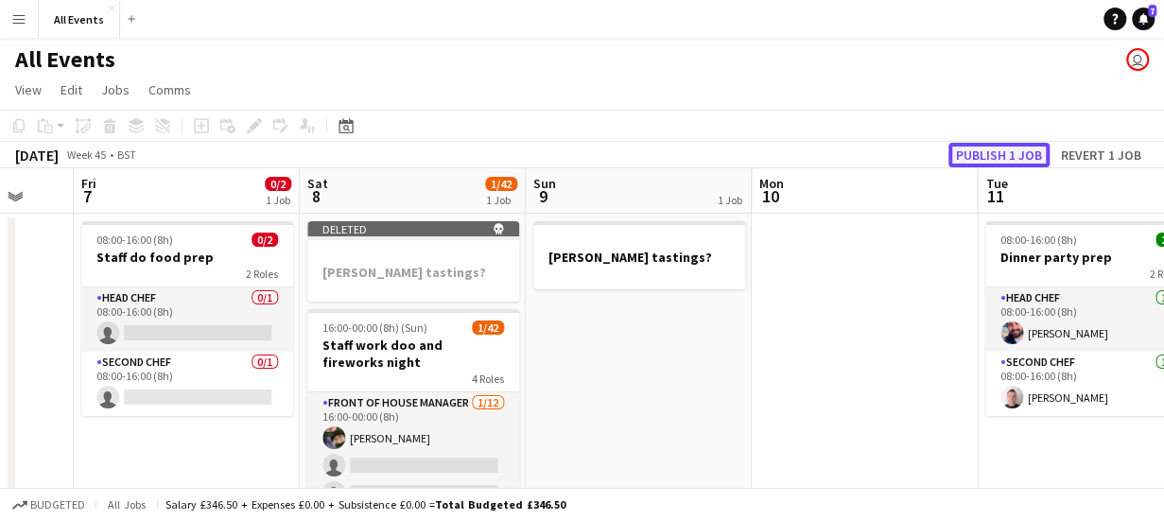
click at [975, 156] on button "Publish 1 job" at bounding box center [999, 155] width 101 height 25
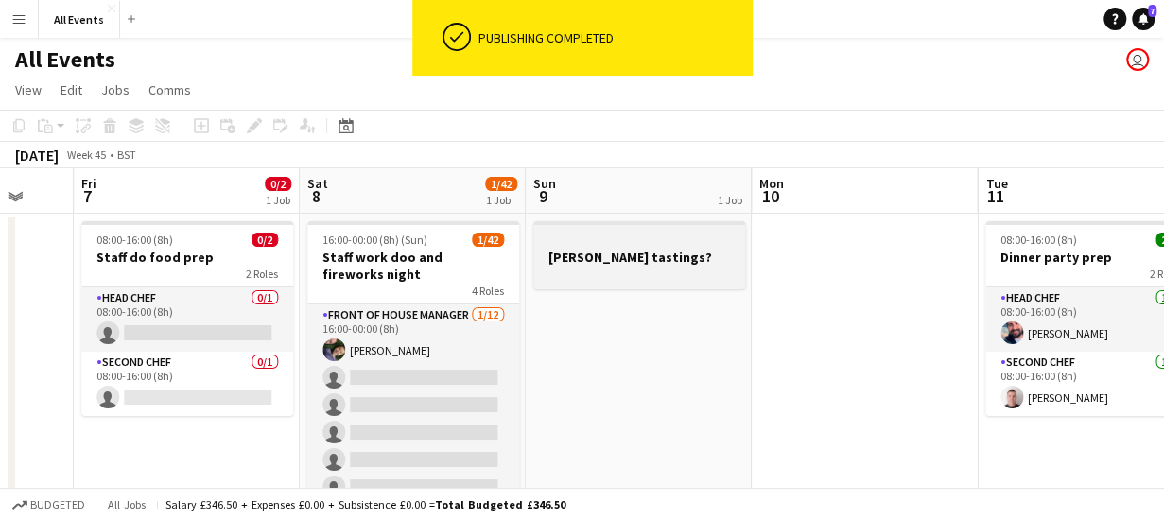
click at [706, 248] on app-job-card "[PERSON_NAME] tastings?" at bounding box center [639, 255] width 212 height 68
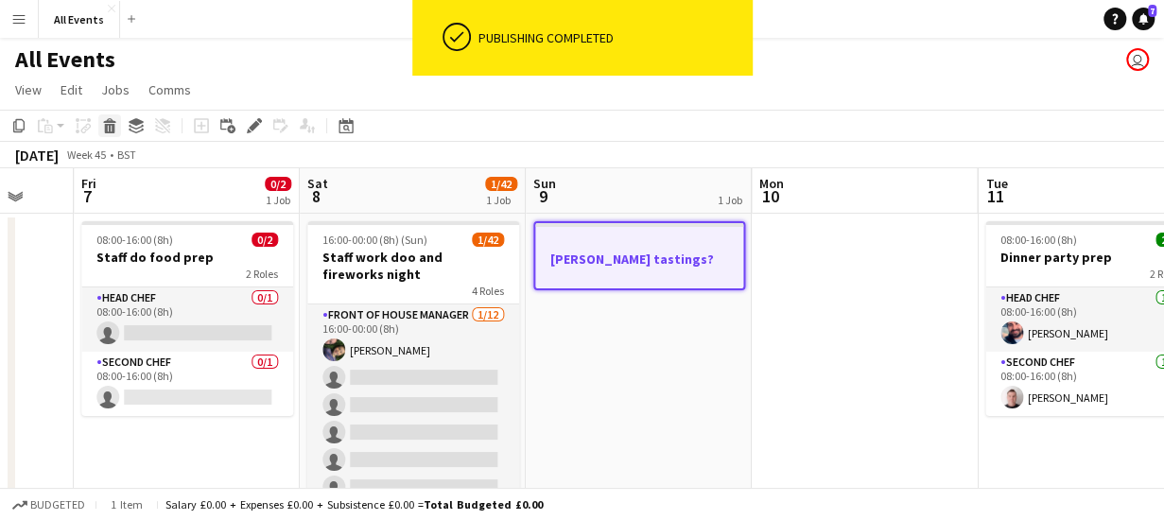
click at [110, 131] on icon at bounding box center [110, 128] width 10 height 9
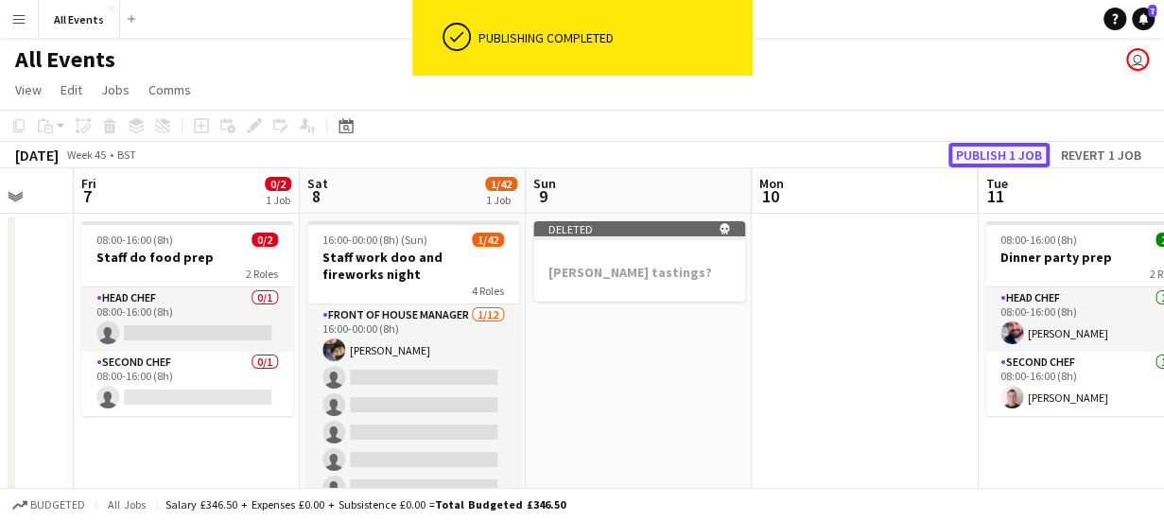
click at [977, 156] on button "Publish 1 job" at bounding box center [999, 155] width 101 height 25
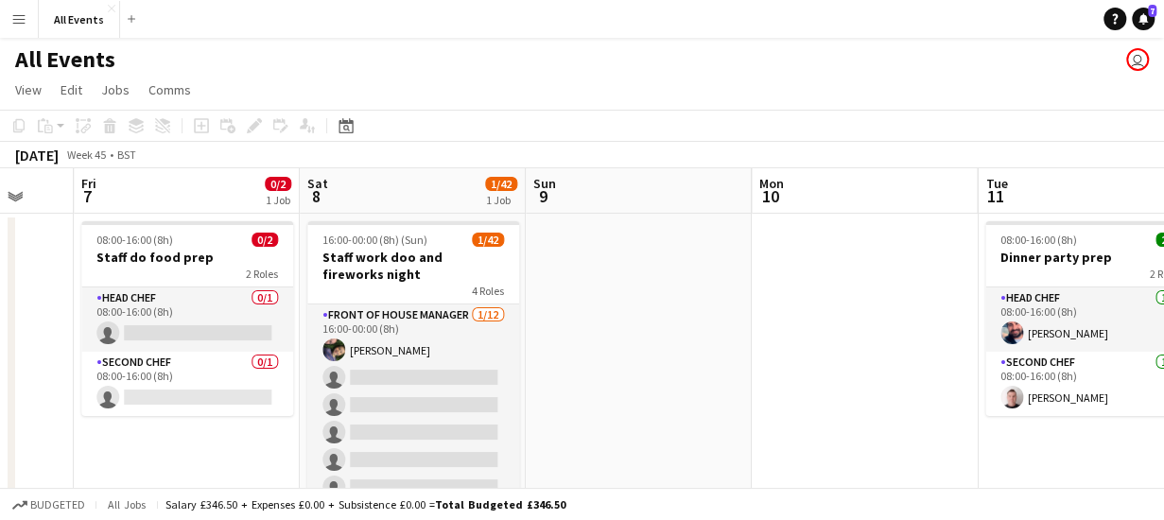
click at [612, 194] on app-board-header-date "Sun 9" at bounding box center [639, 190] width 226 height 45
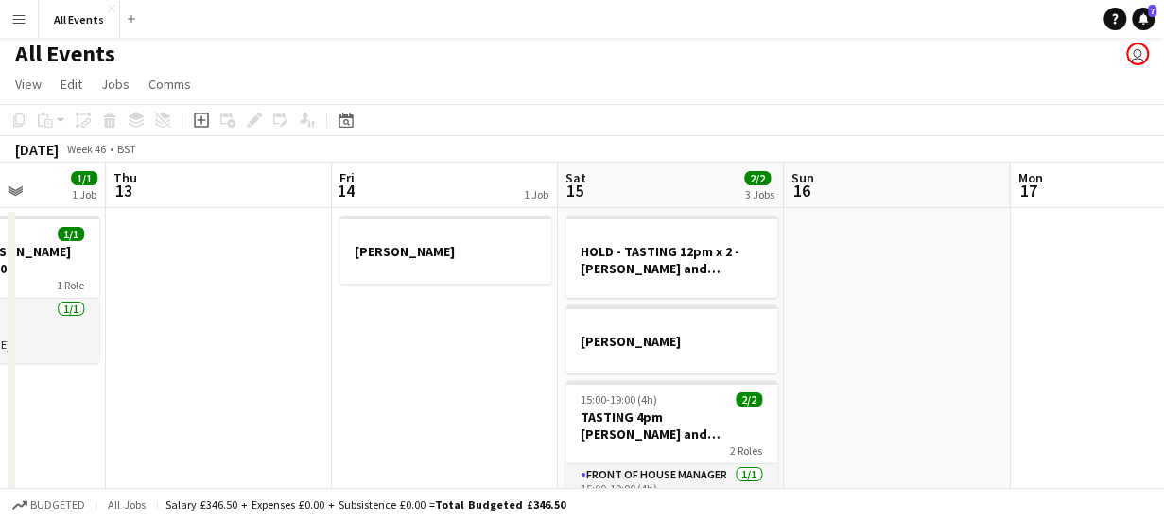
scroll to position [0, 0]
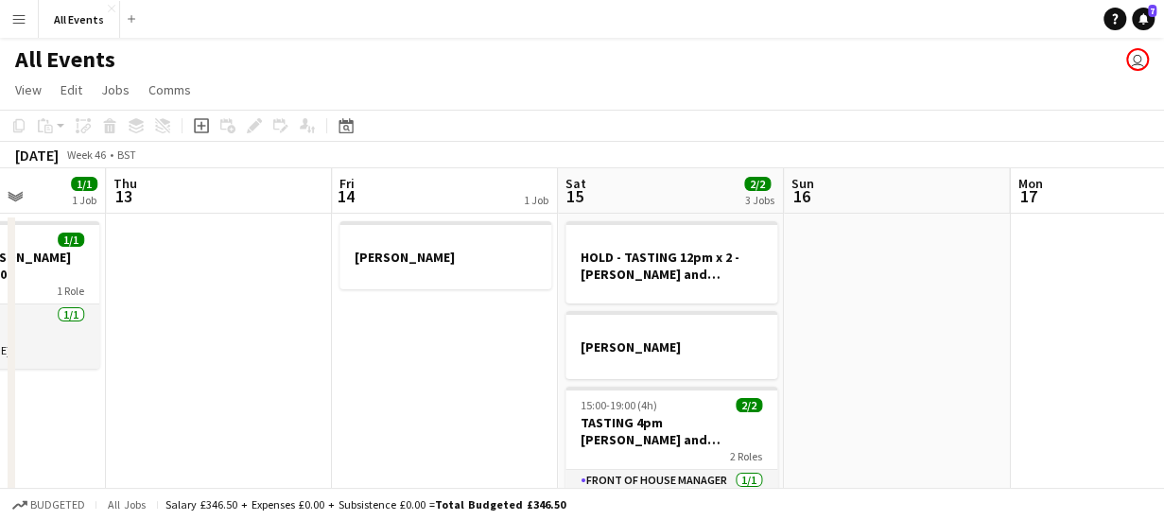
click at [645, 200] on app-board-header-date "Sat 15 2/2 3 Jobs" at bounding box center [671, 190] width 226 height 45
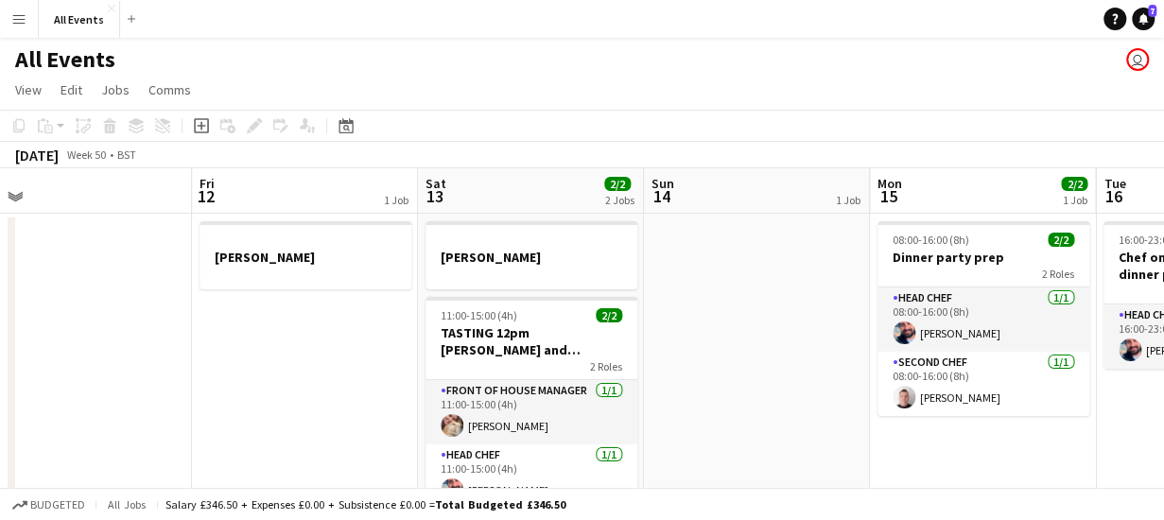
click at [497, 186] on app-board-header-date "Sat 13 2/2 2 Jobs" at bounding box center [531, 190] width 226 height 45
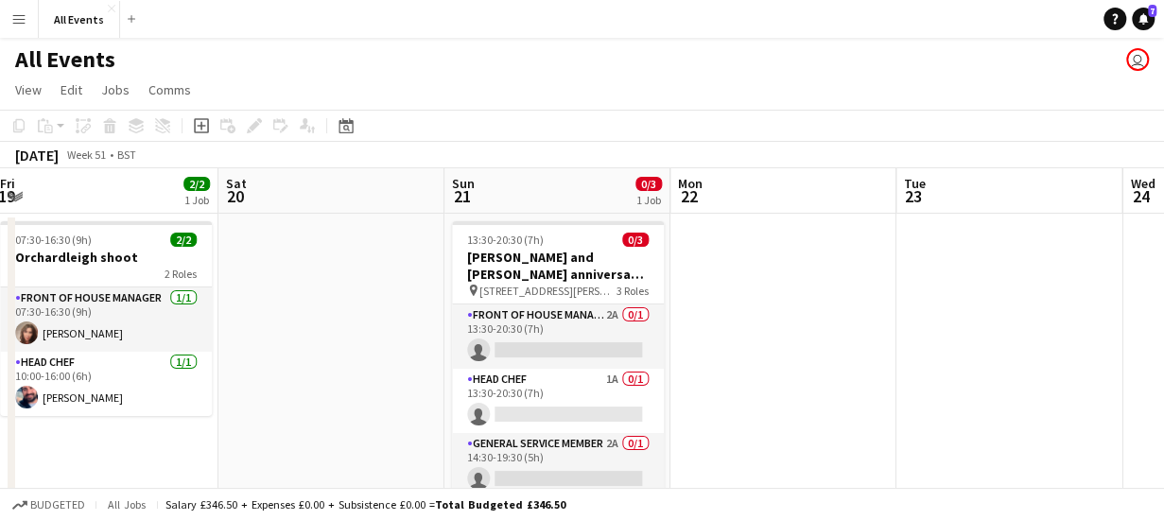
scroll to position [0, 795]
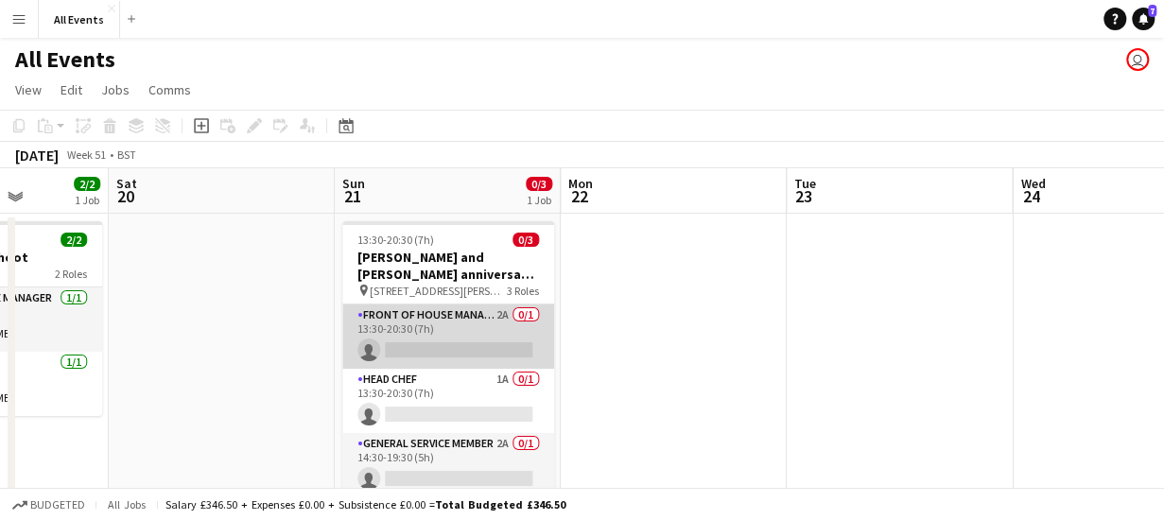
click at [490, 323] on app-card-role "Front of House Manager 2A 0/1 13:30-20:30 (7h) single-neutral-actions" at bounding box center [448, 337] width 212 height 64
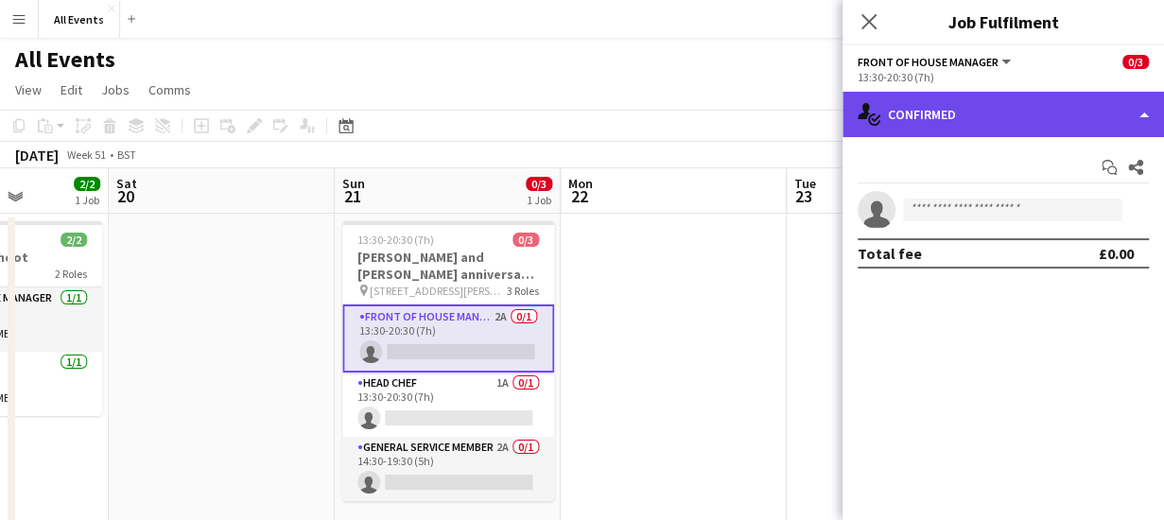
click at [1003, 104] on div "single-neutral-actions-check-2 Confirmed" at bounding box center [1004, 114] width 322 height 45
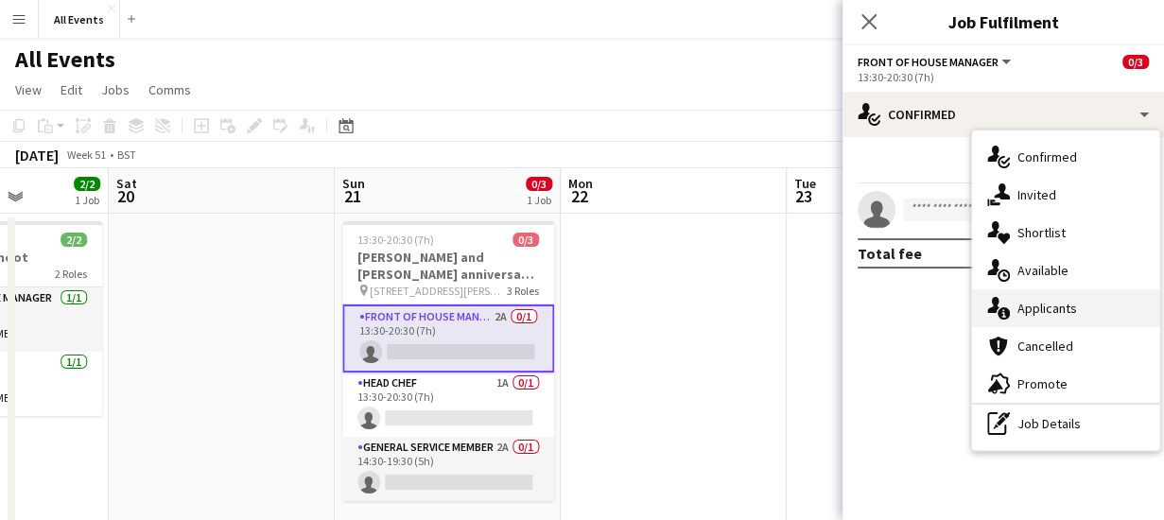
click at [1053, 306] on span "Applicants" at bounding box center [1048, 308] width 60 height 17
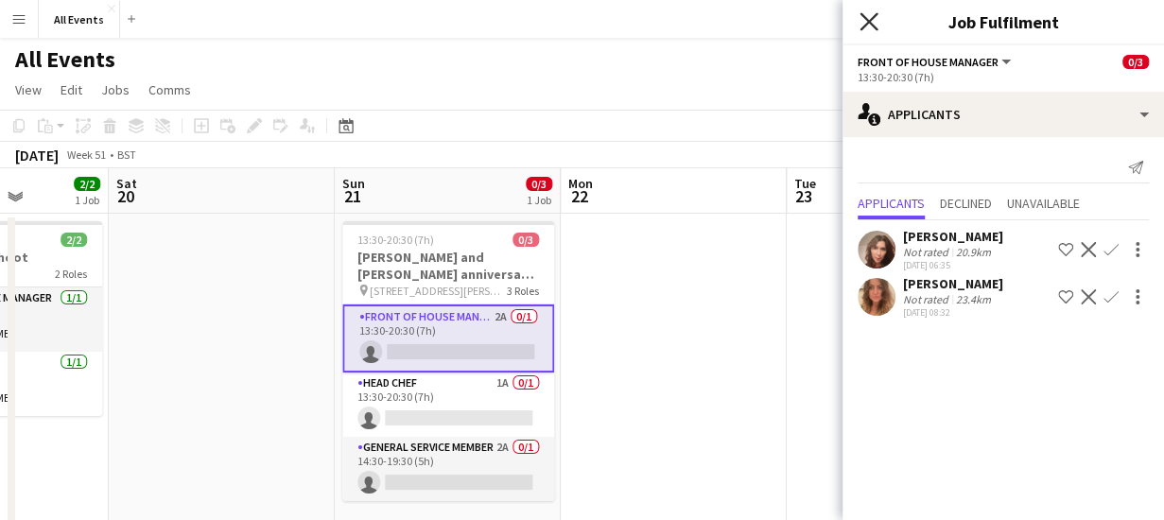
click at [870, 26] on icon "Close pop-in" at bounding box center [869, 21] width 18 height 18
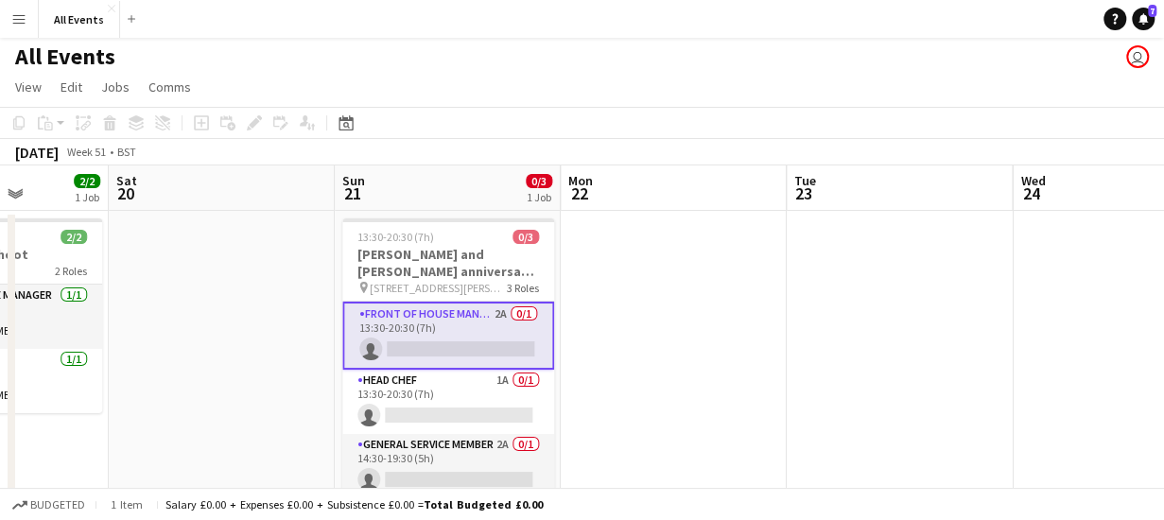
scroll to position [0, 0]
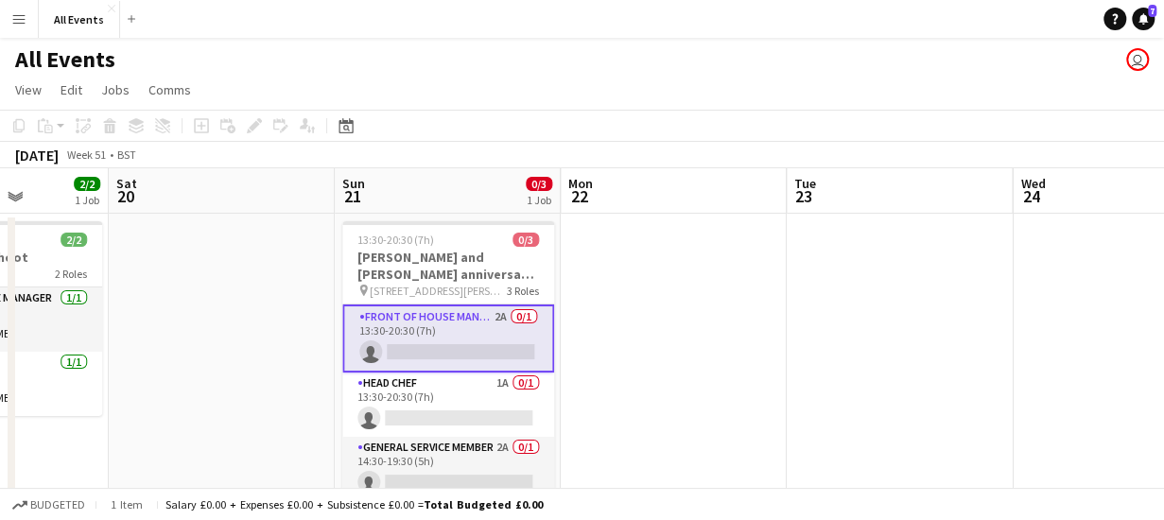
click at [446, 200] on app-board-header-date "Sun 21 0/3 1 Job" at bounding box center [448, 190] width 226 height 45
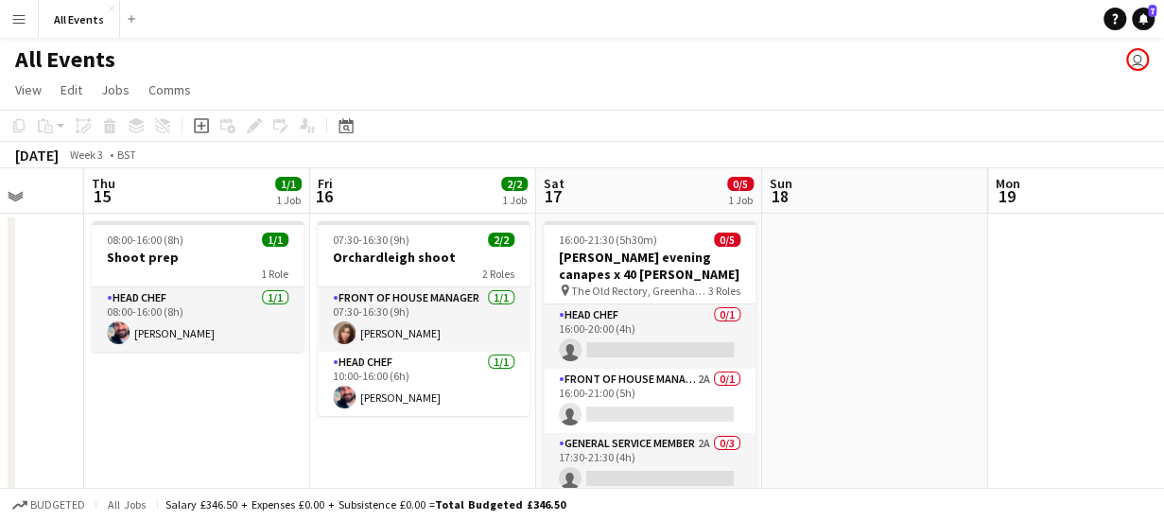
scroll to position [0, 632]
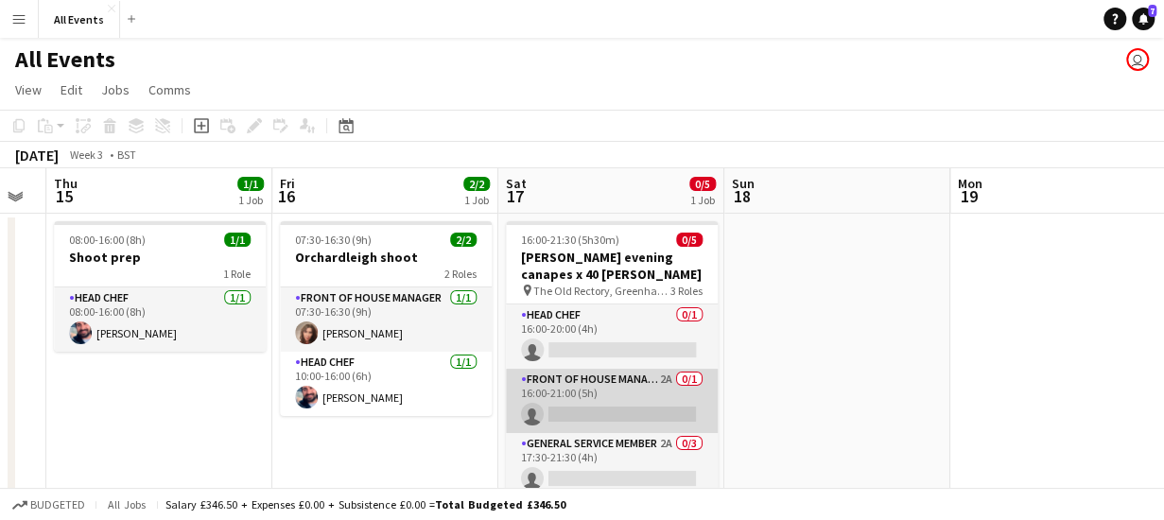
click at [609, 391] on app-card-role "Front of House Manager 2A 0/1 16:00-21:00 (5h) single-neutral-actions" at bounding box center [612, 401] width 212 height 64
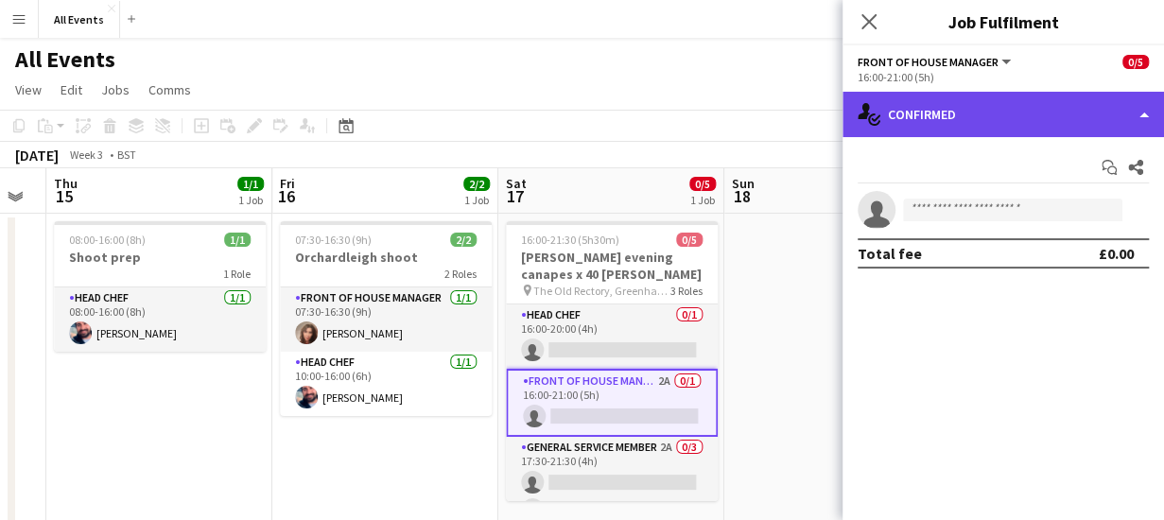
click at [945, 111] on div "single-neutral-actions-check-2 Confirmed" at bounding box center [1004, 114] width 322 height 45
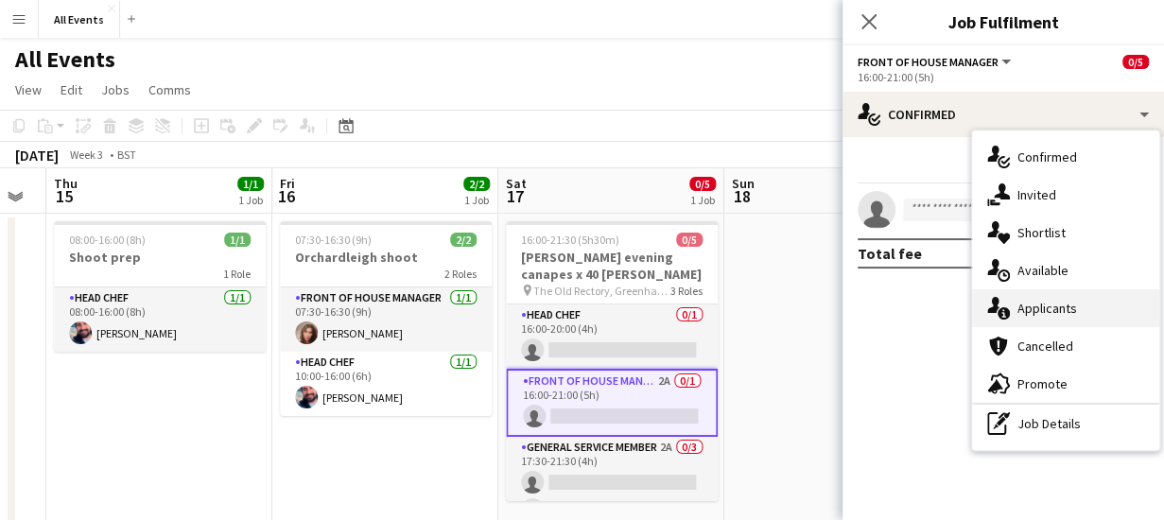
click at [1035, 315] on span "Applicants" at bounding box center [1048, 308] width 60 height 17
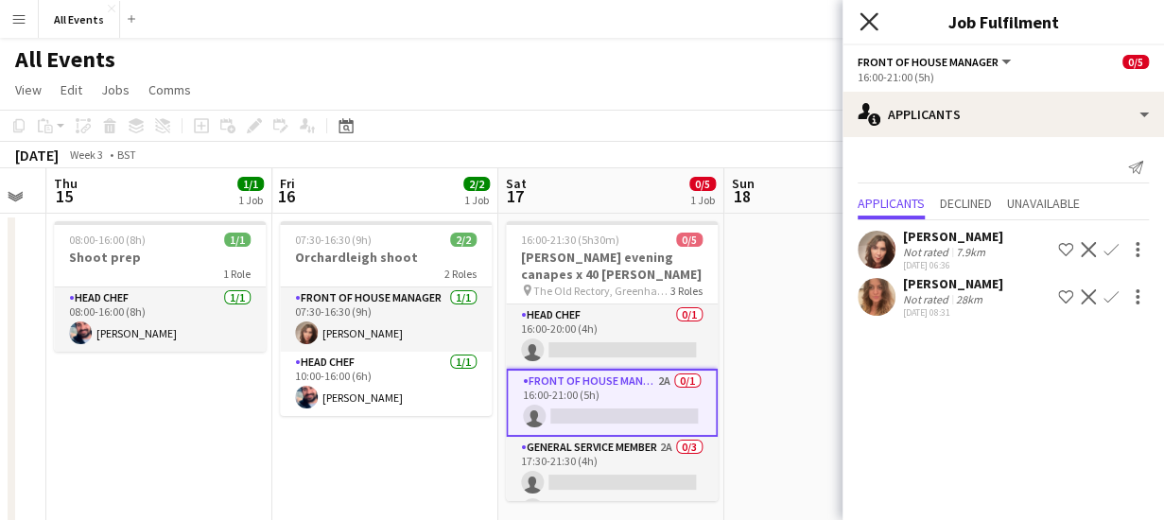
click at [870, 26] on icon "Close pop-in" at bounding box center [869, 21] width 18 height 18
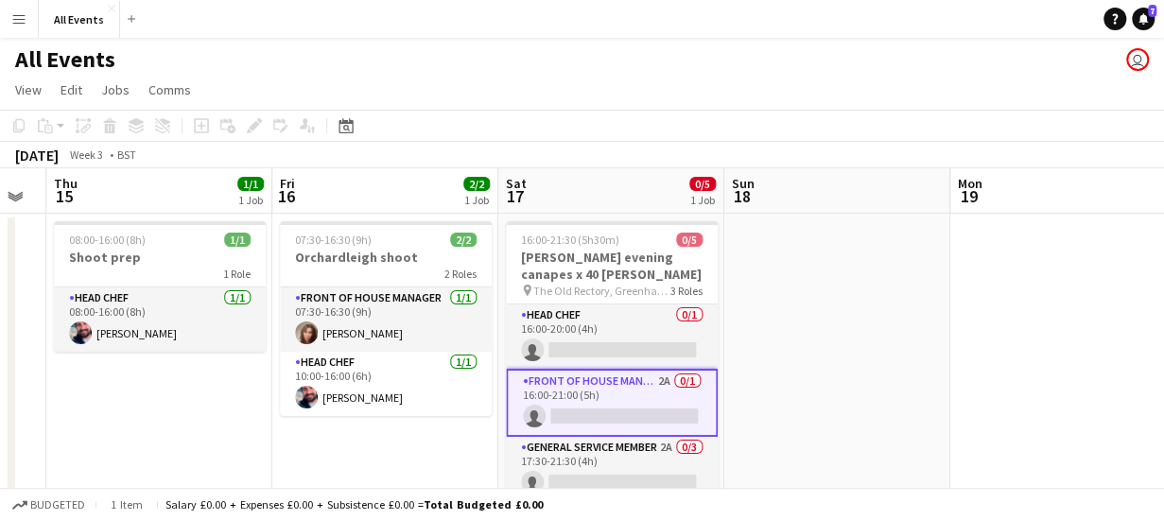
click at [614, 192] on app-board-header-date "Sat 17 0/5 1 Job" at bounding box center [611, 190] width 226 height 45
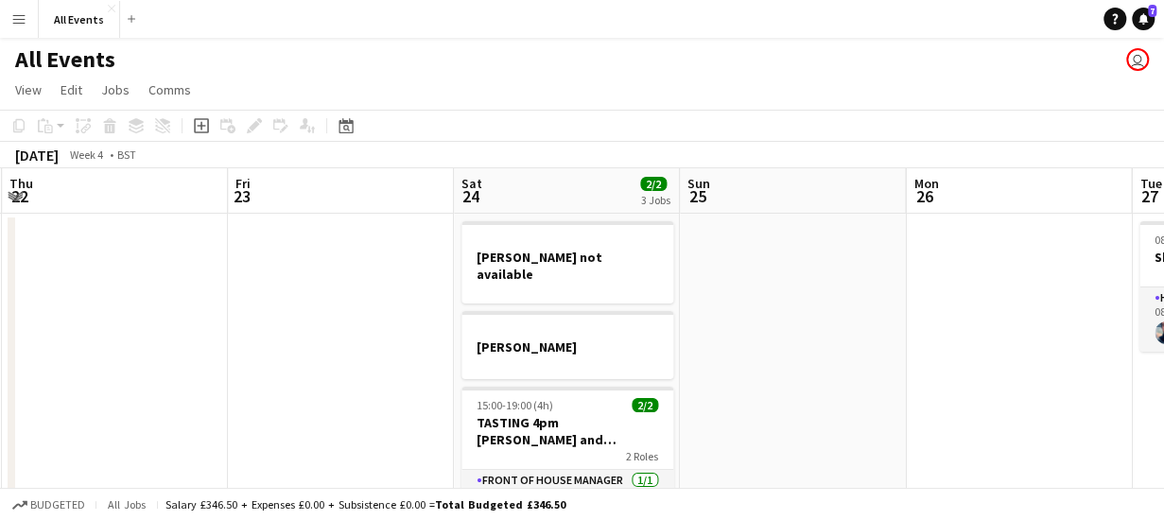
scroll to position [0, 940]
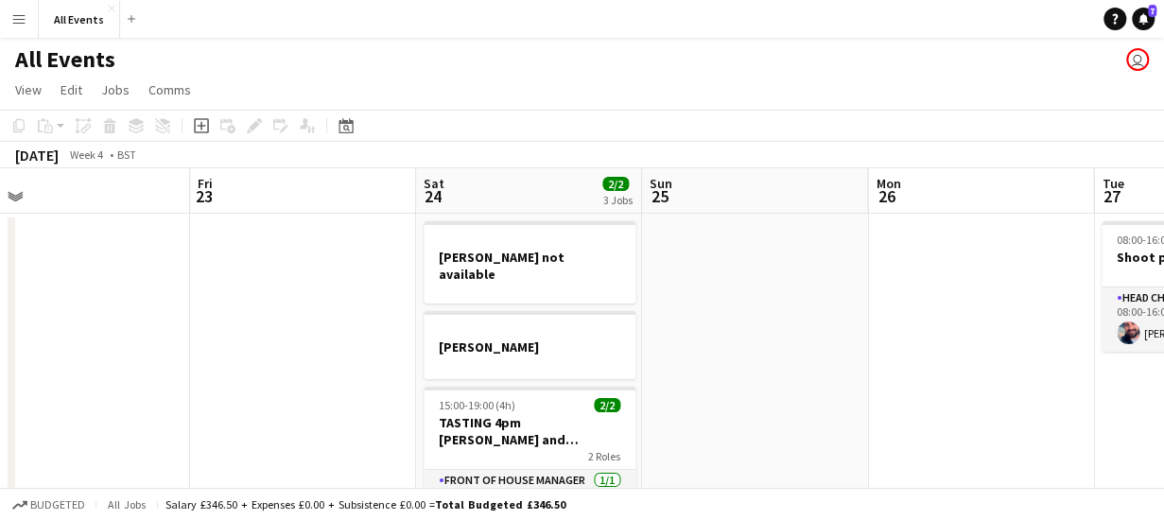
click at [554, 192] on app-board-header-date "Sat 24 2/2 3 Jobs" at bounding box center [529, 190] width 226 height 45
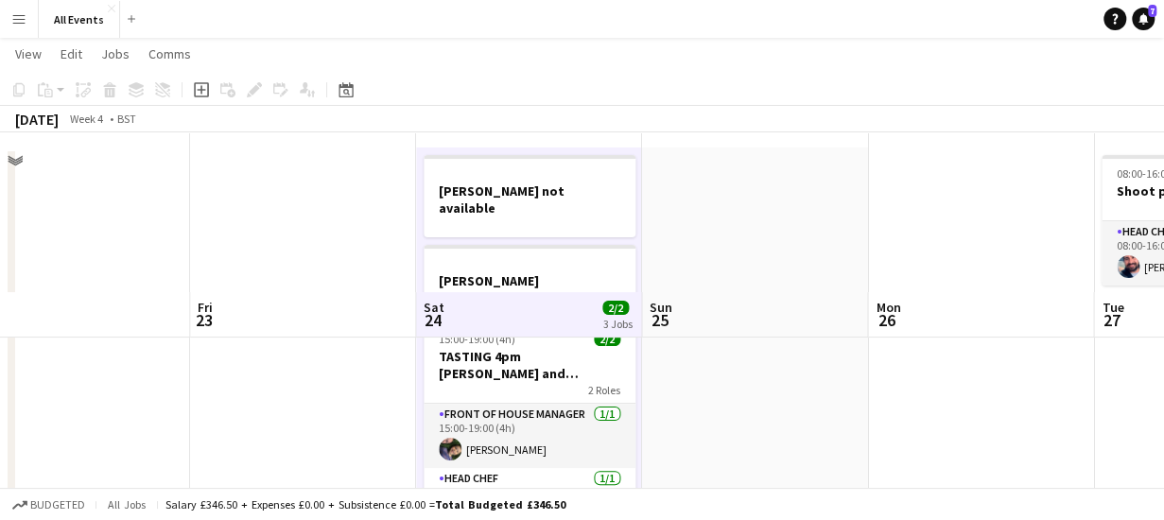
scroll to position [0, 0]
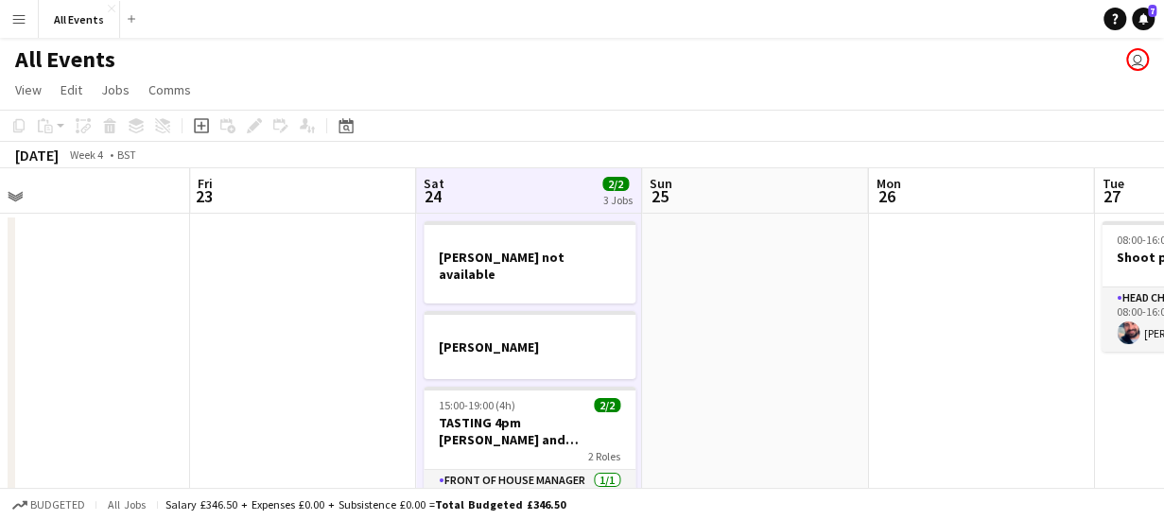
click at [762, 186] on app-board-header-date "Sun 25" at bounding box center [755, 190] width 226 height 45
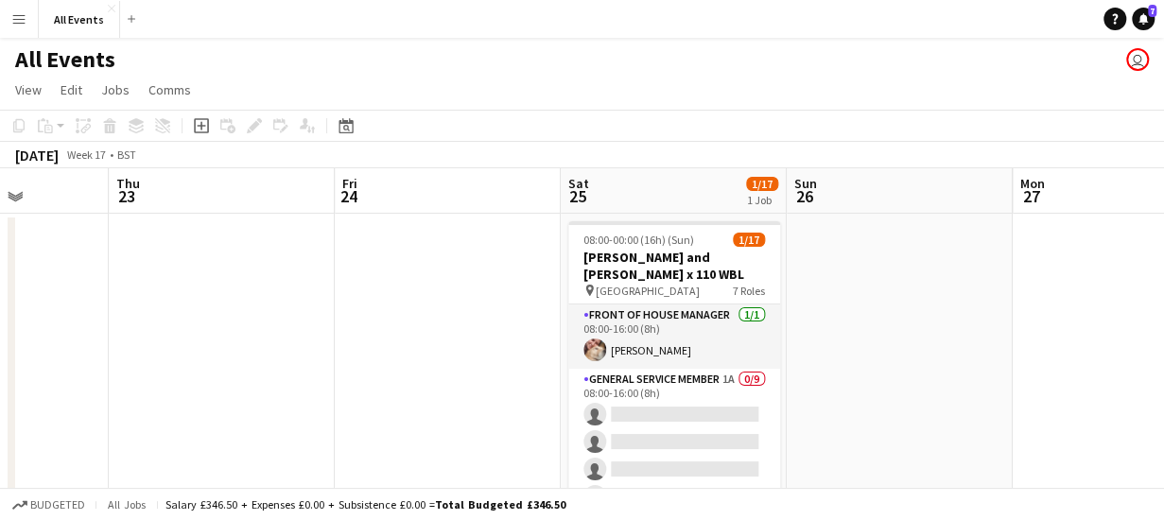
scroll to position [0, 687]
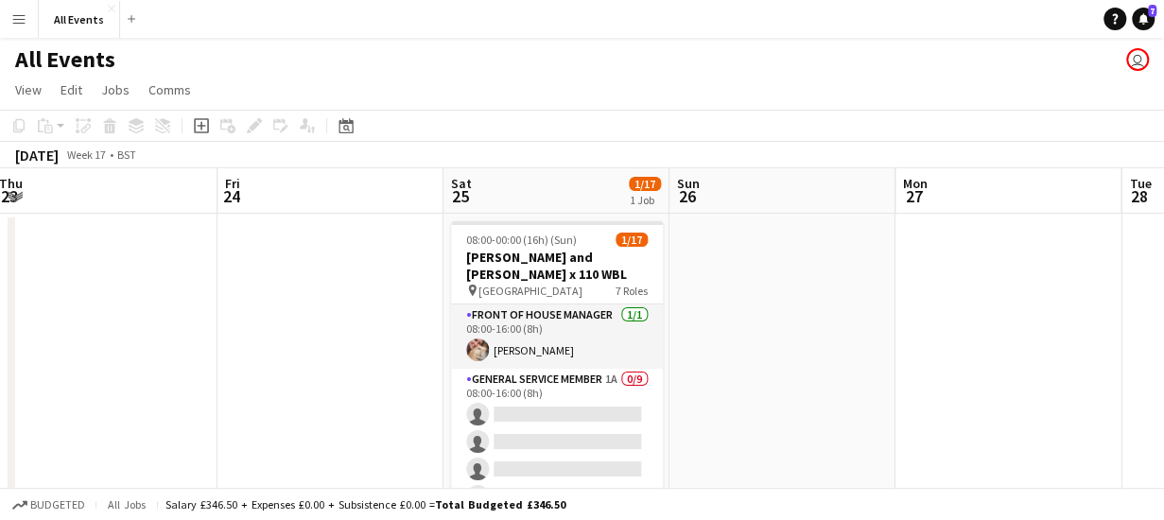
click at [581, 194] on app-board-header-date "Sat 25 1/17 1 Job" at bounding box center [557, 190] width 226 height 45
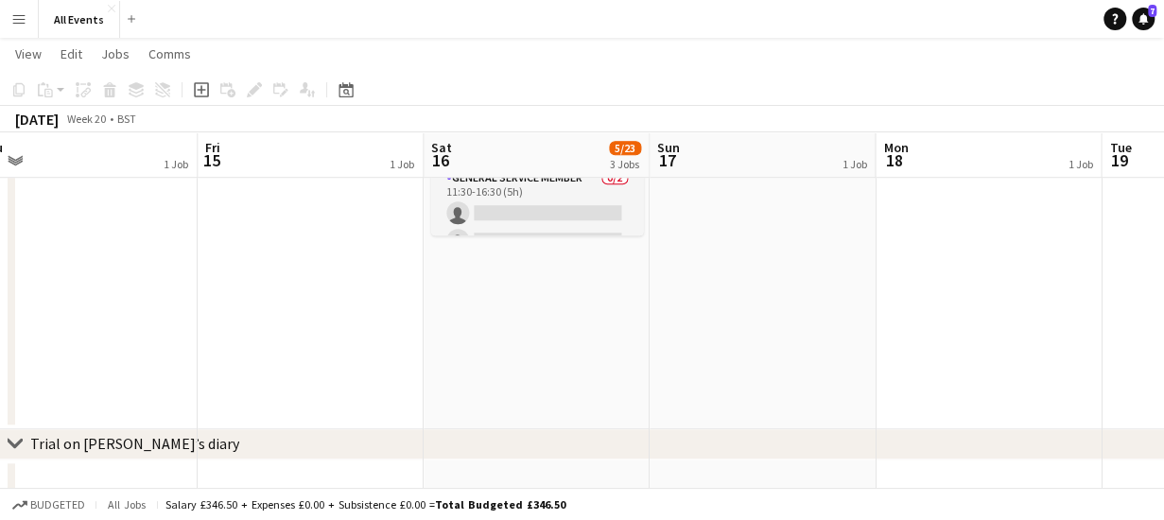
scroll to position [0, 0]
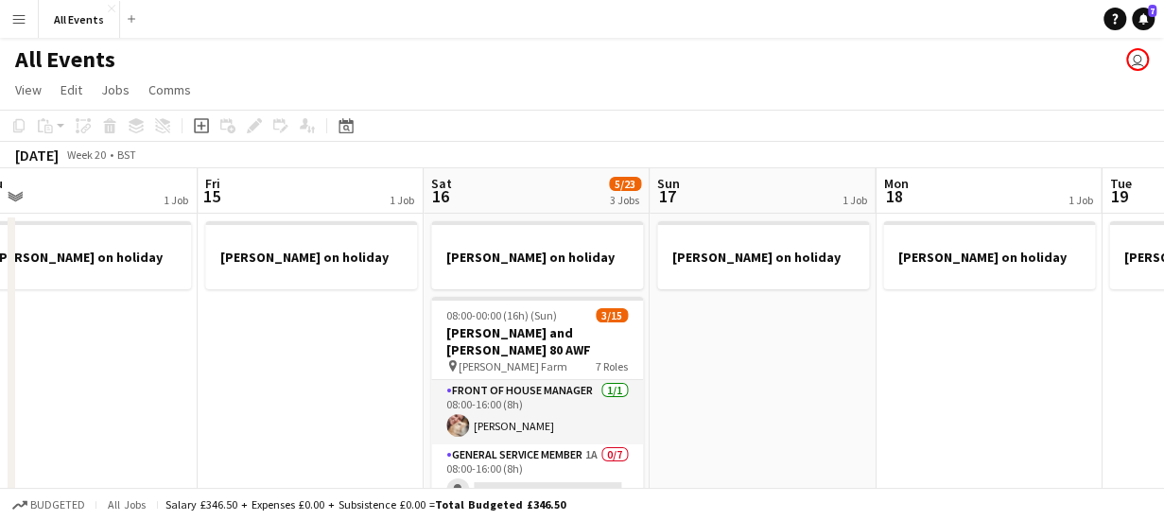
click at [763, 180] on app-board-header-date "Sun 17 1 Job" at bounding box center [763, 190] width 226 height 45
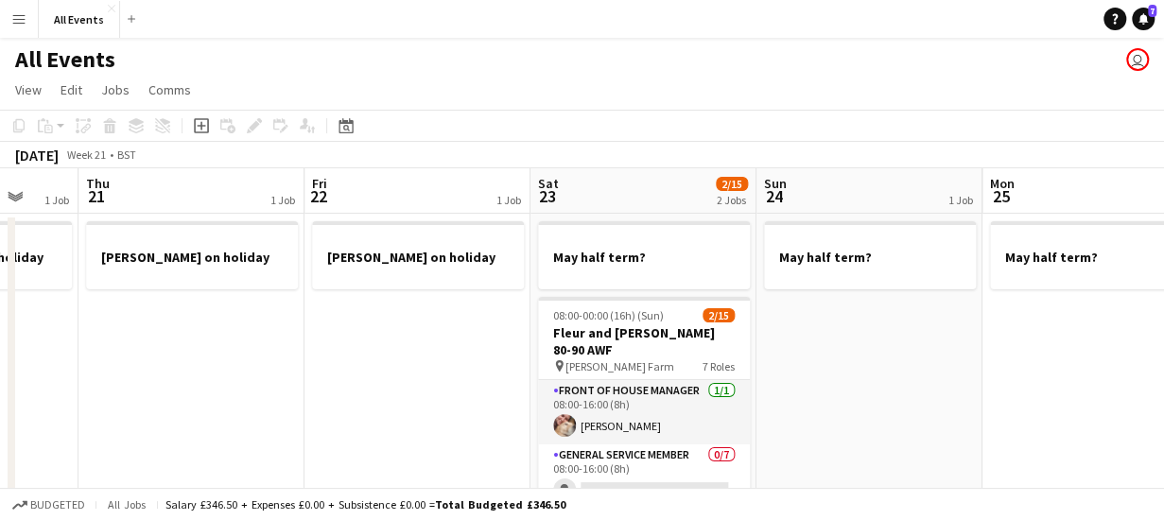
click at [639, 193] on app-board-header-date "Sat 23 2/15 2 Jobs" at bounding box center [644, 190] width 226 height 45
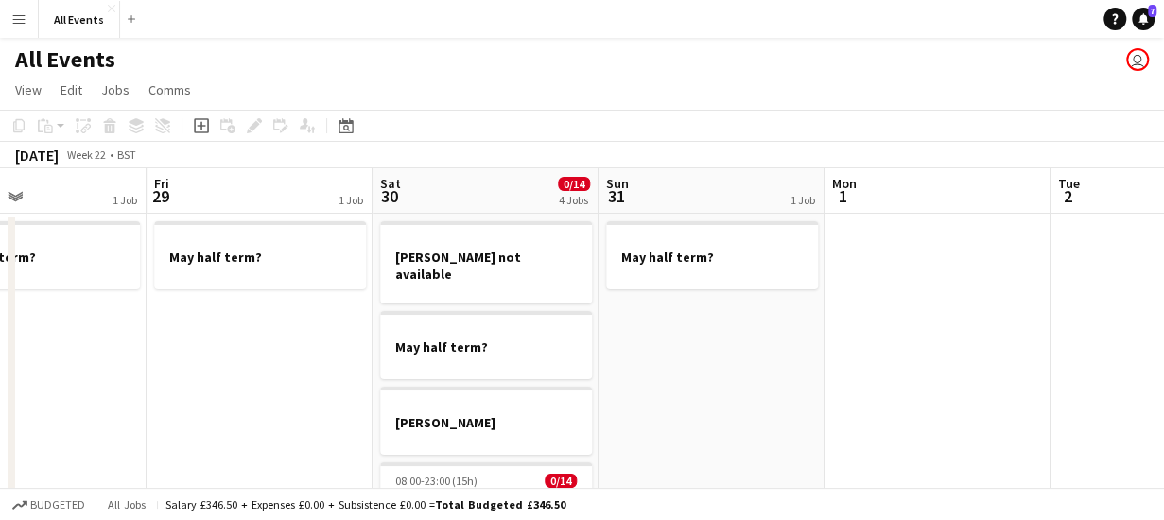
click at [481, 190] on app-board-header-date "Sat 30 0/14 4 Jobs" at bounding box center [486, 190] width 226 height 45
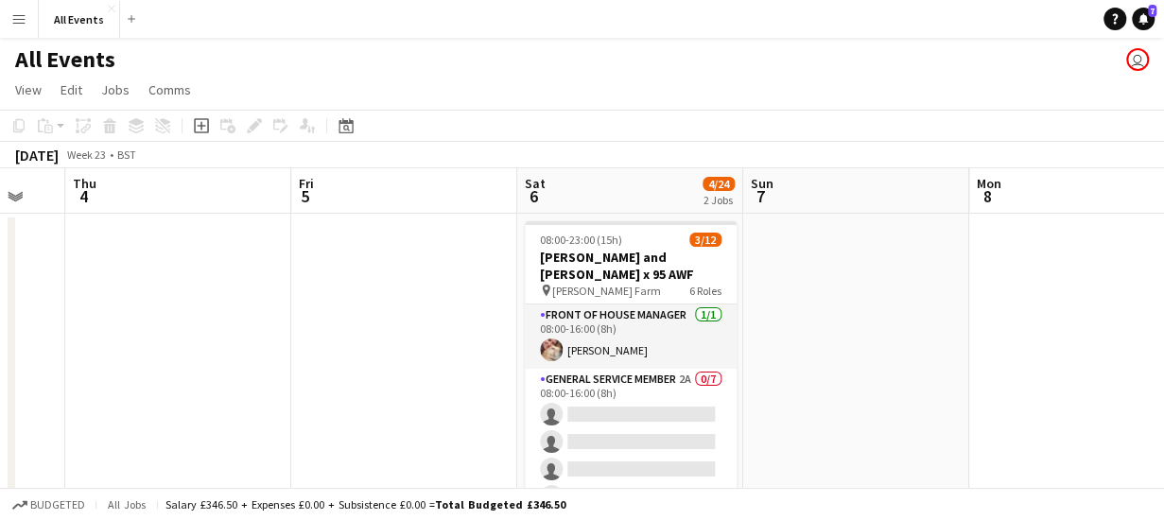
click at [592, 181] on app-board-header-date "Sat 6 4/24 2 Jobs" at bounding box center [630, 190] width 226 height 45
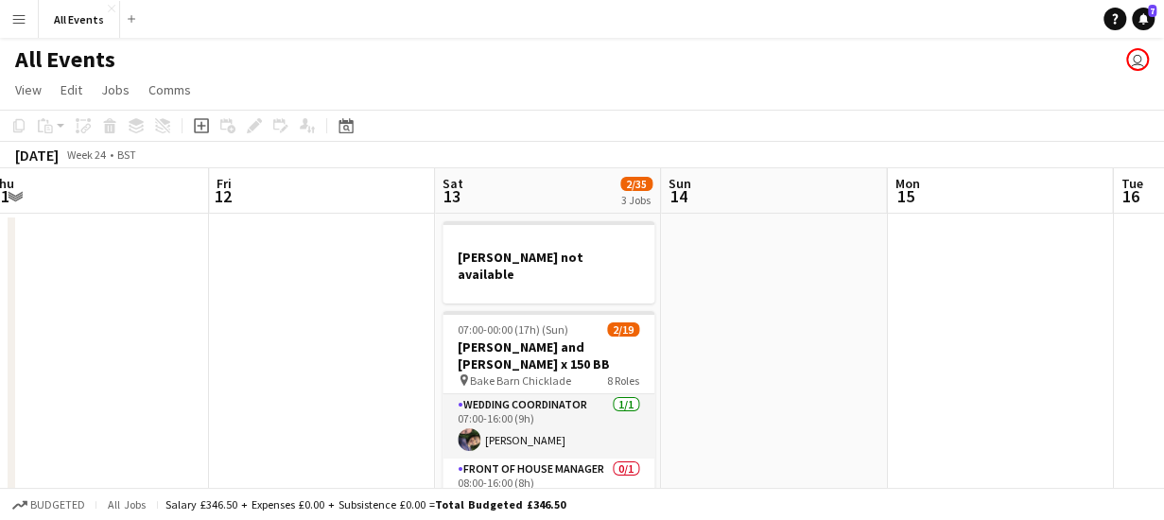
click at [546, 184] on app-board-header-date "Sat 13 2/35 3 Jobs" at bounding box center [548, 190] width 226 height 45
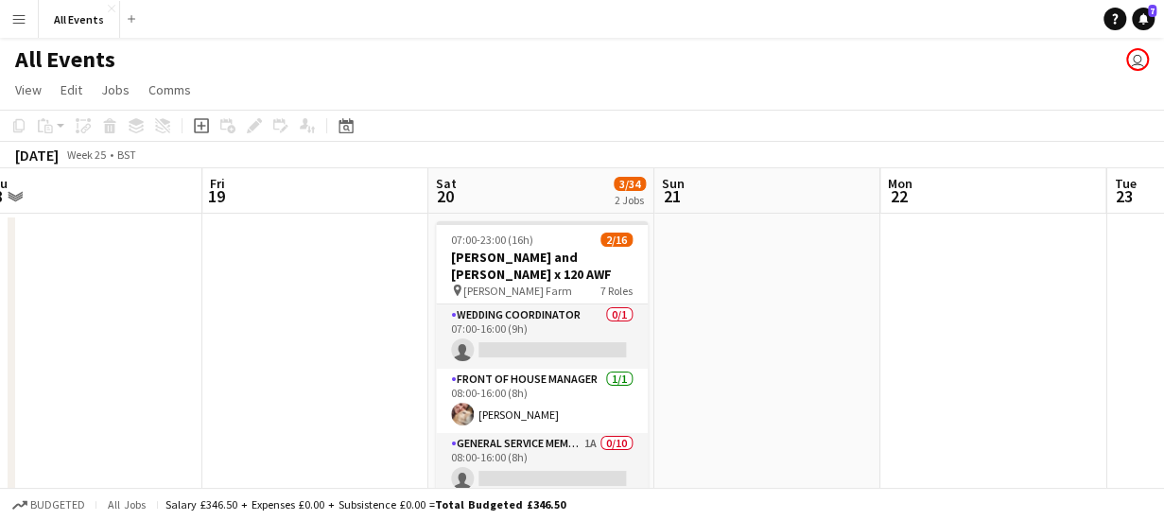
click at [549, 182] on app-board-header-date "Sat 20 3/34 2 Jobs" at bounding box center [541, 190] width 226 height 45
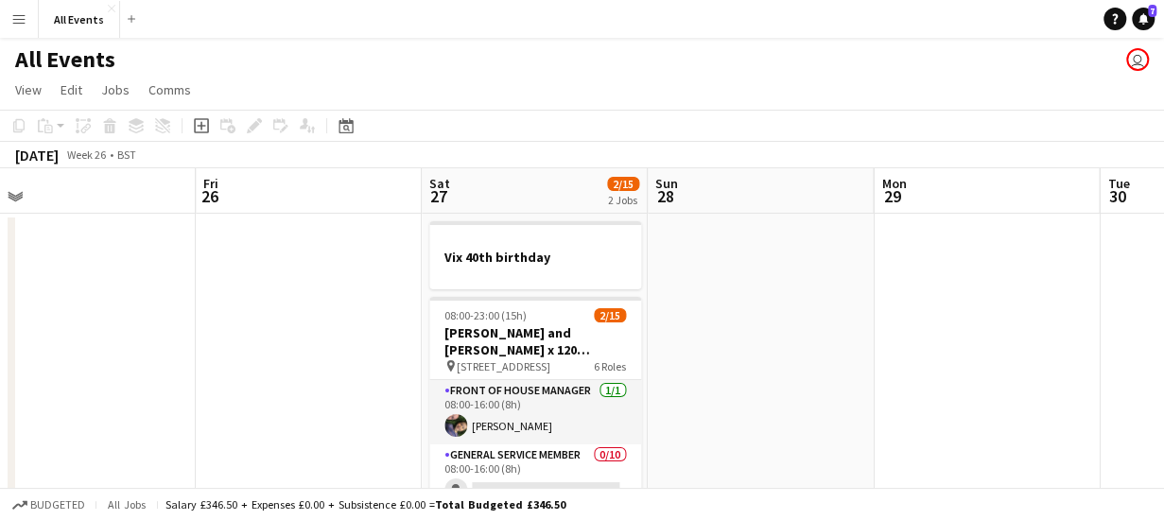
click at [533, 180] on app-board-header-date "Sat 27 2/15 2 Jobs" at bounding box center [535, 190] width 226 height 45
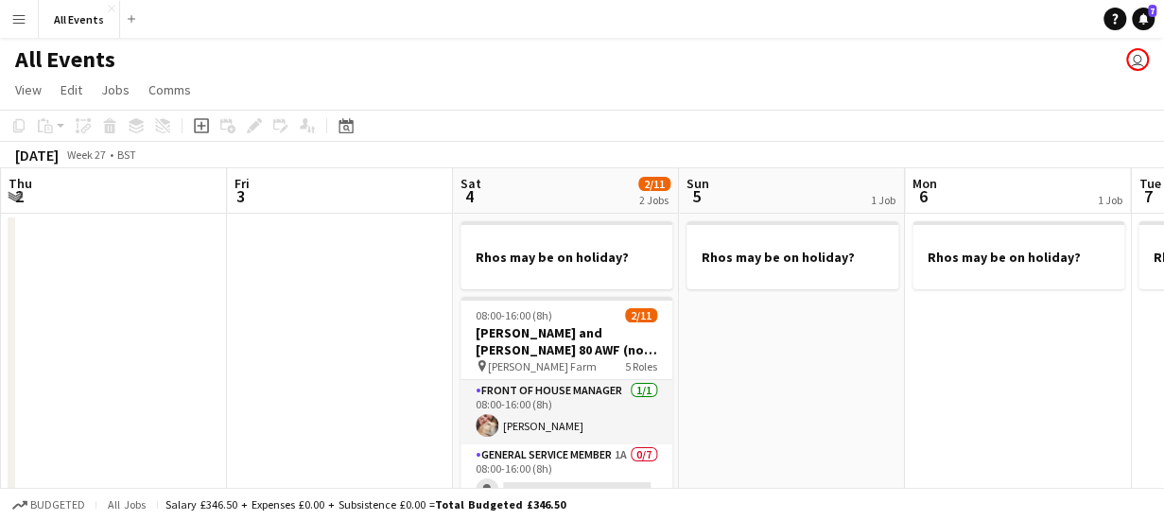
click at [586, 173] on app-board-header-date "Sat 4 2/11 2 Jobs" at bounding box center [566, 190] width 226 height 45
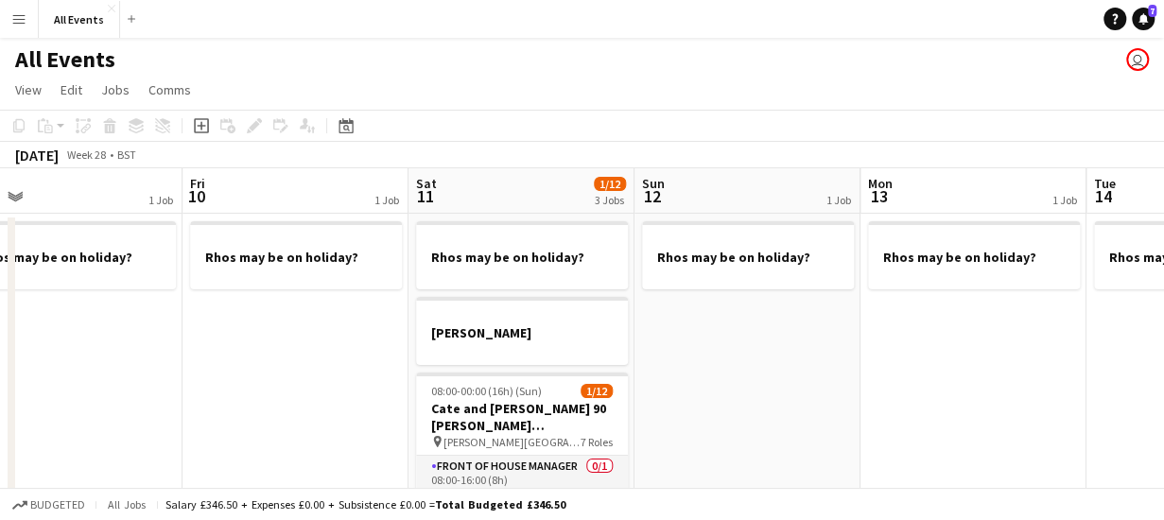
click at [526, 194] on app-board-header-date "Sat 11 1/12 3 Jobs" at bounding box center [522, 190] width 226 height 45
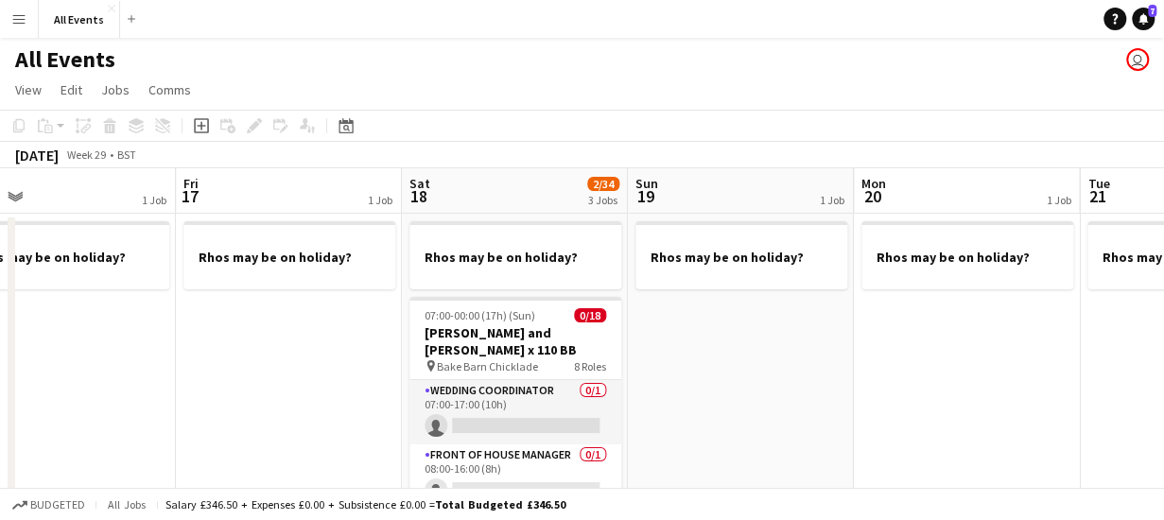
click at [521, 186] on app-board-header-date "Sat 18 2/34 3 Jobs" at bounding box center [515, 190] width 226 height 45
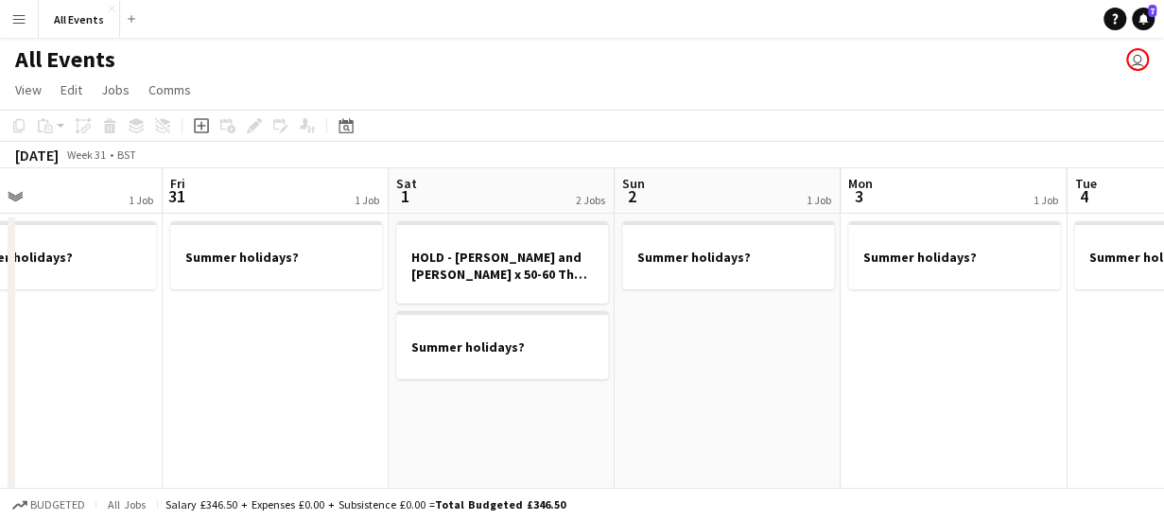
scroll to position [0, 817]
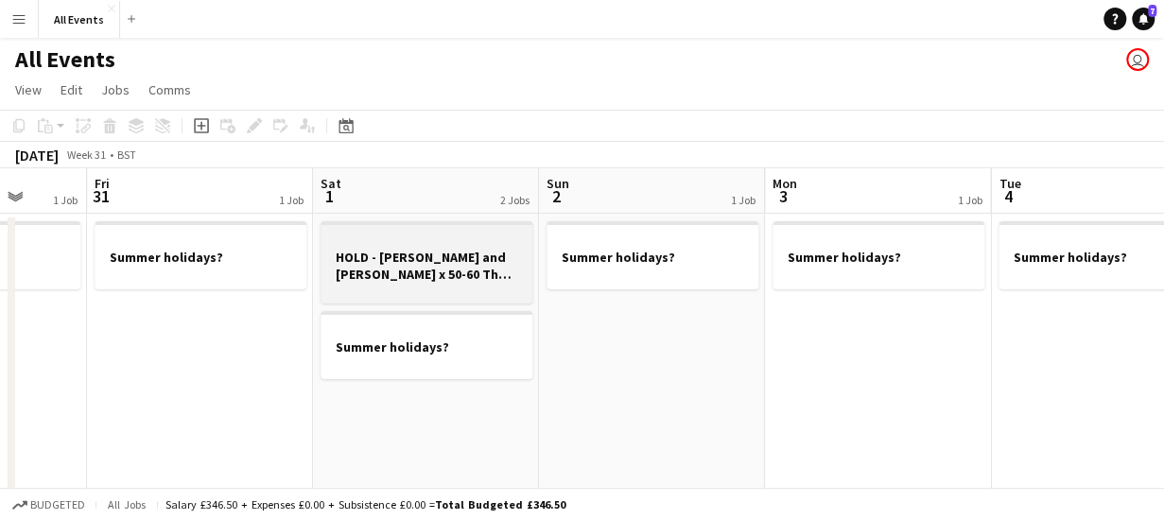
click at [418, 258] on h3 "HOLD - [PERSON_NAME] and [PERSON_NAME] x 50-60 The Cider Barn - Illminster." at bounding box center [427, 266] width 212 height 34
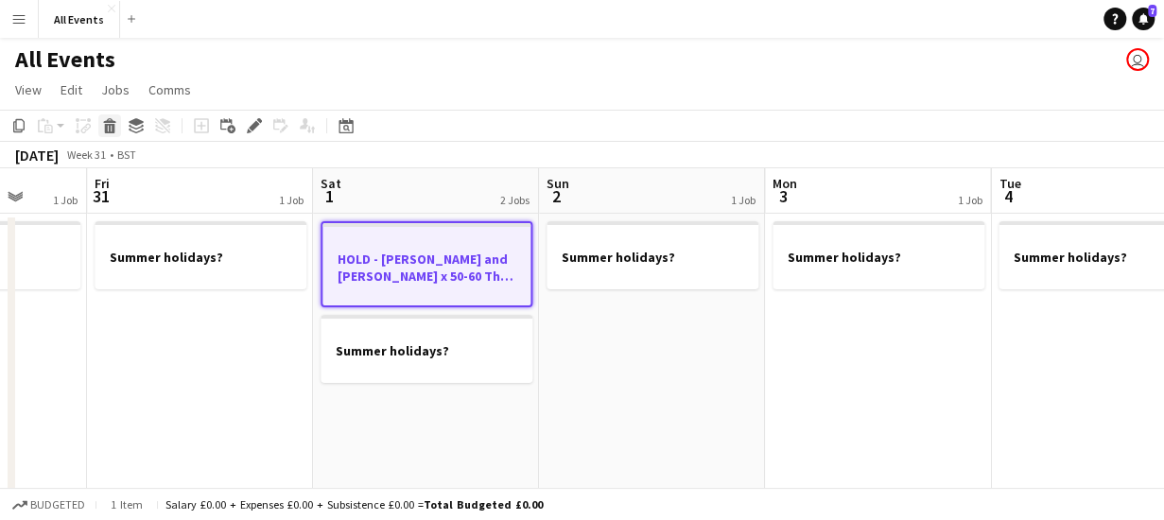
click at [108, 124] on icon at bounding box center [110, 128] width 10 height 9
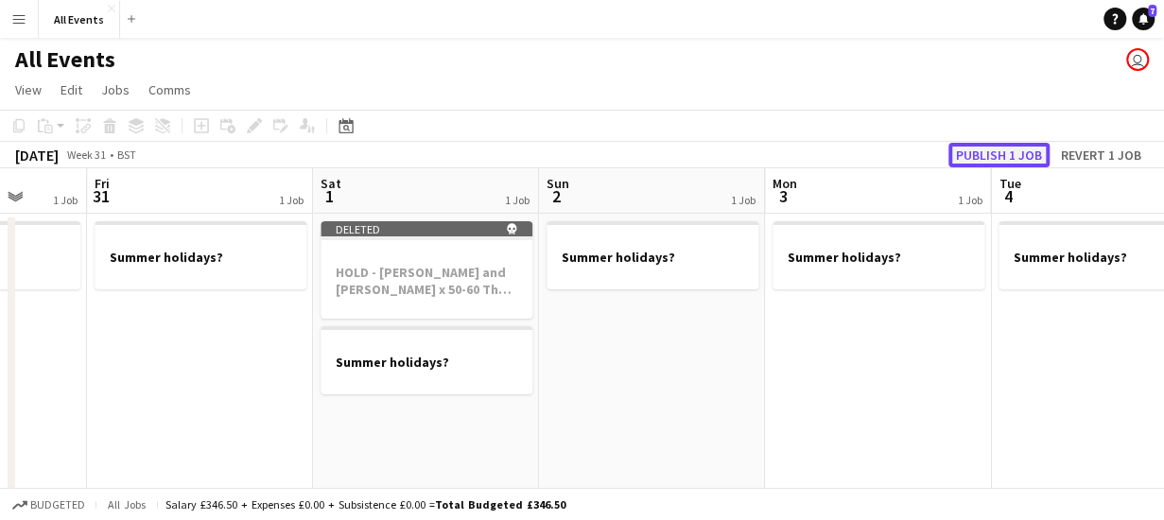
click at [1031, 154] on button "Publish 1 job" at bounding box center [999, 155] width 101 height 25
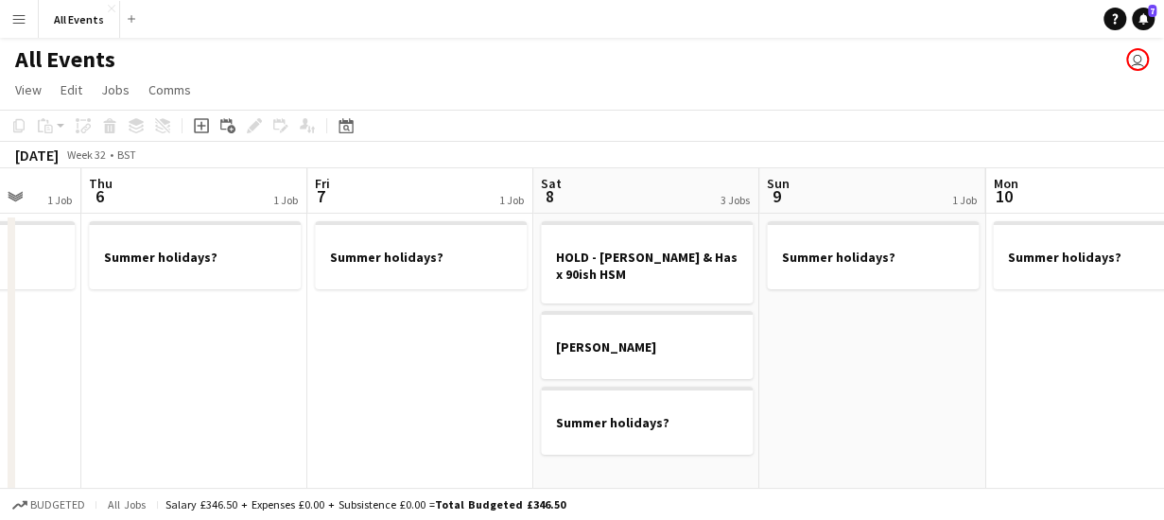
scroll to position [0, 861]
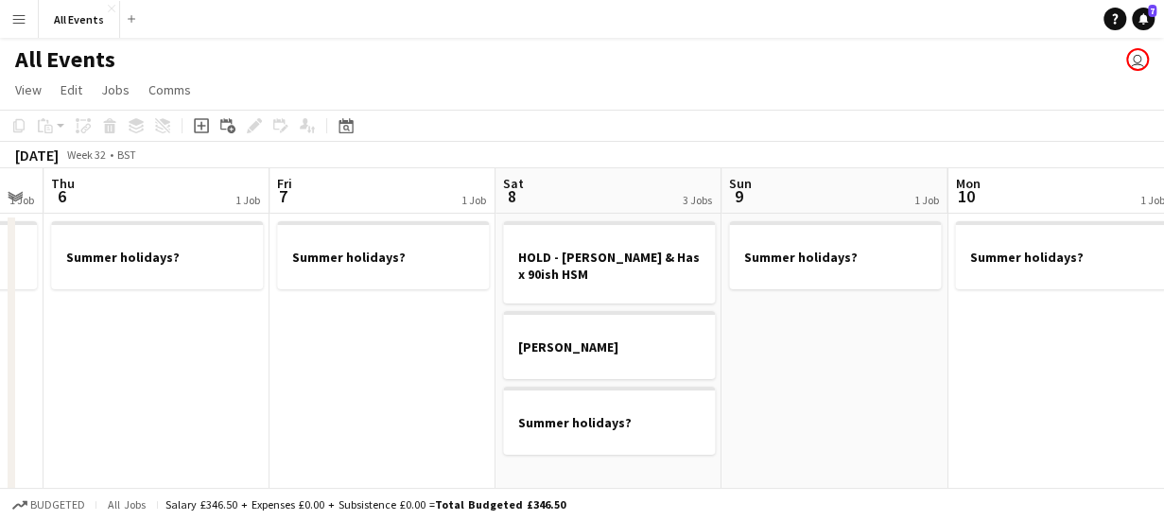
click at [627, 194] on app-board-header-date "Sat 8 3 Jobs" at bounding box center [609, 190] width 226 height 45
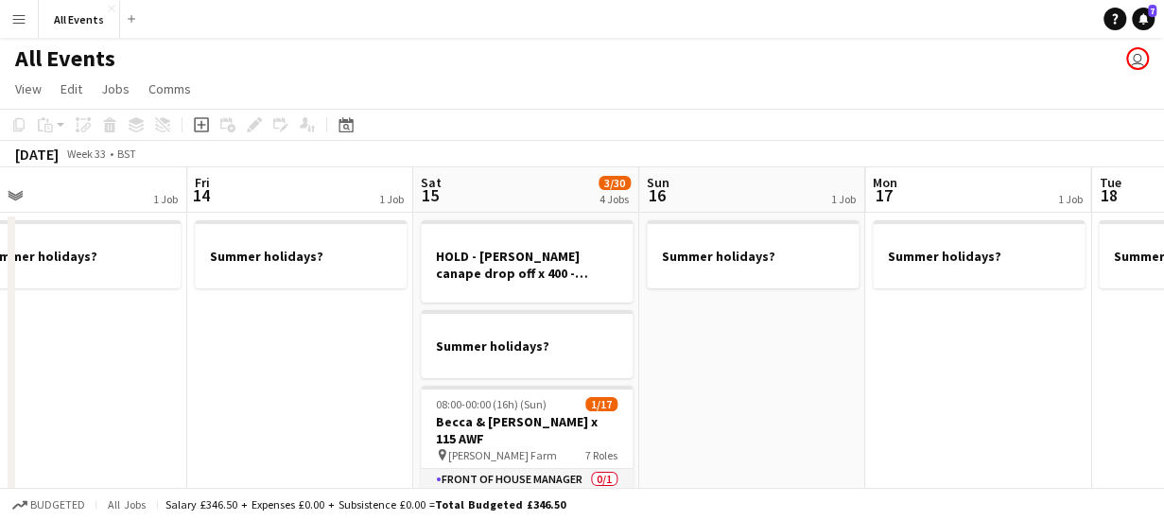
scroll to position [0, 0]
click at [559, 183] on app-board-header-date "Sat 15 3/30 4 Jobs" at bounding box center [526, 190] width 226 height 45
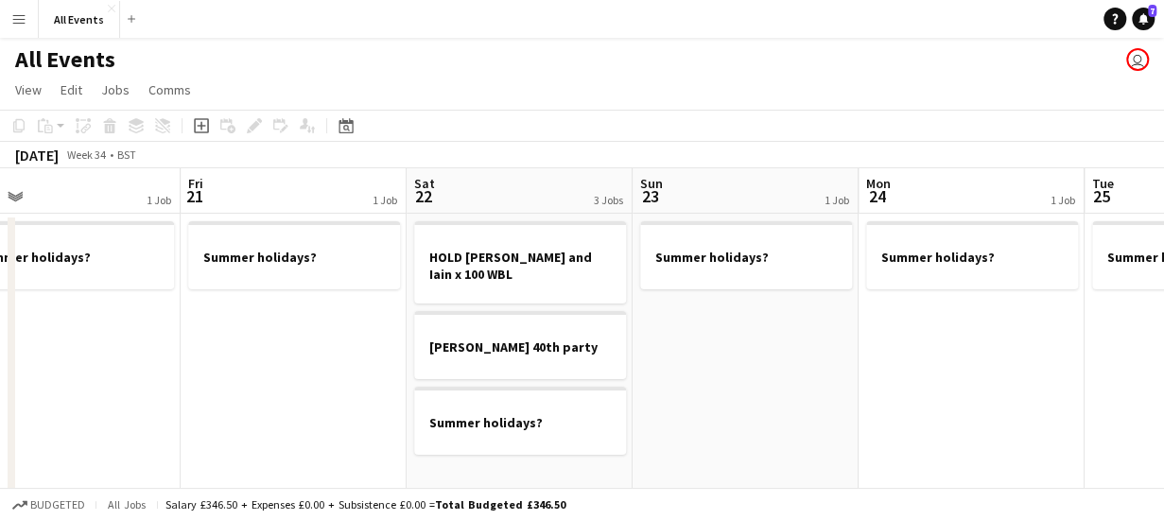
scroll to position [0, 535]
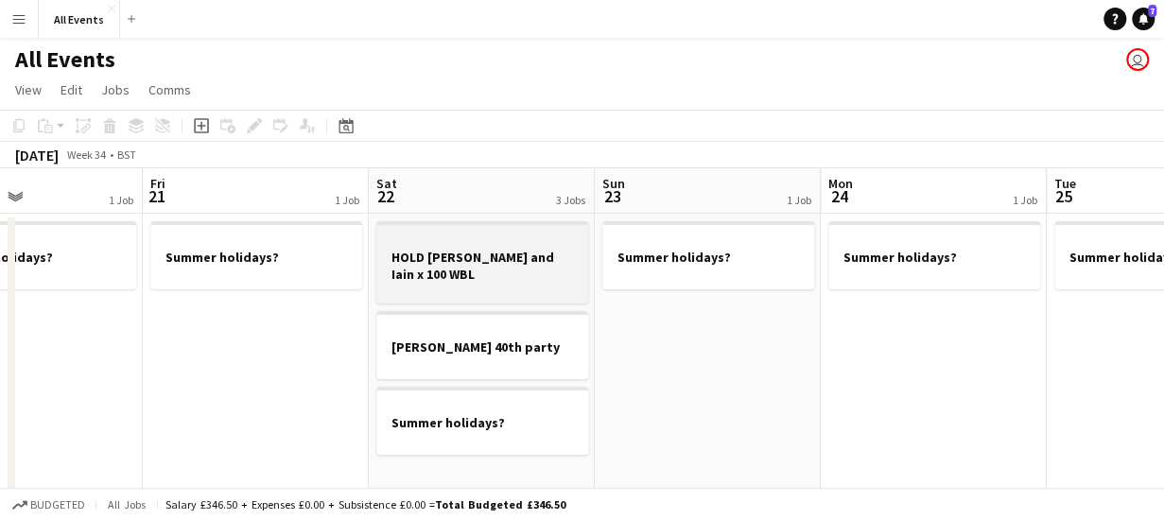
click at [467, 252] on h3 "HOLD [PERSON_NAME] and Iain x 100 WBL" at bounding box center [482, 266] width 212 height 34
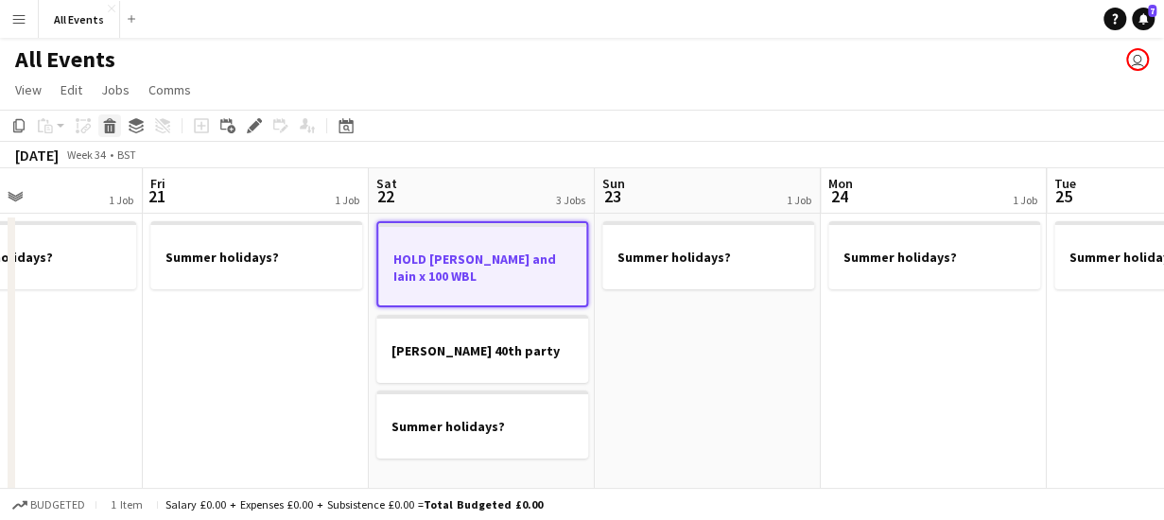
click at [105, 128] on icon at bounding box center [110, 128] width 10 height 9
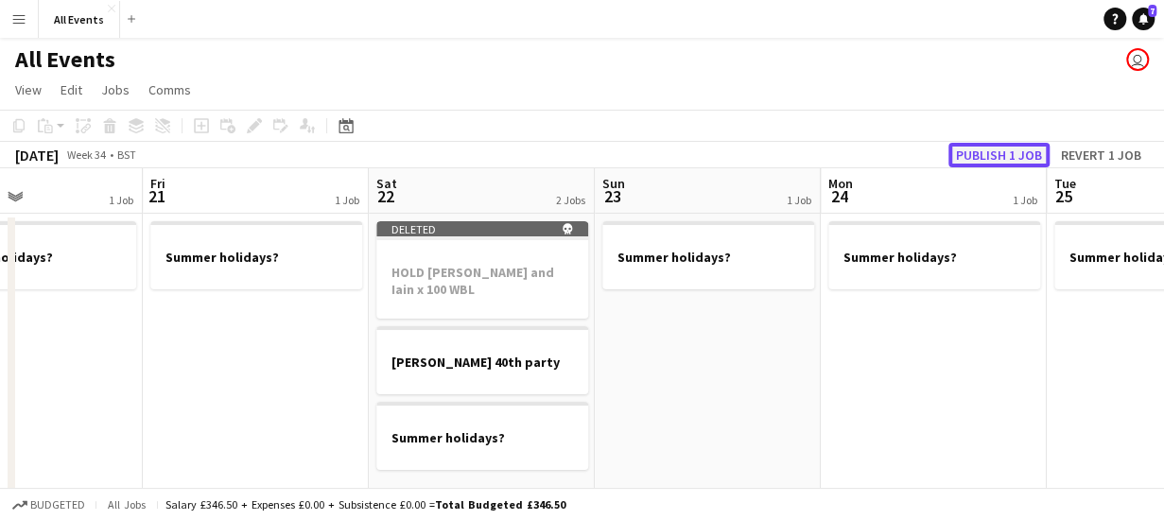
click at [970, 153] on button "Publish 1 job" at bounding box center [999, 155] width 101 height 25
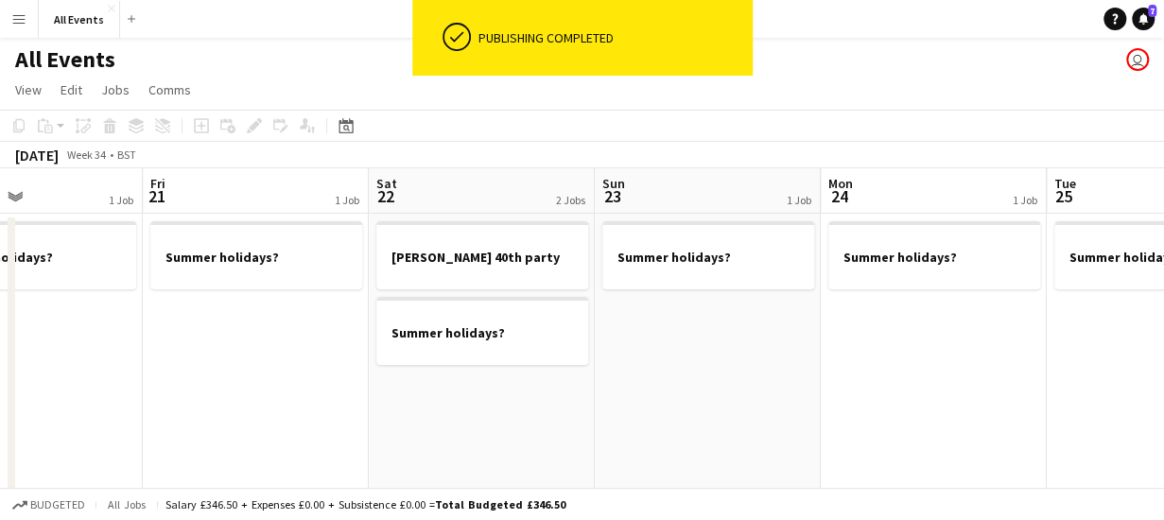
click at [448, 194] on app-board-header-date "Sat 22 2 Jobs" at bounding box center [482, 190] width 226 height 45
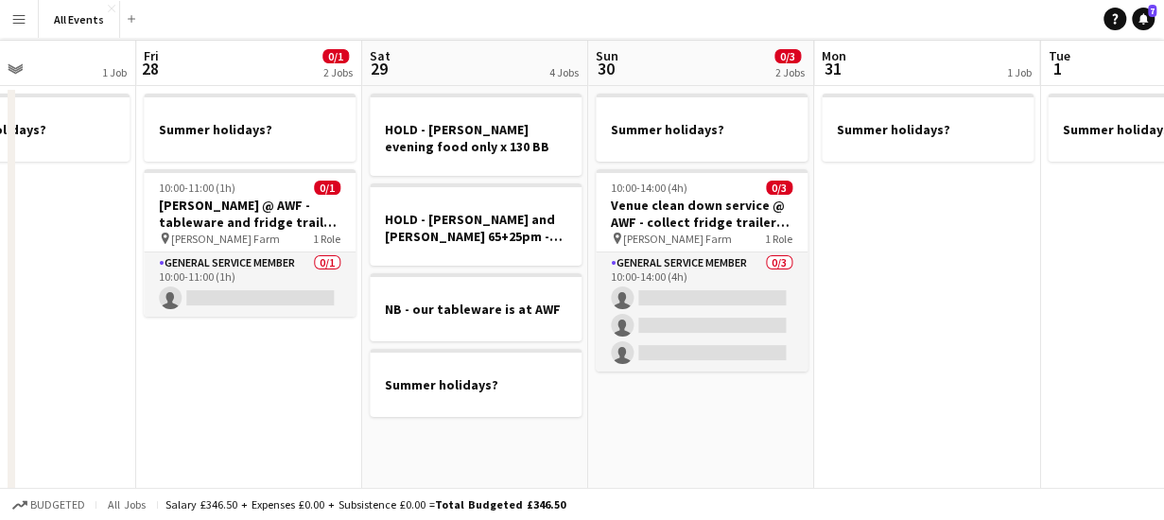
scroll to position [0, 0]
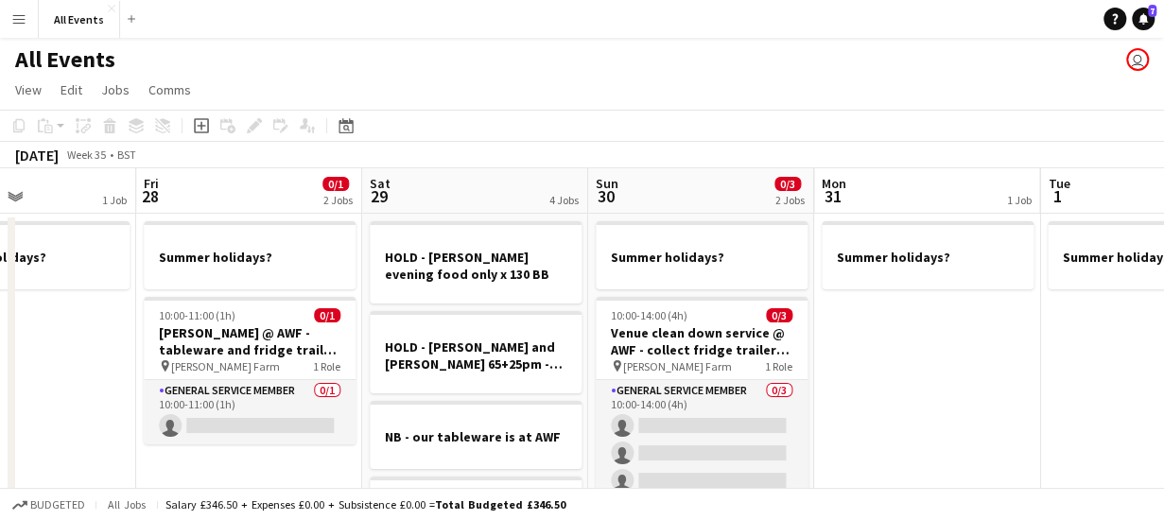
click at [478, 181] on app-board-header-date "Sat 29 4 Jobs" at bounding box center [475, 190] width 226 height 45
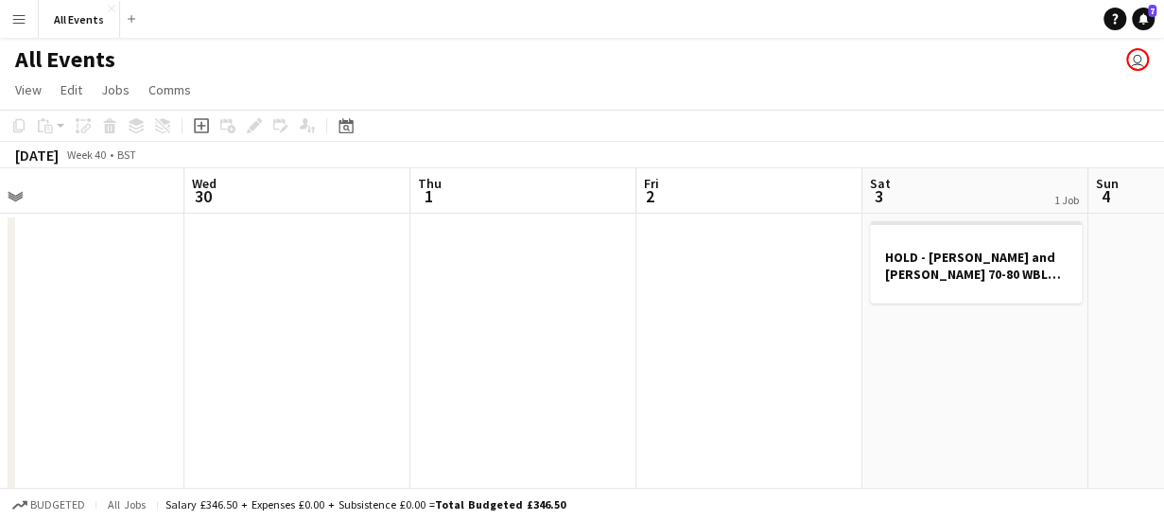
scroll to position [0, 499]
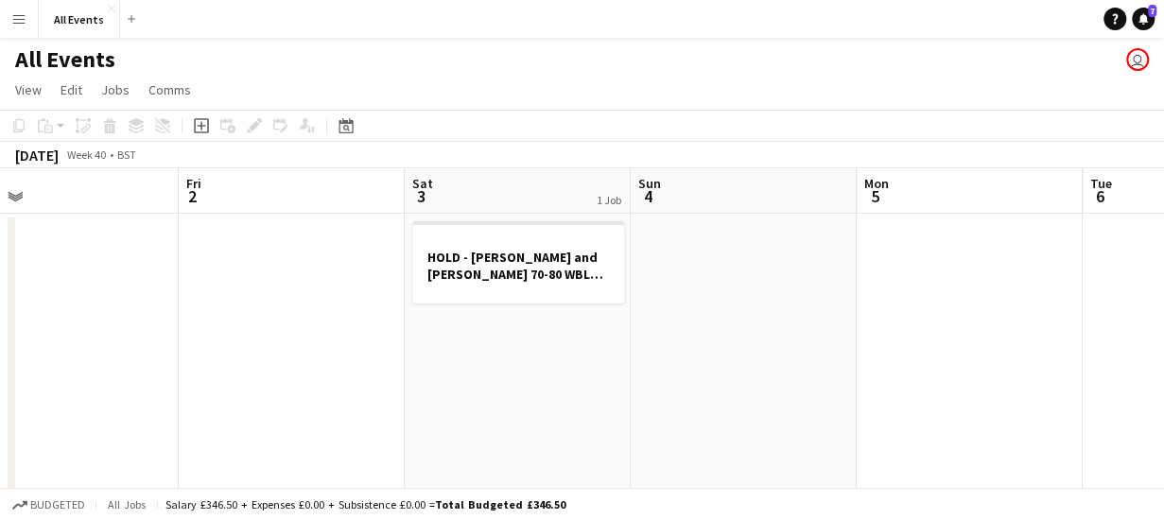
click at [477, 188] on app-board-header-date "Sat 3 1 Job" at bounding box center [518, 190] width 226 height 45
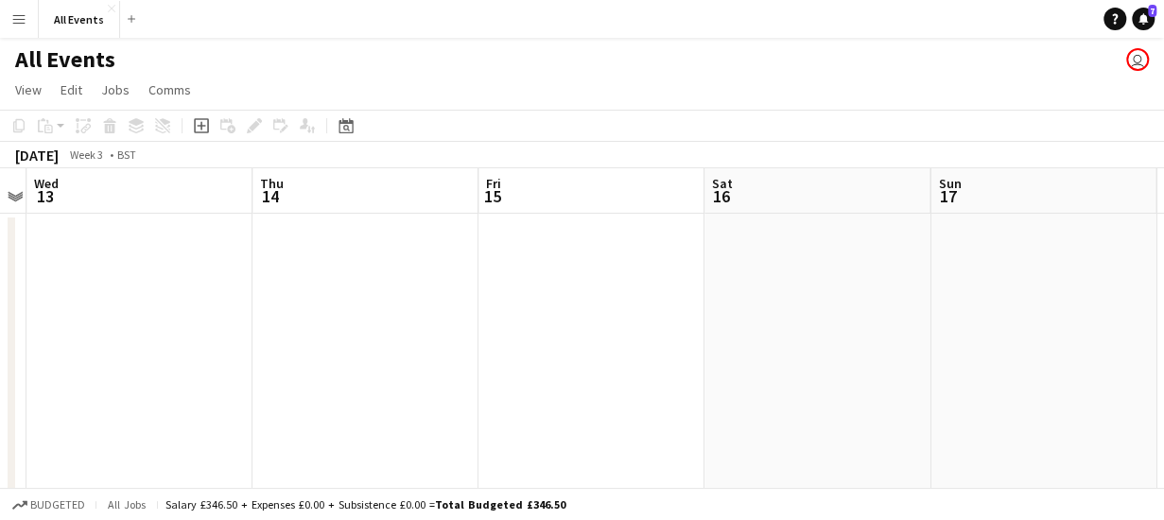
scroll to position [0, 936]
